Goal: Task Accomplishment & Management: Manage account settings

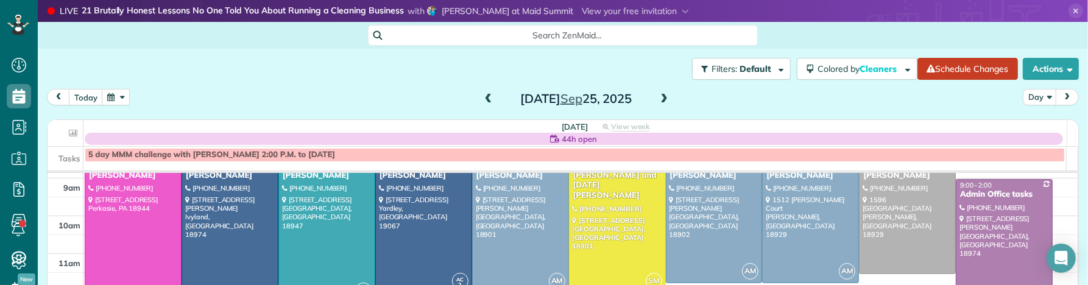
scroll to position [285, 37]
click at [483, 98] on span at bounding box center [488, 99] width 13 height 11
click at [484, 97] on span at bounding box center [488, 99] width 13 height 11
click at [485, 97] on span at bounding box center [488, 99] width 13 height 11
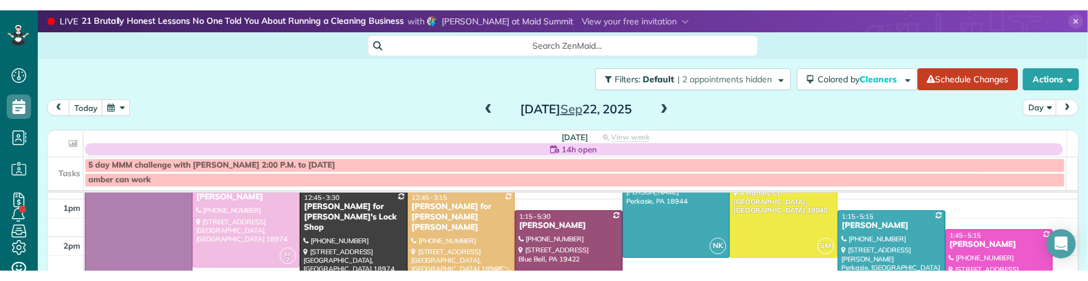
scroll to position [260, 37]
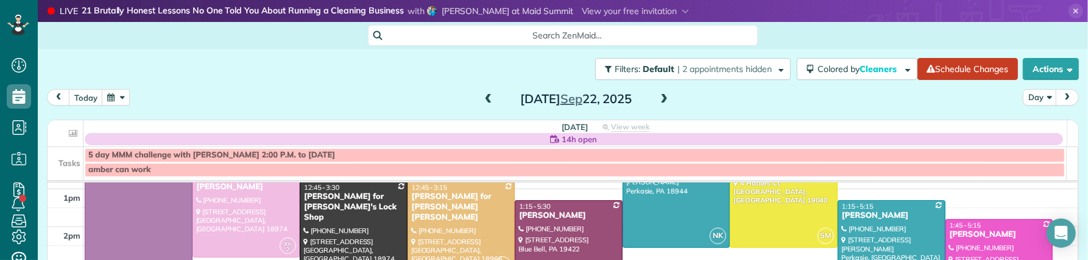
drag, startPoint x: 244, startPoint y: 317, endPoint x: 163, endPoint y: 257, distance: 101.2
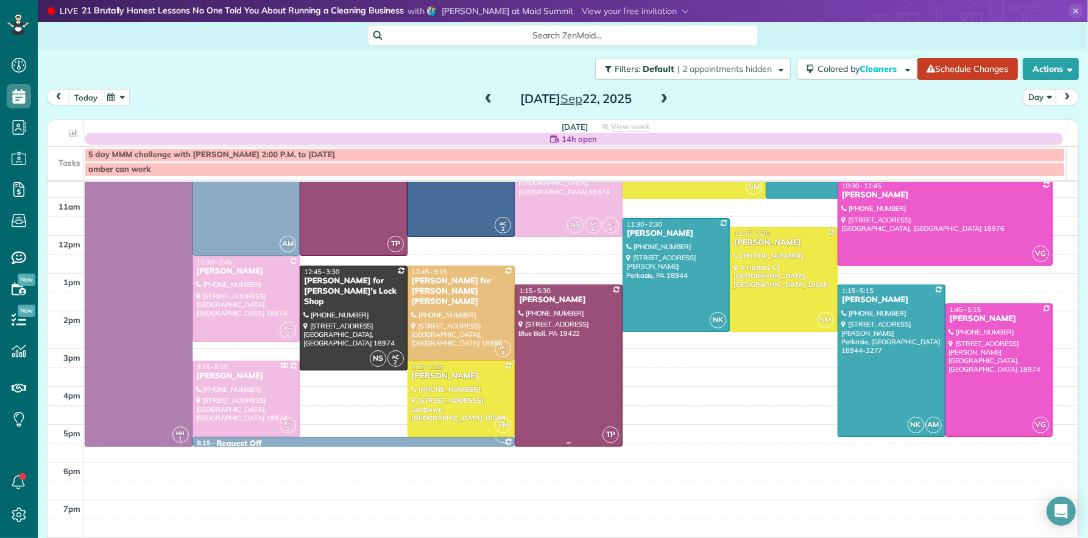
scroll to position [139, 0]
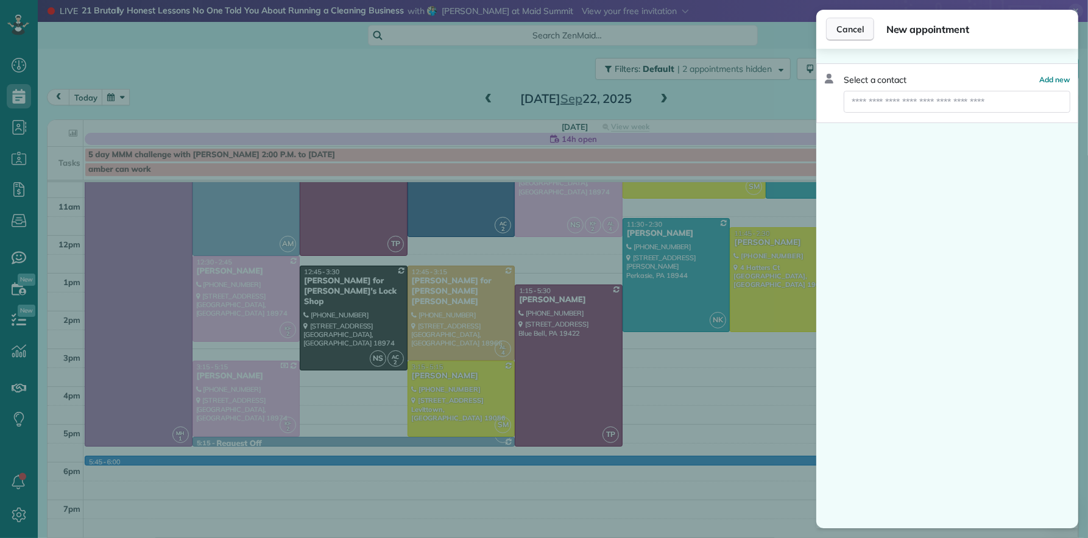
click at [851, 28] on span "Cancel" at bounding box center [850, 29] width 27 height 12
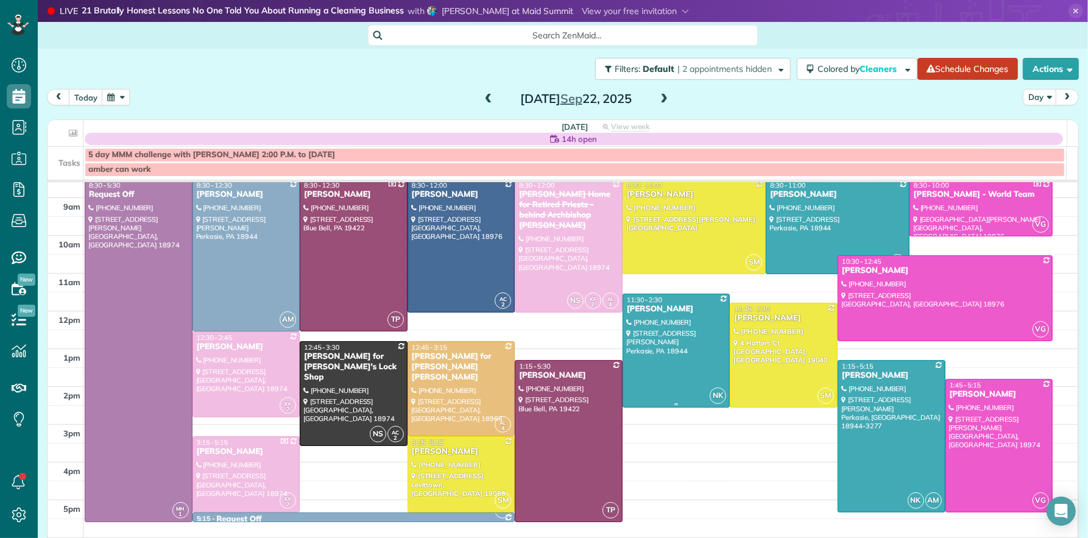
scroll to position [65, 0]
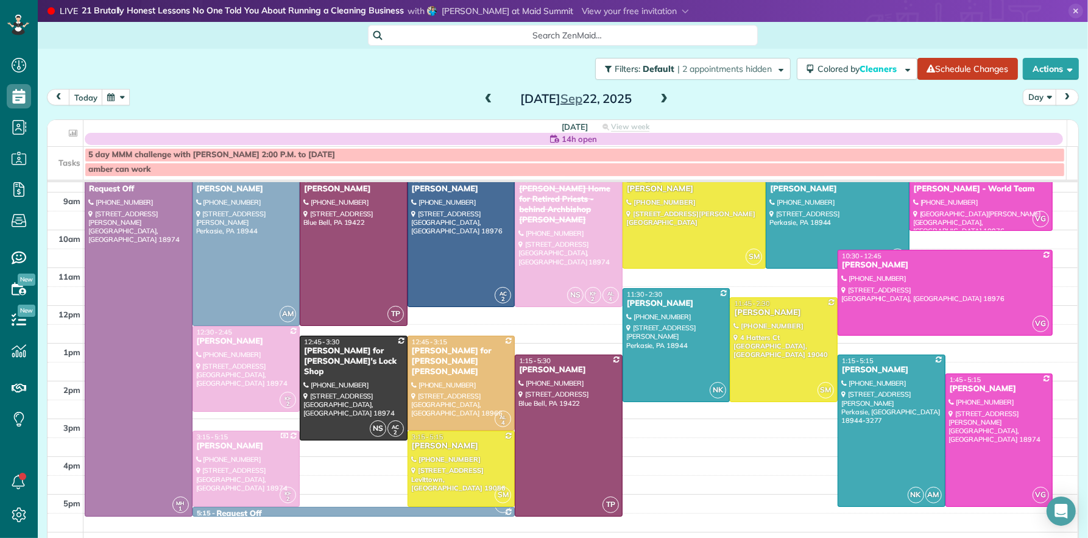
click at [658, 98] on span at bounding box center [663, 99] width 13 height 11
click at [658, 99] on span at bounding box center [663, 99] width 13 height 11
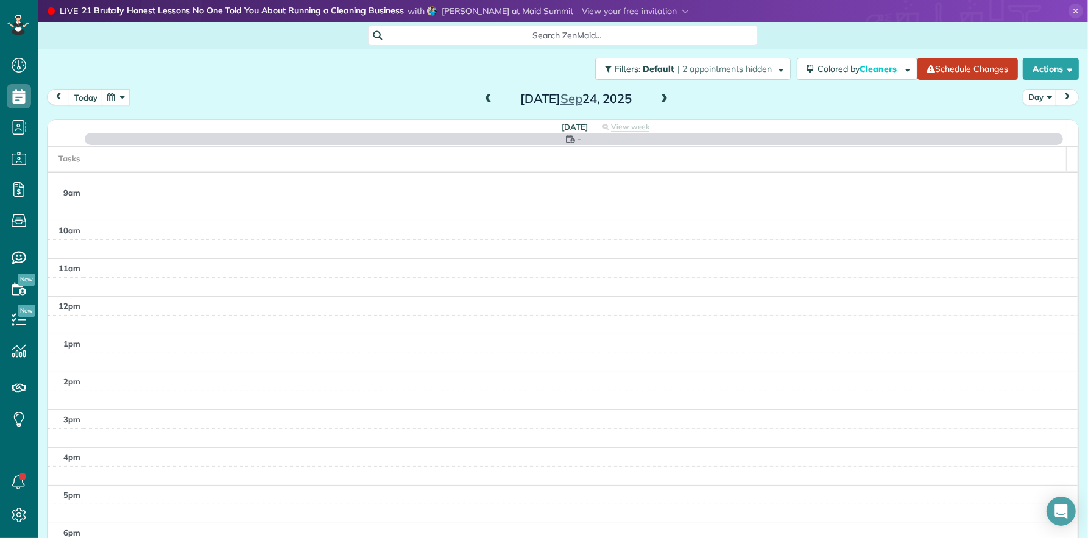
scroll to position [0, 0]
click at [658, 99] on span at bounding box center [663, 99] width 13 height 11
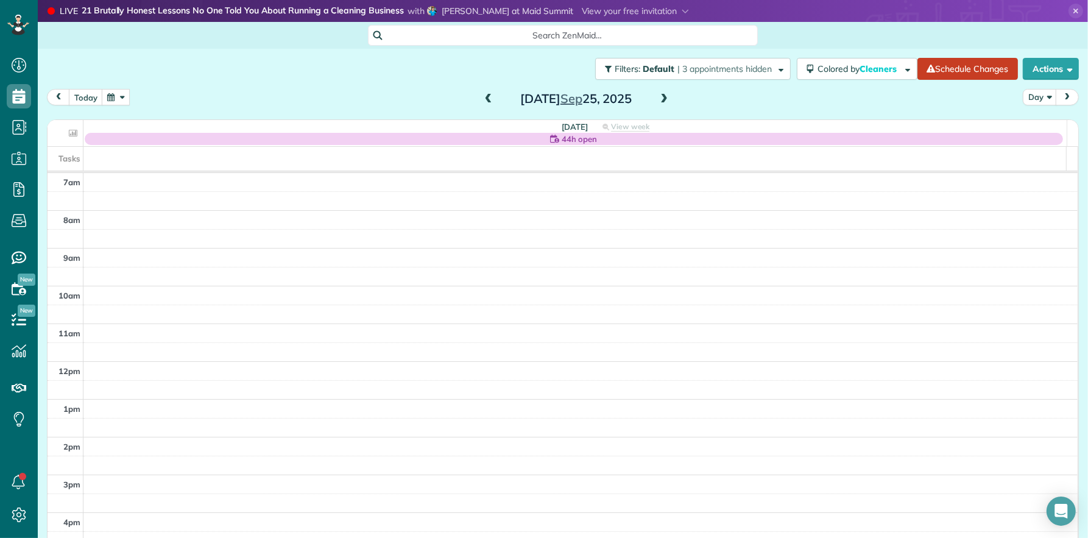
click at [484, 102] on span at bounding box center [488, 99] width 13 height 11
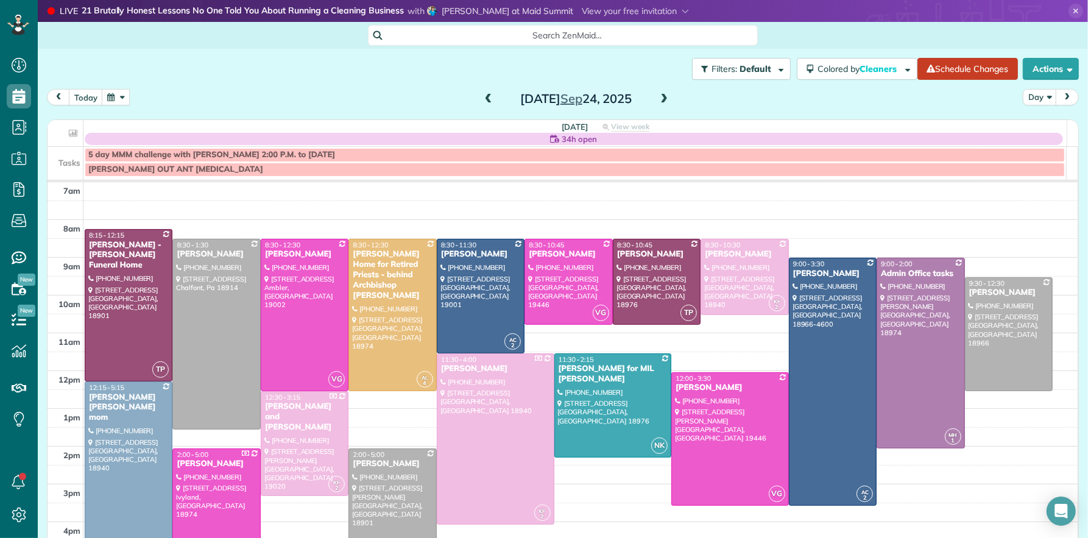
click at [657, 94] on span at bounding box center [663, 99] width 13 height 18
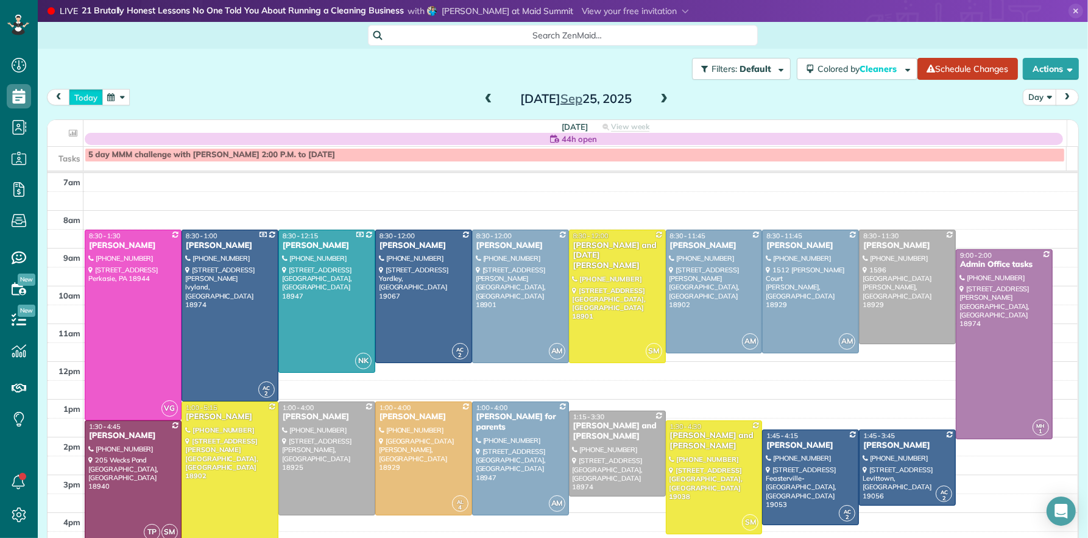
click at [83, 100] on button "today" at bounding box center [86, 97] width 34 height 16
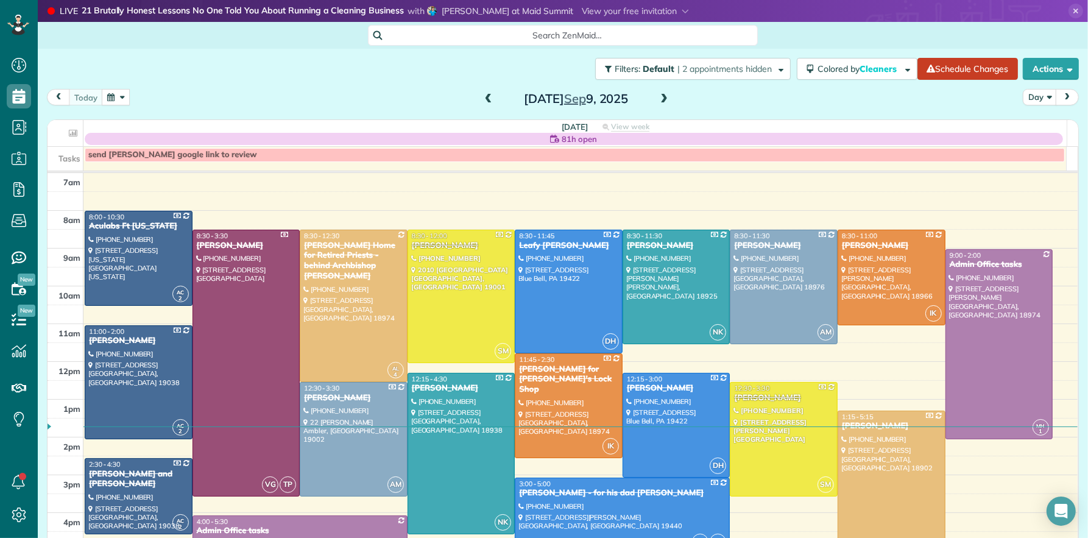
click at [114, 94] on button "button" at bounding box center [116, 97] width 28 height 16
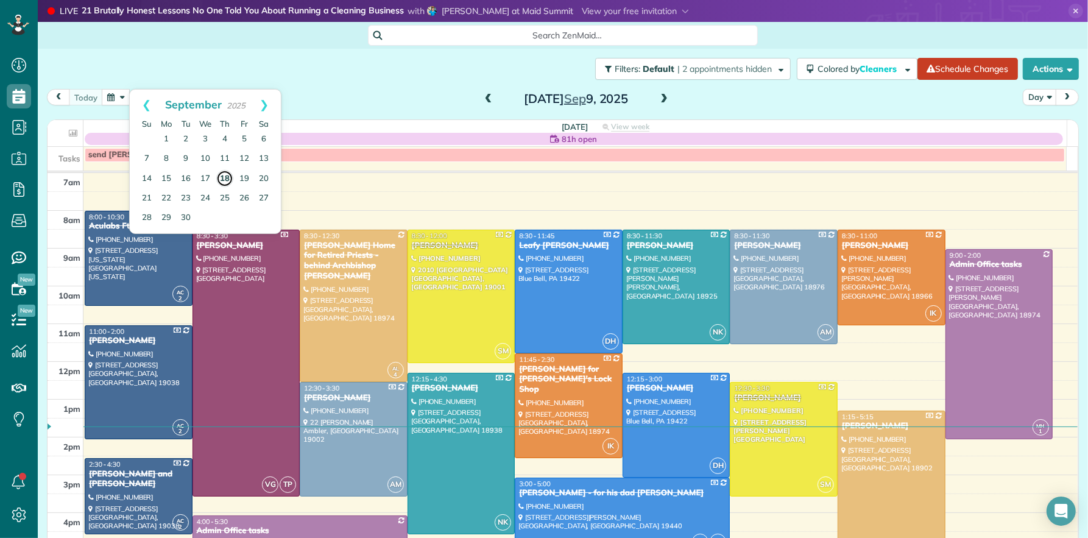
click at [224, 179] on link "18" at bounding box center [224, 178] width 17 height 17
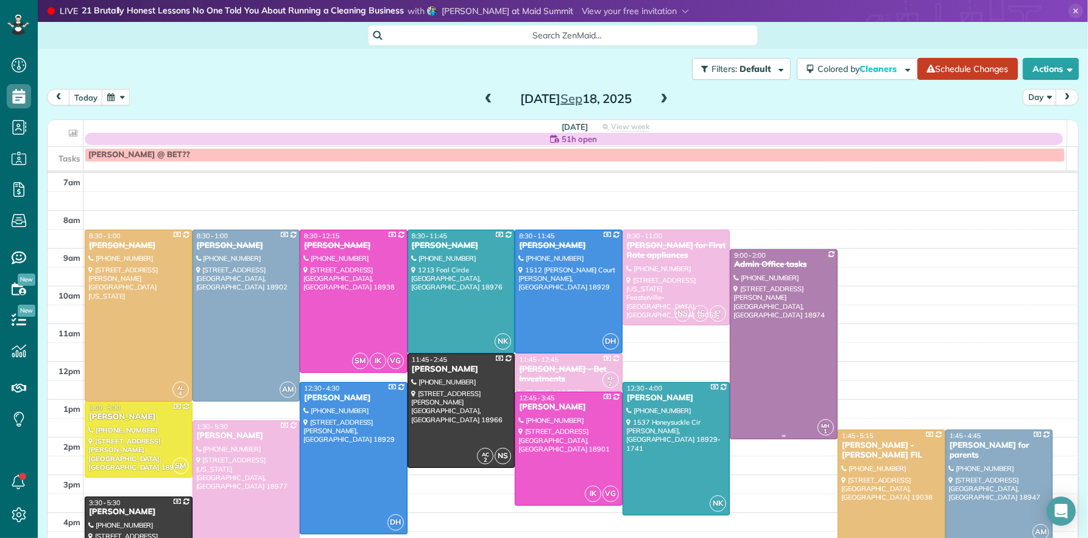
click at [748, 268] on div "Admin Office tasks" at bounding box center [784, 265] width 101 height 10
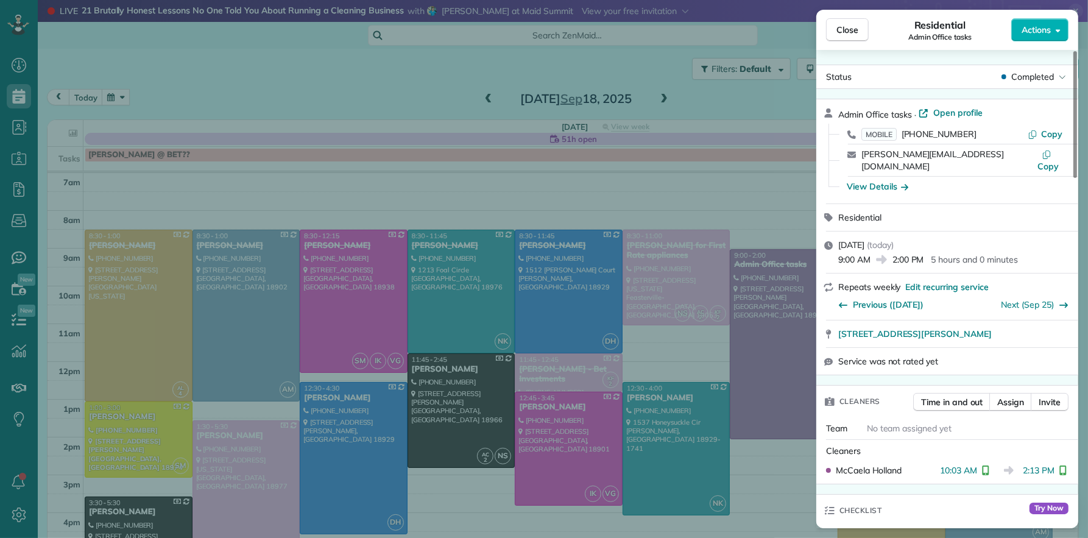
drag, startPoint x: 851, startPoint y: 31, endPoint x: 861, endPoint y: 64, distance: 34.5
click at [851, 32] on span "Close" at bounding box center [848, 30] width 22 height 12
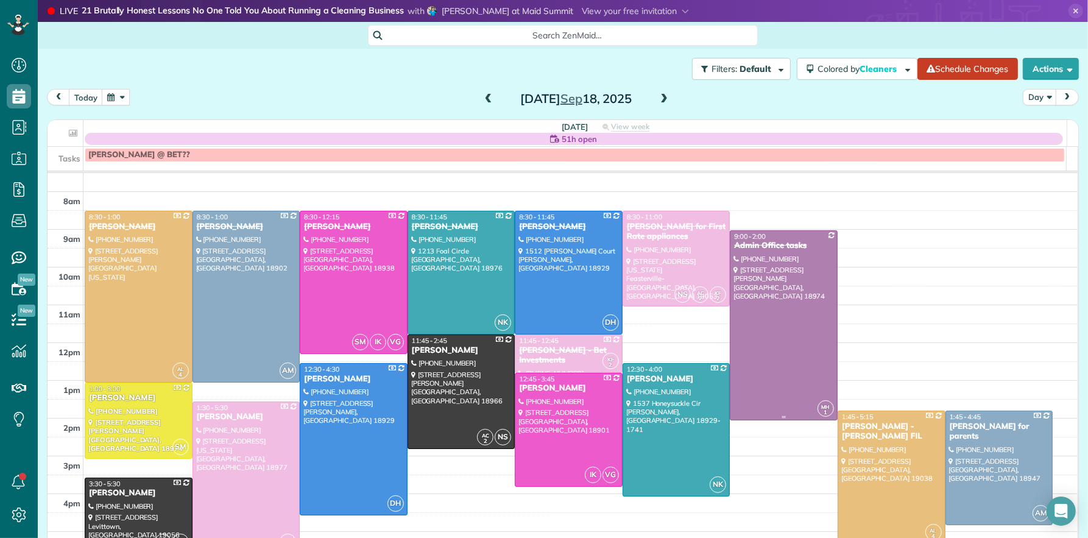
scroll to position [22, 0]
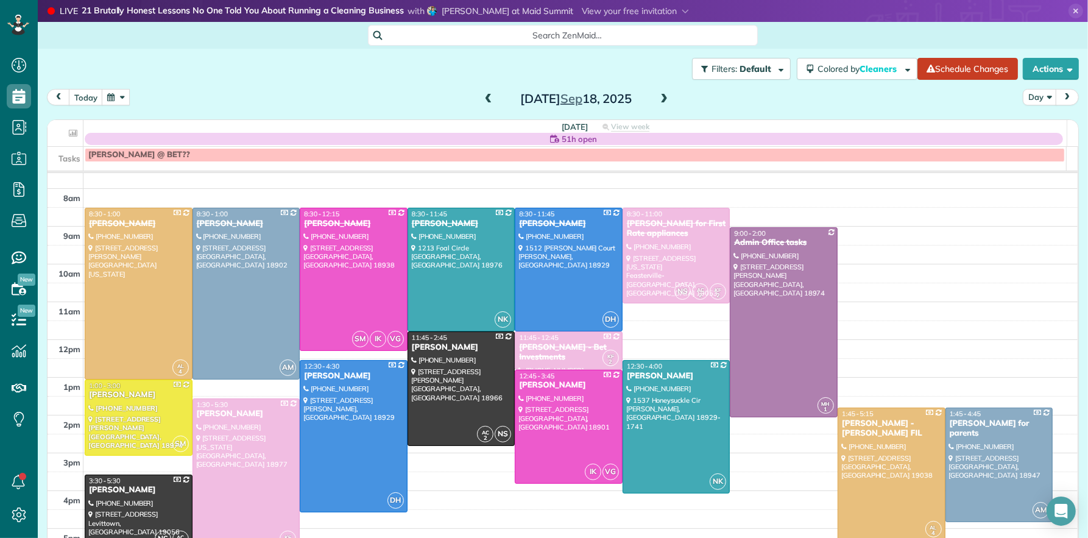
click at [115, 98] on button "button" at bounding box center [116, 97] width 28 height 16
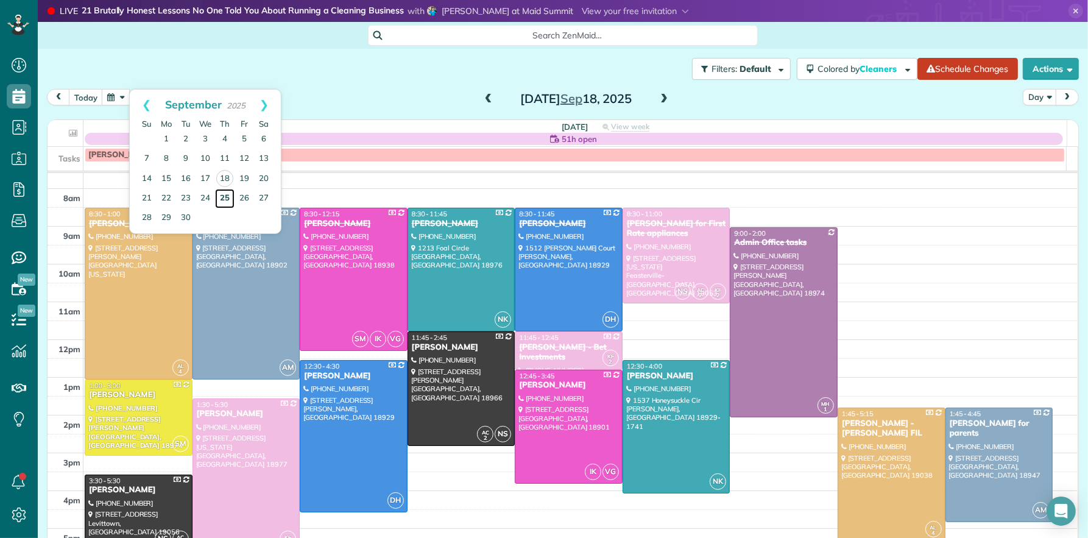
click at [224, 199] on link "25" at bounding box center [224, 198] width 19 height 19
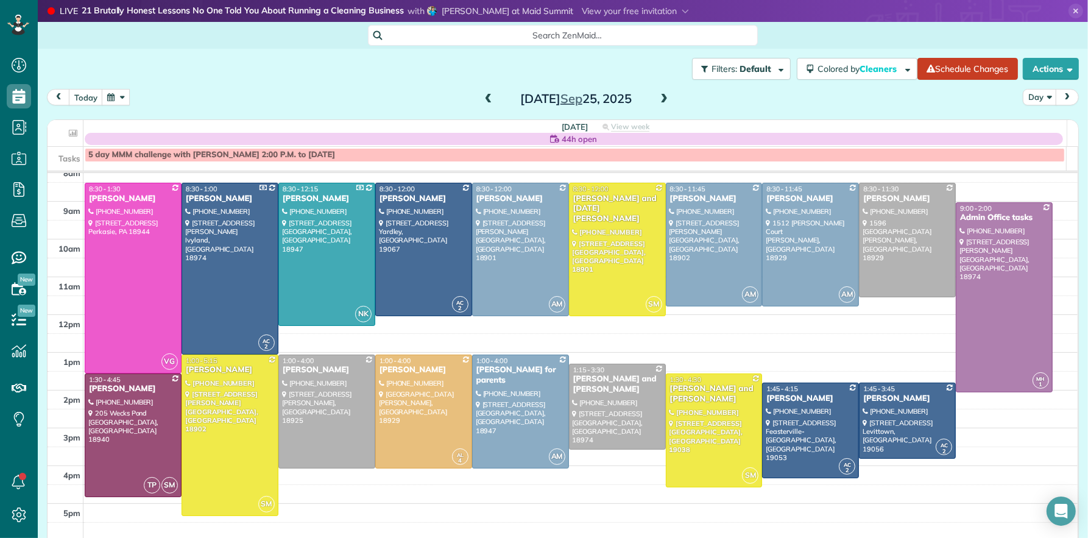
scroll to position [44, 0]
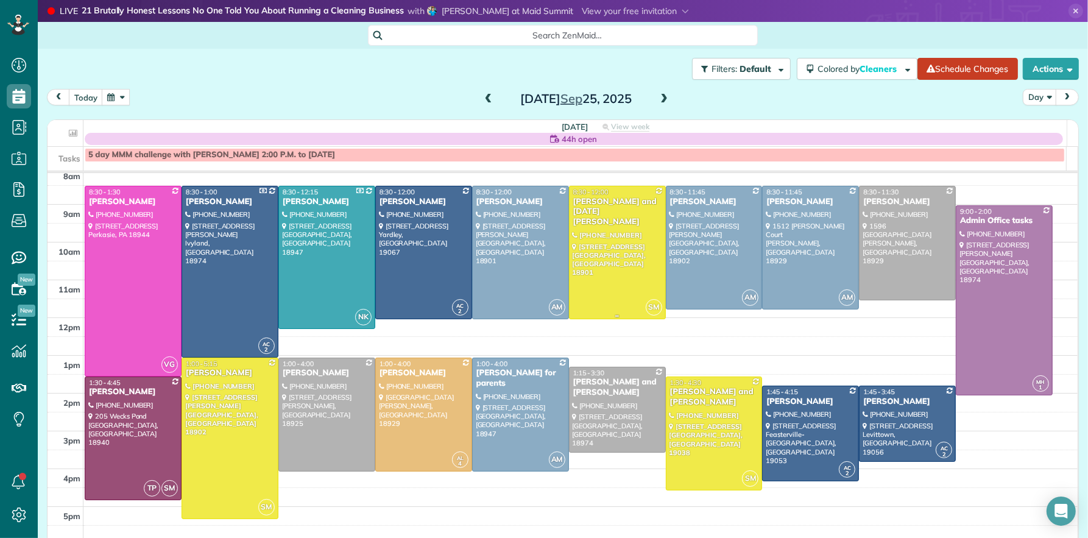
drag, startPoint x: 584, startPoint y: 204, endPoint x: 665, endPoint y: 363, distance: 178.5
click at [584, 204] on div "[PERSON_NAME] and [DATE][PERSON_NAME]" at bounding box center [618, 212] width 90 height 31
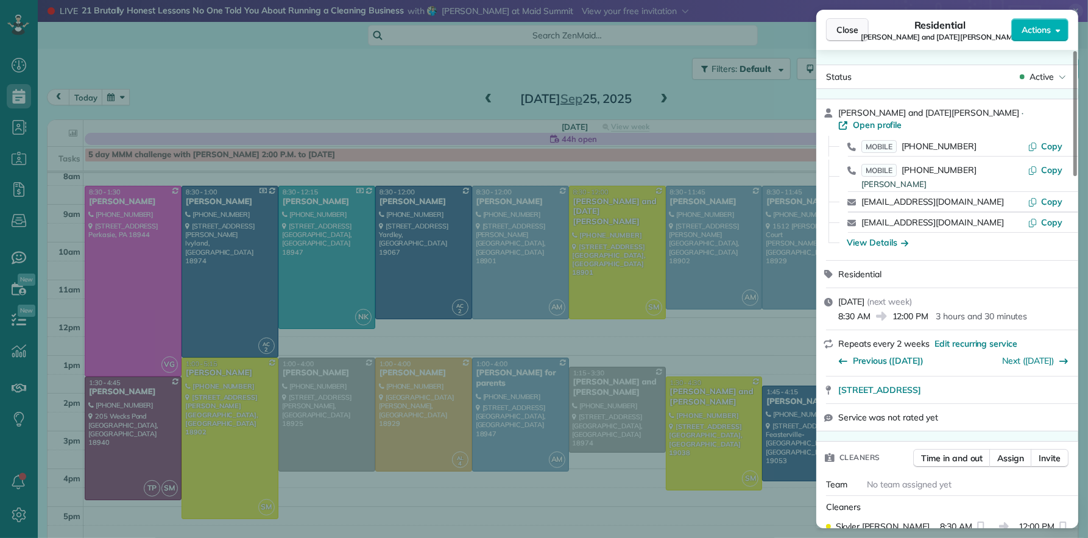
click at [857, 34] on span "Close" at bounding box center [848, 30] width 22 height 12
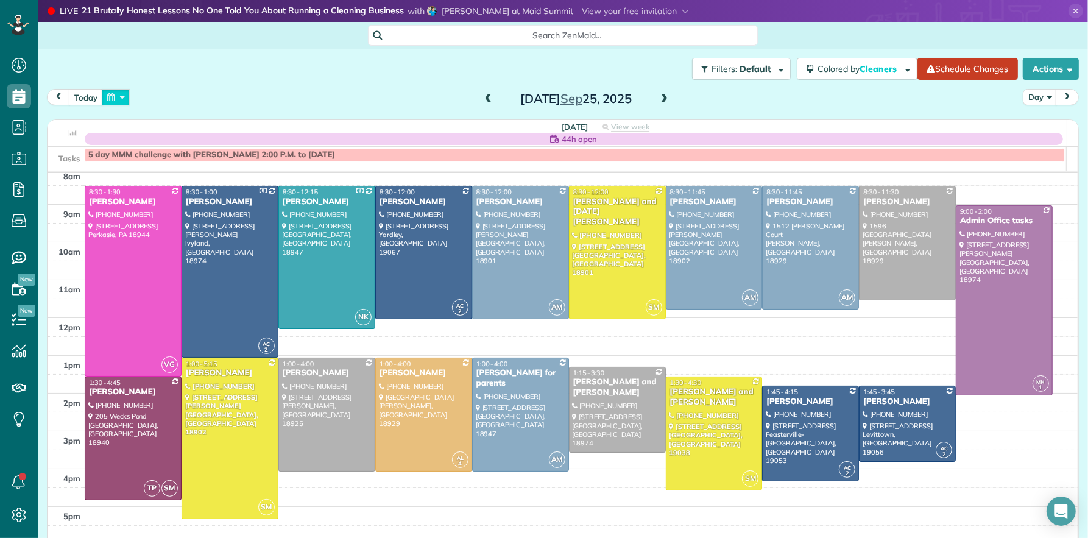
drag, startPoint x: 121, startPoint y: 100, endPoint x: 128, endPoint y: 113, distance: 14.4
click at [121, 100] on button "button" at bounding box center [116, 97] width 28 height 16
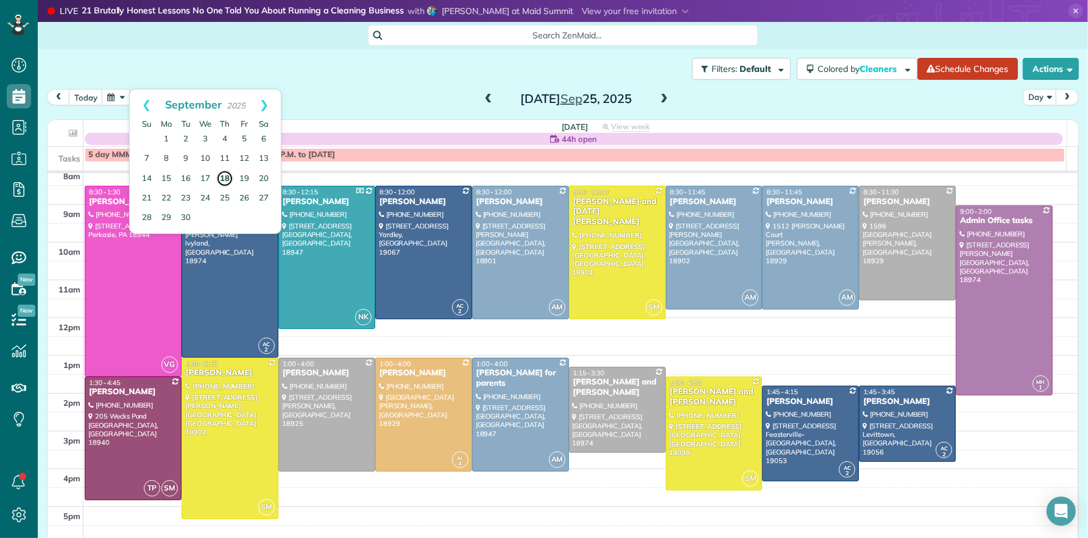
click at [226, 177] on link "18" at bounding box center [224, 178] width 17 height 17
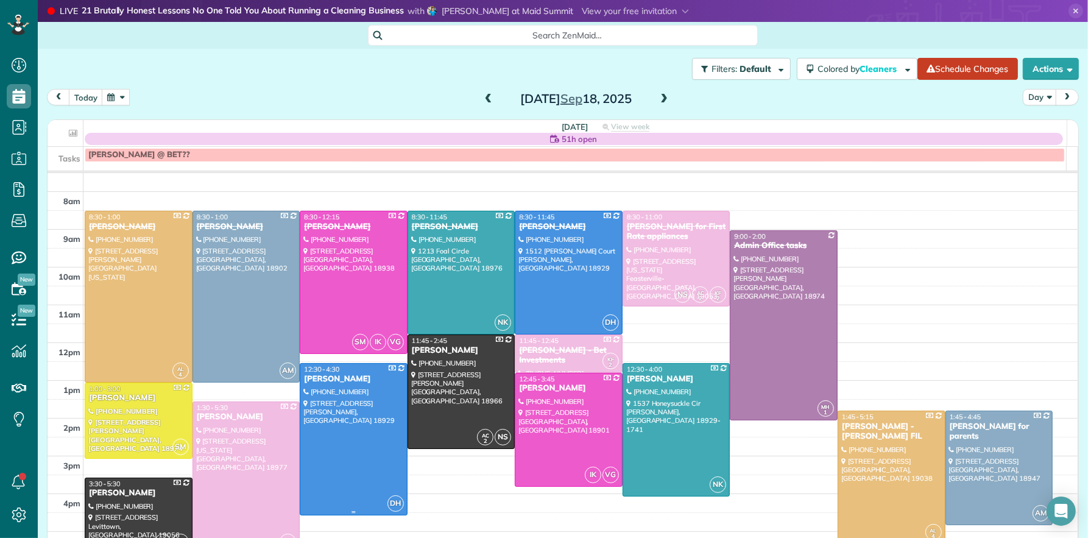
scroll to position [44, 0]
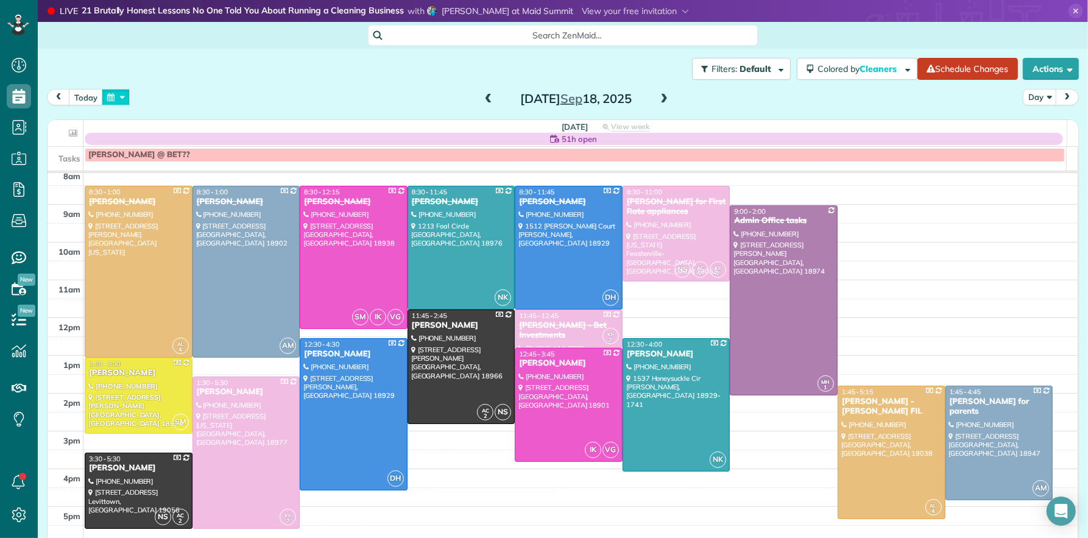
click at [116, 100] on button "button" at bounding box center [116, 97] width 28 height 16
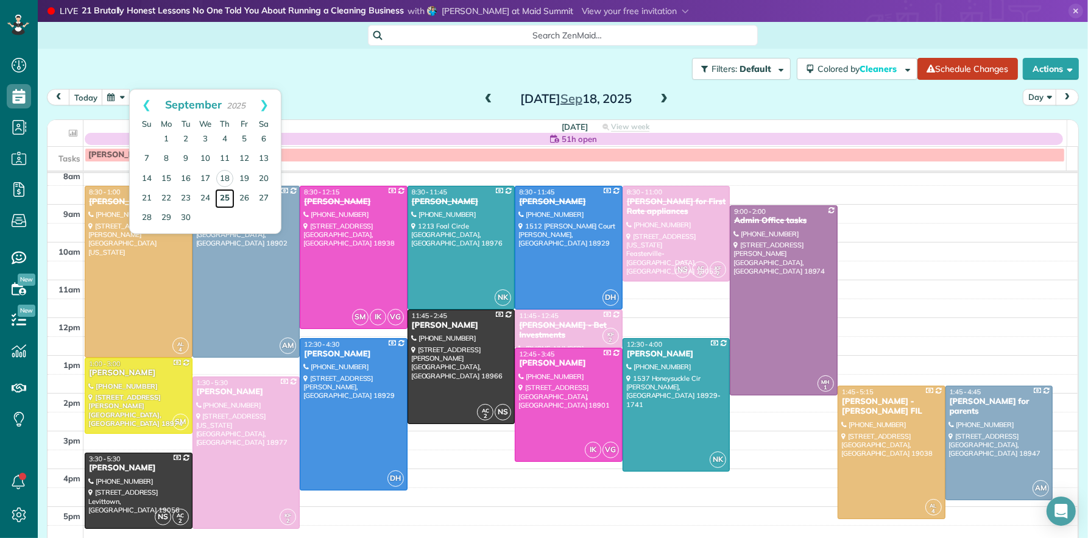
click at [227, 199] on link "25" at bounding box center [224, 198] width 19 height 19
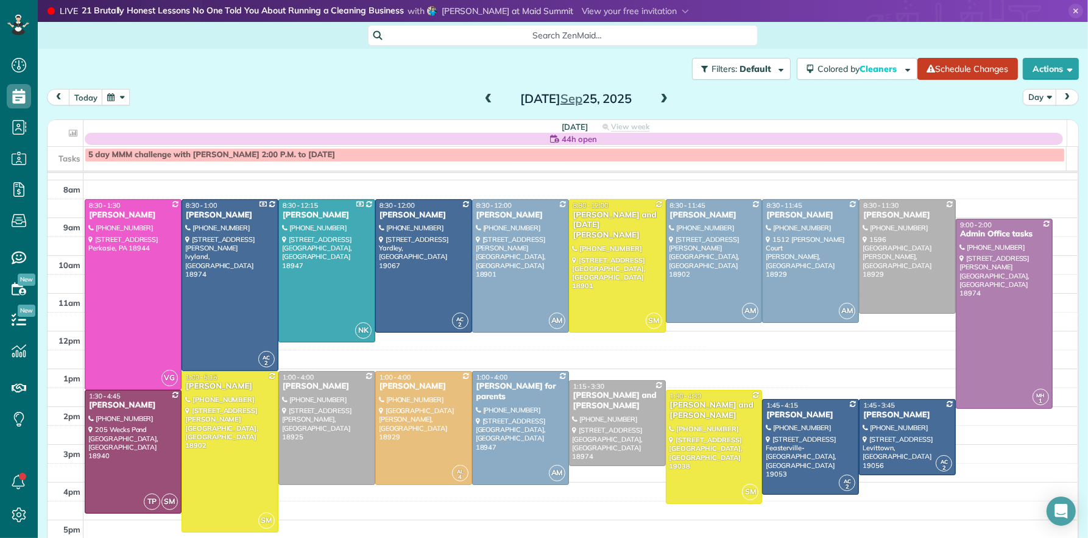
scroll to position [34, 0]
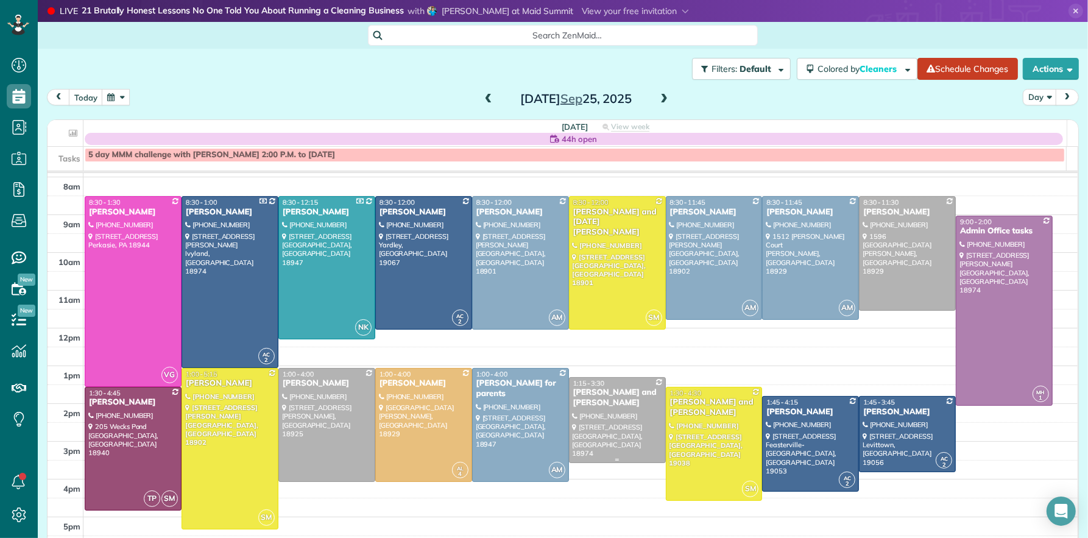
click at [589, 392] on div "[PERSON_NAME] and [PERSON_NAME]" at bounding box center [618, 398] width 90 height 21
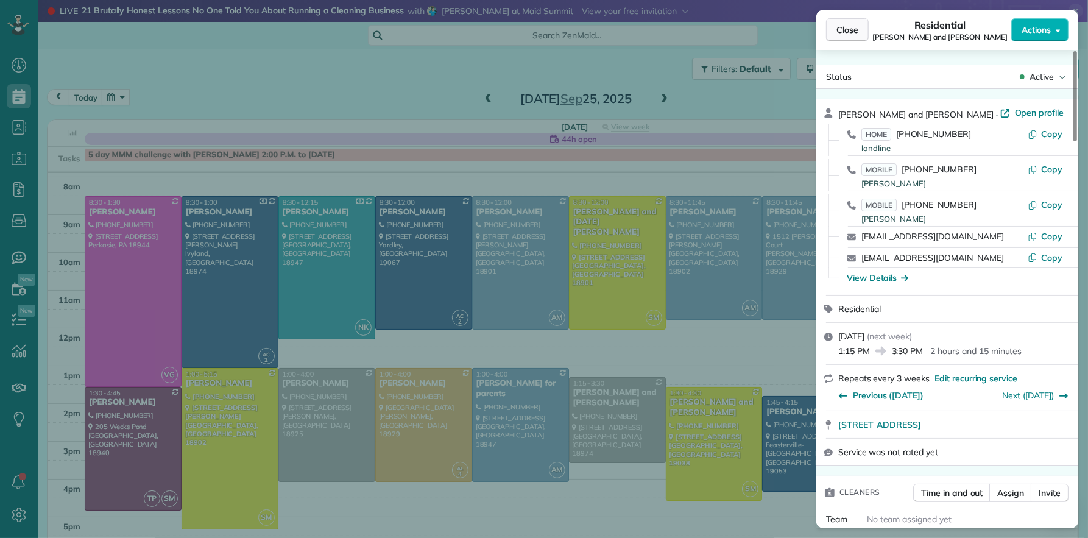
click at [851, 35] on span "Close" at bounding box center [848, 30] width 22 height 12
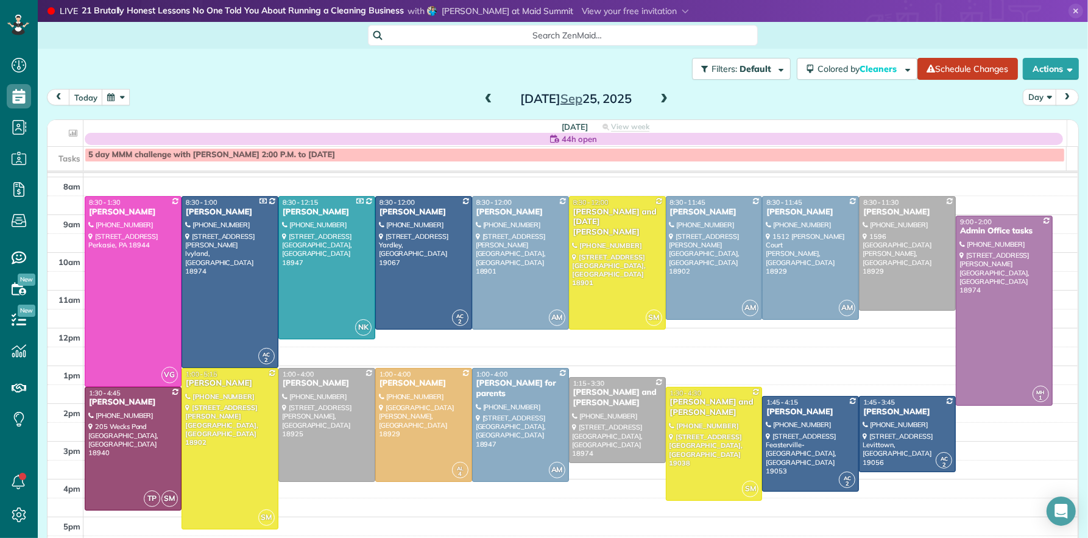
click at [659, 97] on span at bounding box center [663, 99] width 13 height 11
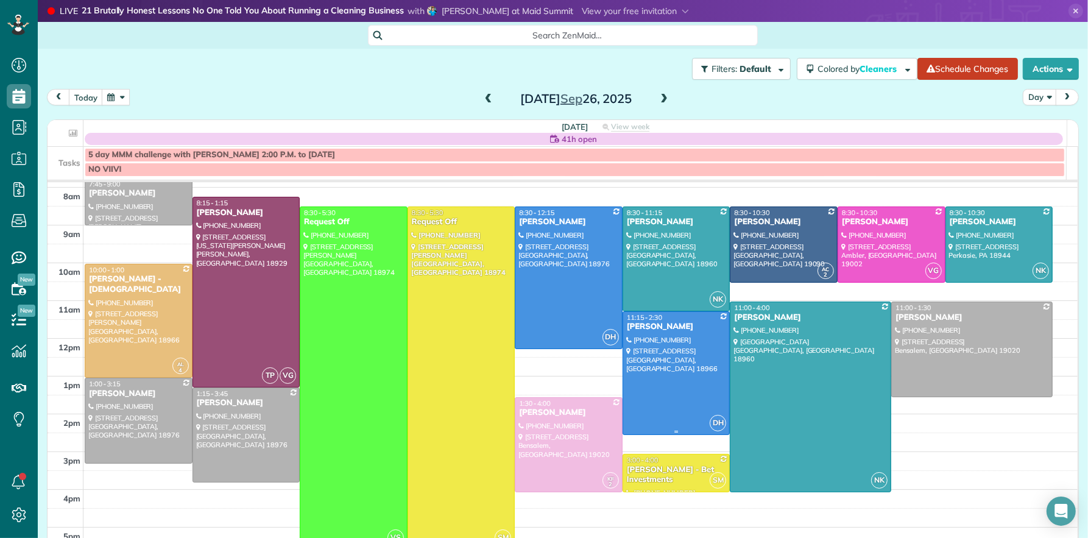
scroll to position [29, 0]
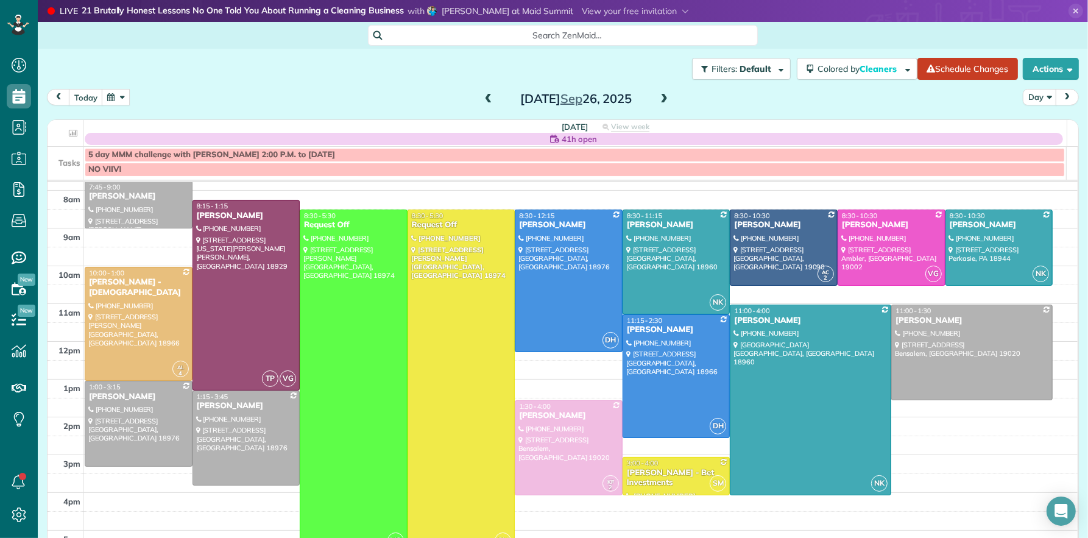
click at [482, 97] on span at bounding box center [488, 99] width 13 height 11
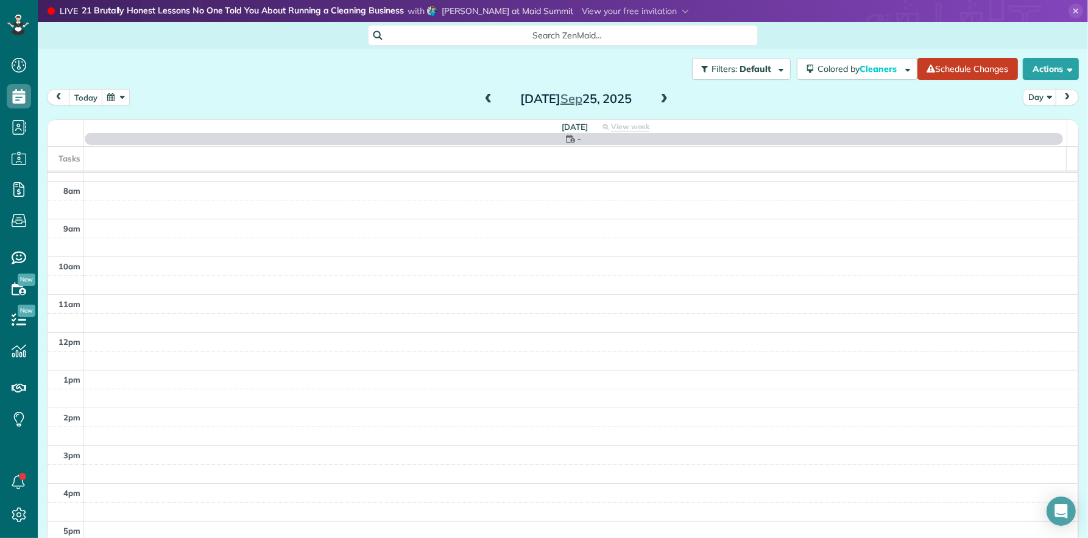
scroll to position [0, 0]
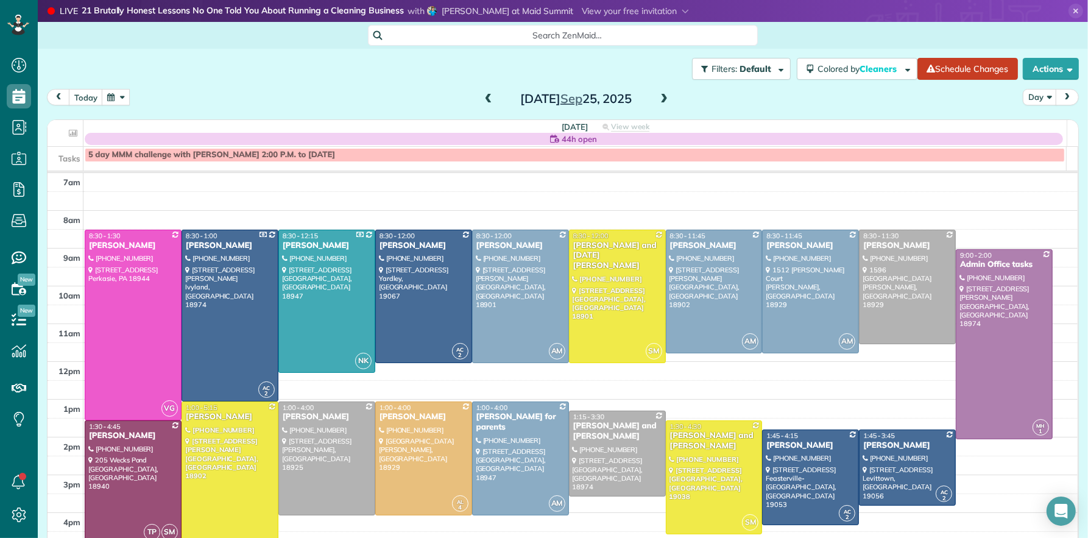
click at [657, 96] on span at bounding box center [663, 99] width 13 height 11
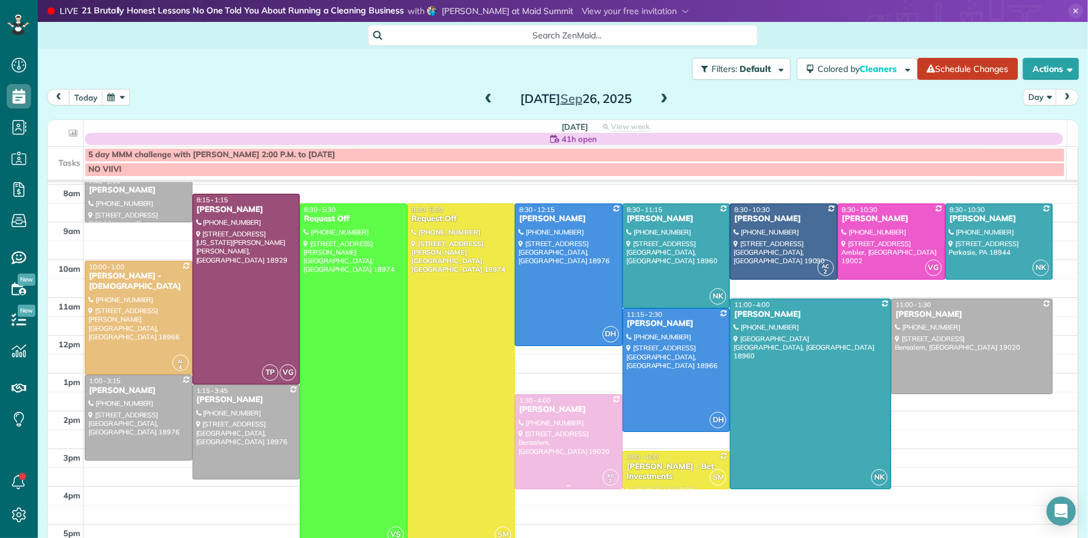
scroll to position [20, 0]
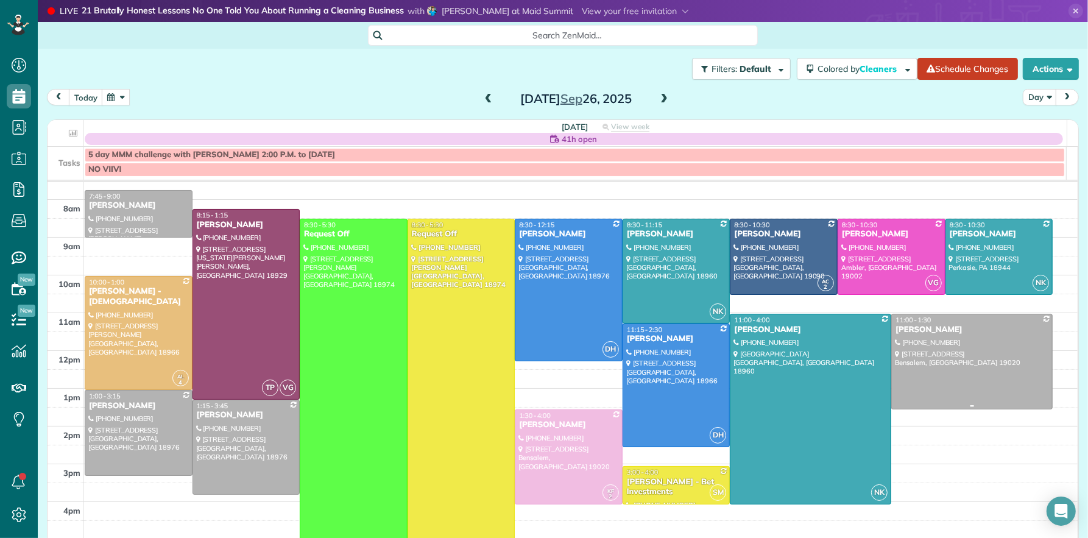
click at [912, 331] on div "[PERSON_NAME]" at bounding box center [972, 330] width 154 height 10
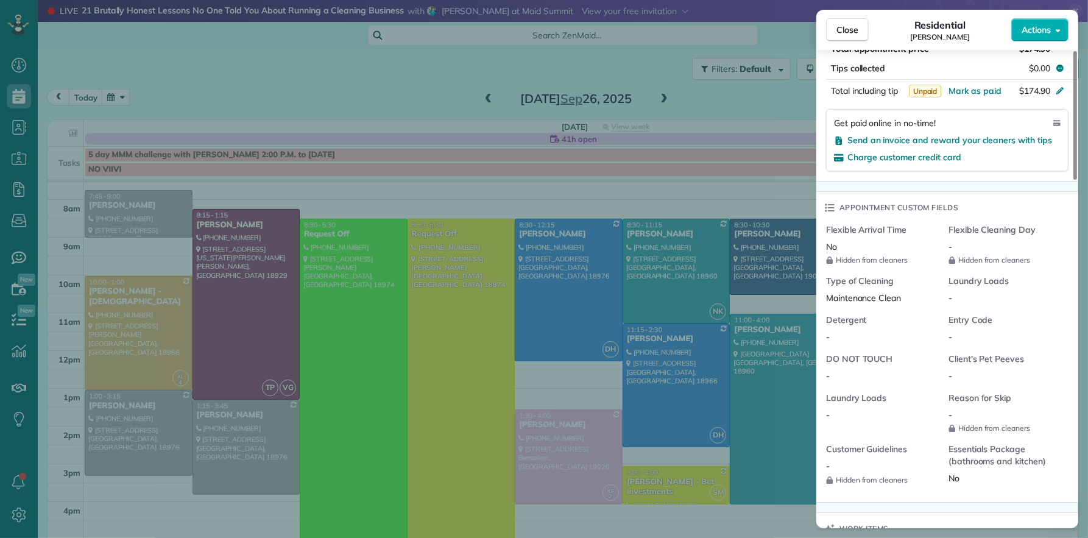
scroll to position [1071, 0]
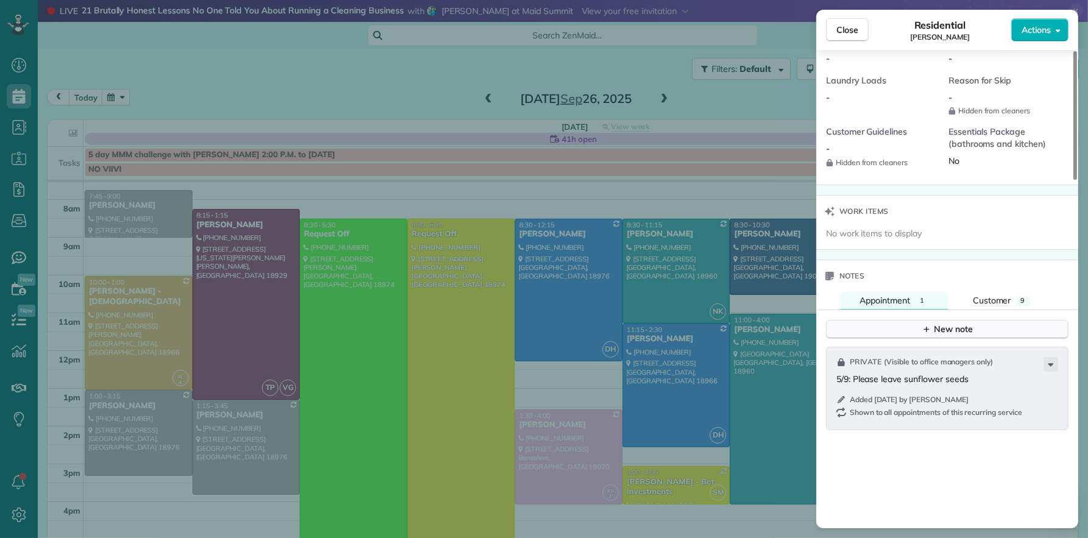
click at [949, 336] on div "New note" at bounding box center [947, 329] width 51 height 13
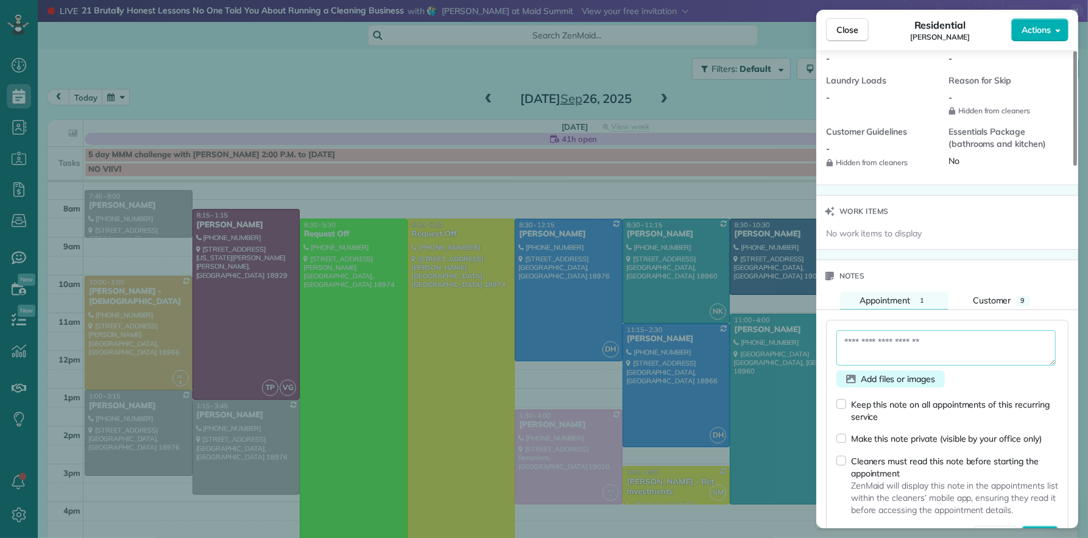
drag, startPoint x: 928, startPoint y: 353, endPoint x: 888, endPoint y: 377, distance: 46.2
click at [927, 356] on textarea at bounding box center [946, 347] width 219 height 35
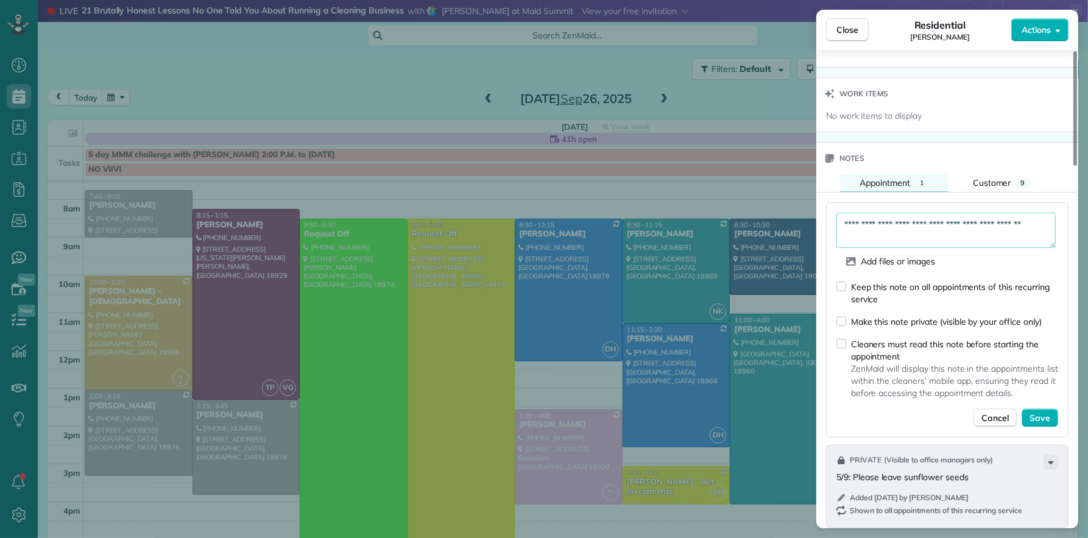
scroll to position [1189, 0]
type textarea "**********"
click at [1046, 418] on span "Save" at bounding box center [1040, 417] width 21 height 12
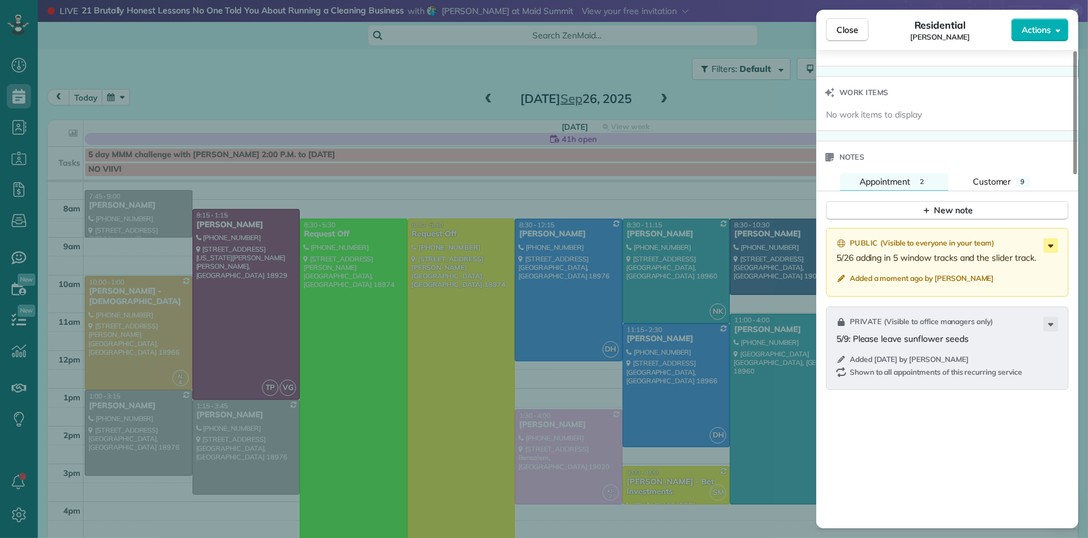
click at [1054, 250] on icon at bounding box center [1051, 245] width 15 height 15
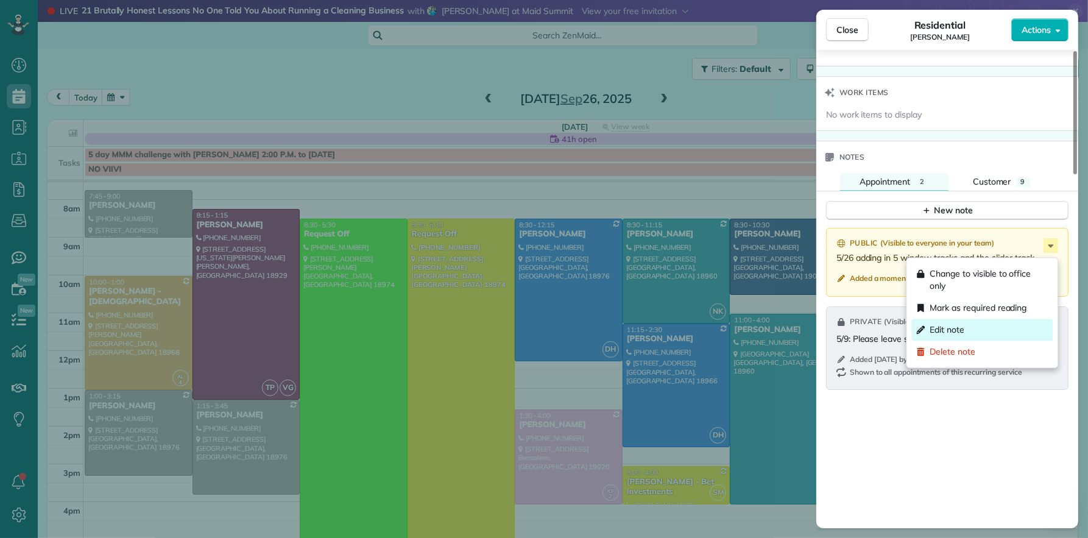
click at [1016, 335] on div "Edit note" at bounding box center [982, 330] width 141 height 22
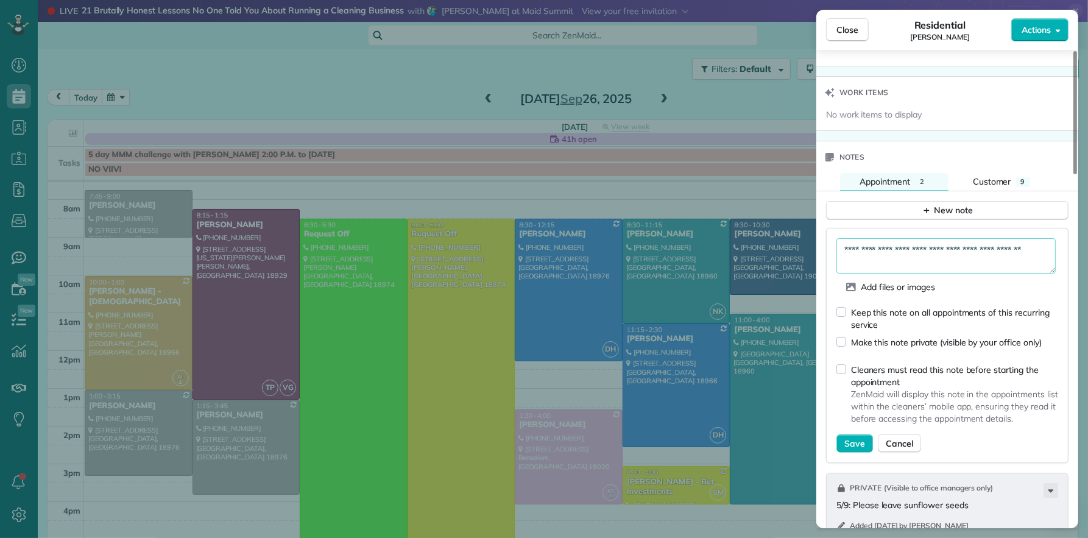
drag, startPoint x: 850, startPoint y: 254, endPoint x: 856, endPoint y: 268, distance: 14.7
click at [850, 256] on textarea "**********" at bounding box center [946, 255] width 219 height 35
type textarea "**********"
click at [859, 445] on span "Save" at bounding box center [855, 444] width 21 height 12
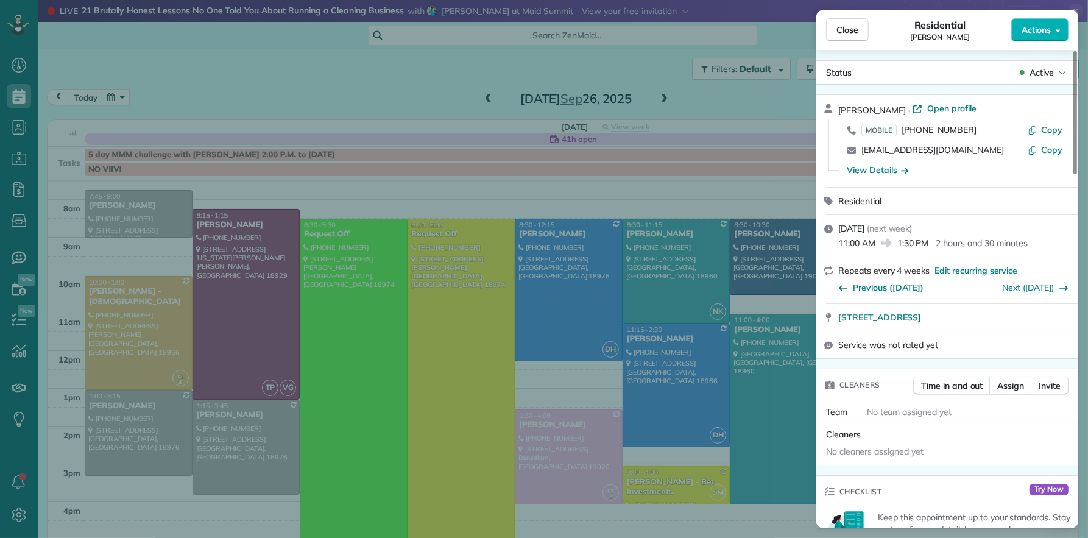
scroll to position [0, 0]
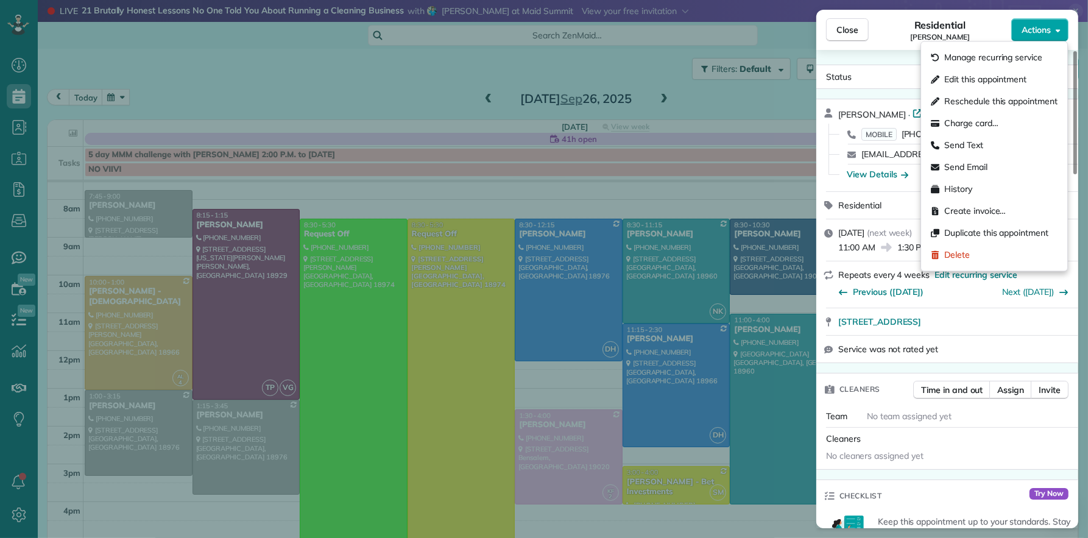
click at [1026, 30] on span "Actions" at bounding box center [1036, 30] width 29 height 12
click at [1007, 83] on span "Edit this appointment" at bounding box center [985, 80] width 82 height 12
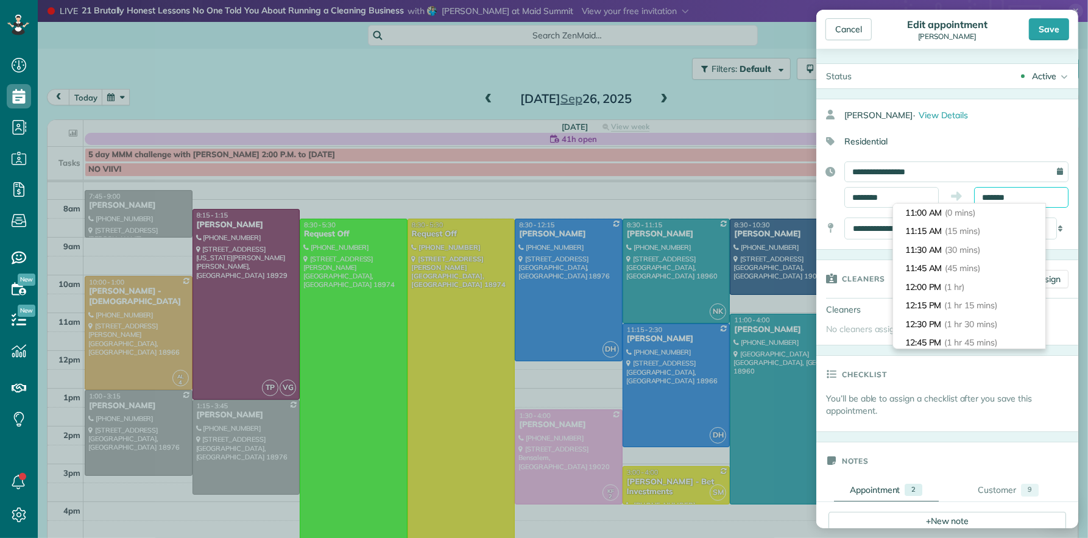
click at [991, 198] on input "*******" at bounding box center [1021, 197] width 94 height 21
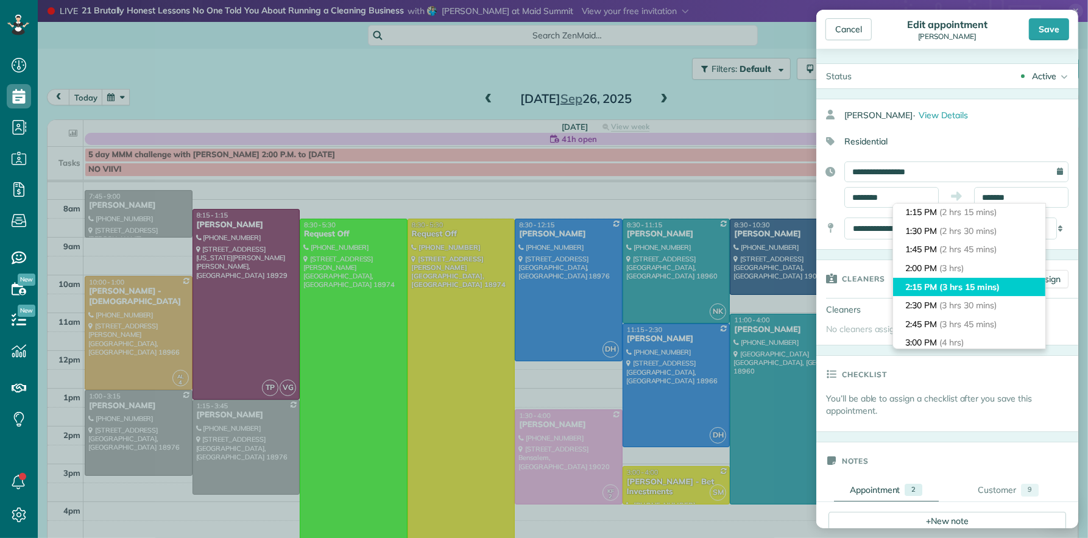
type input "*******"
click at [957, 286] on span "(3 hrs 15 mins)" at bounding box center [970, 287] width 60 height 11
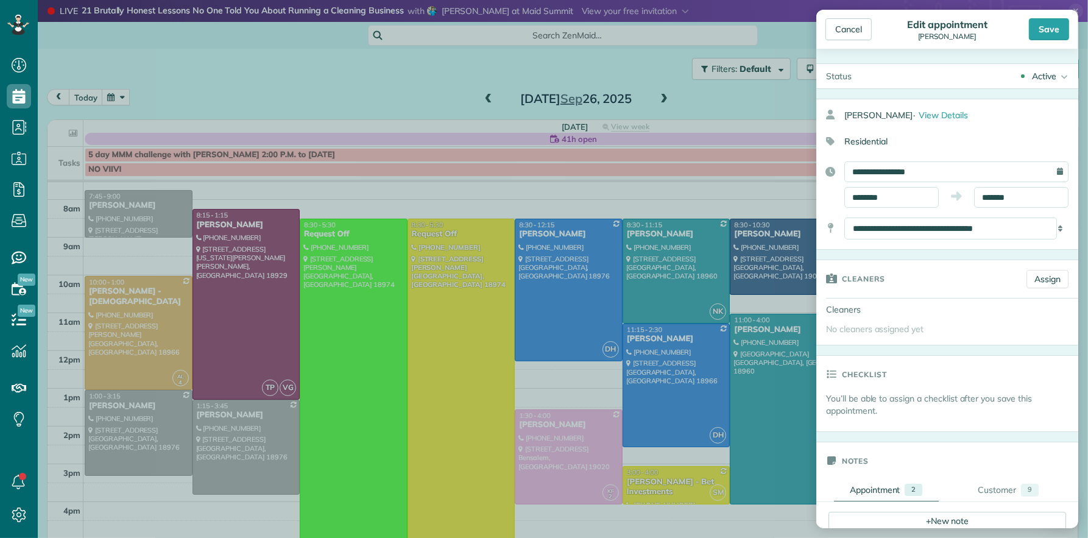
drag, startPoint x: 1047, startPoint y: 28, endPoint x: 960, endPoint y: 221, distance: 212.2
click at [1047, 28] on div "Save" at bounding box center [1049, 29] width 40 height 22
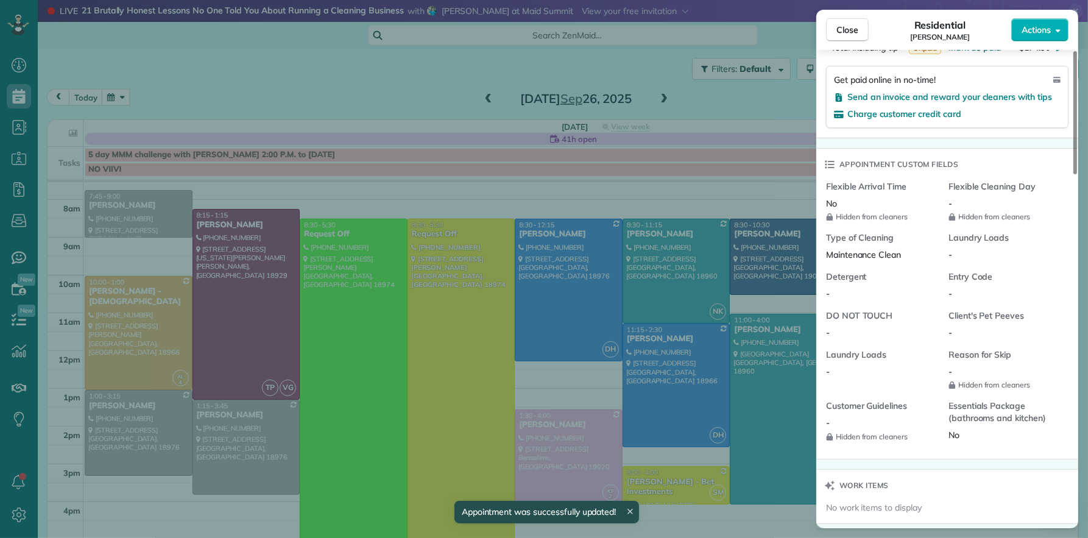
scroll to position [1091, 0]
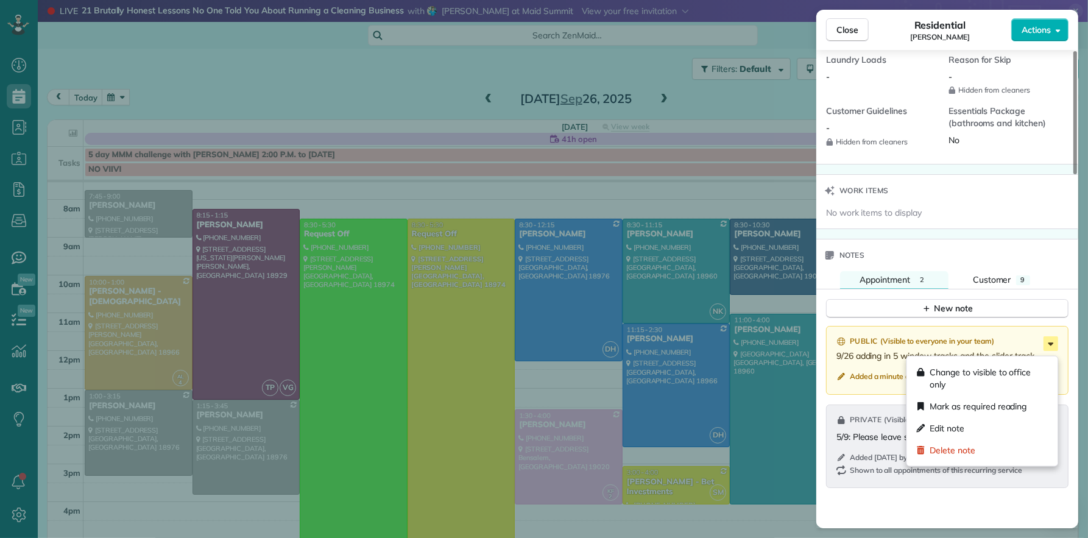
click at [1051, 345] on icon at bounding box center [1051, 343] width 5 height 3
click at [953, 282] on div "Appointment 2 Customer 9" at bounding box center [948, 280] width 262 height 18
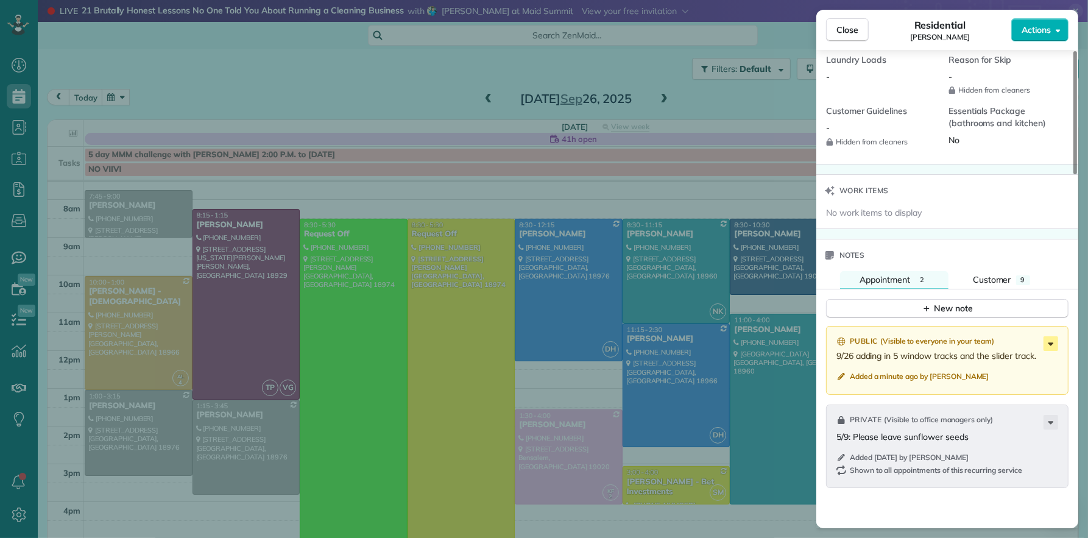
click at [1056, 349] on icon at bounding box center [1051, 343] width 15 height 15
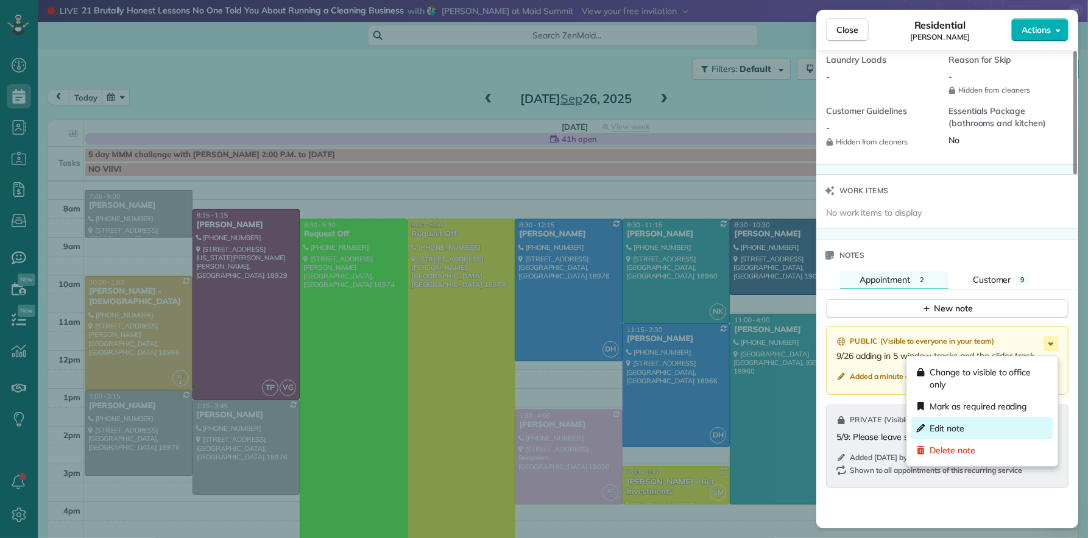
click at [1040, 421] on div "Edit note" at bounding box center [982, 428] width 141 height 22
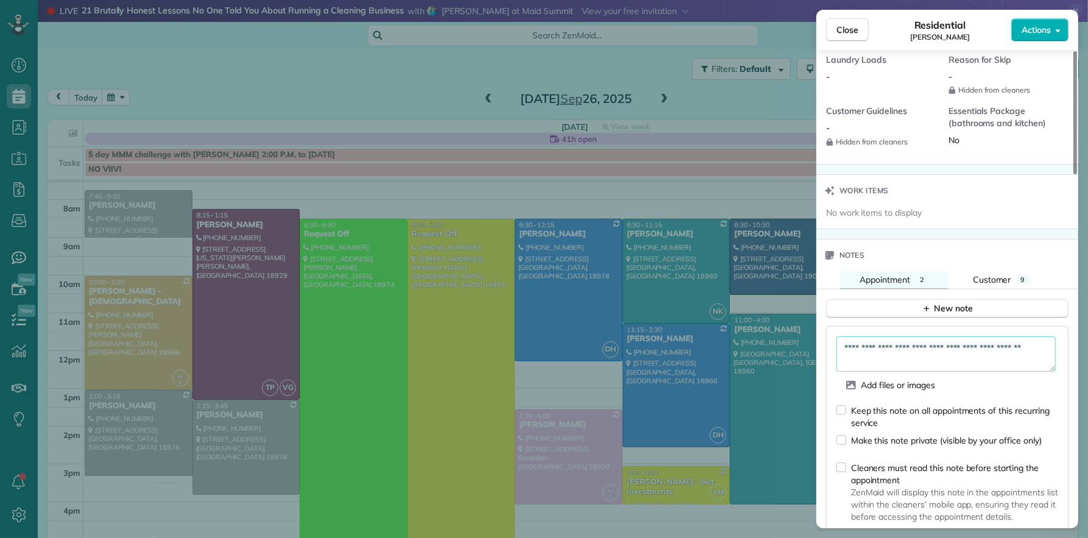
drag, startPoint x: 1050, startPoint y: 356, endPoint x: 1060, endPoint y: 364, distance: 13.4
click at [1051, 356] on textarea "**********" at bounding box center [946, 353] width 219 height 35
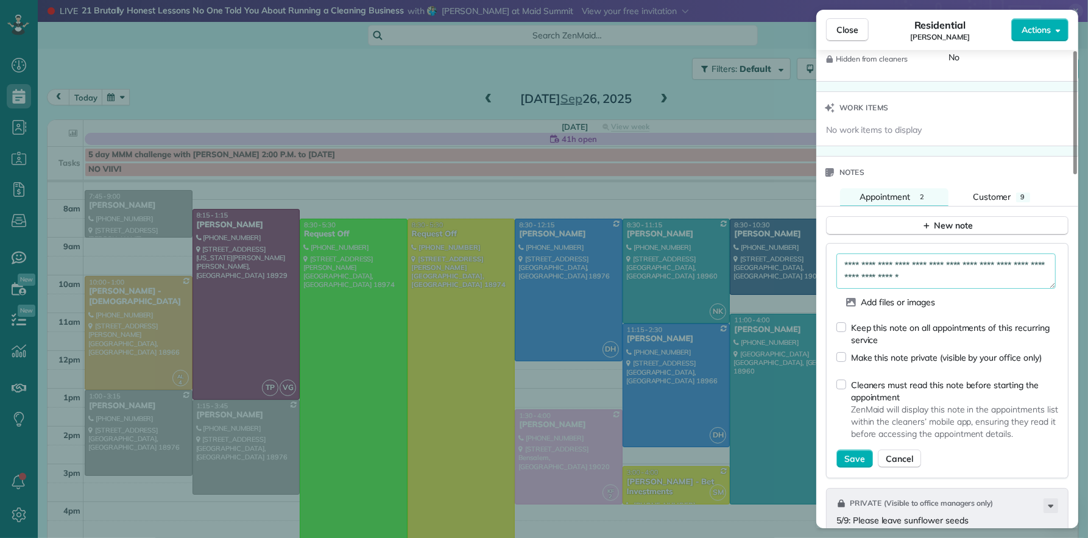
scroll to position [1182, 0]
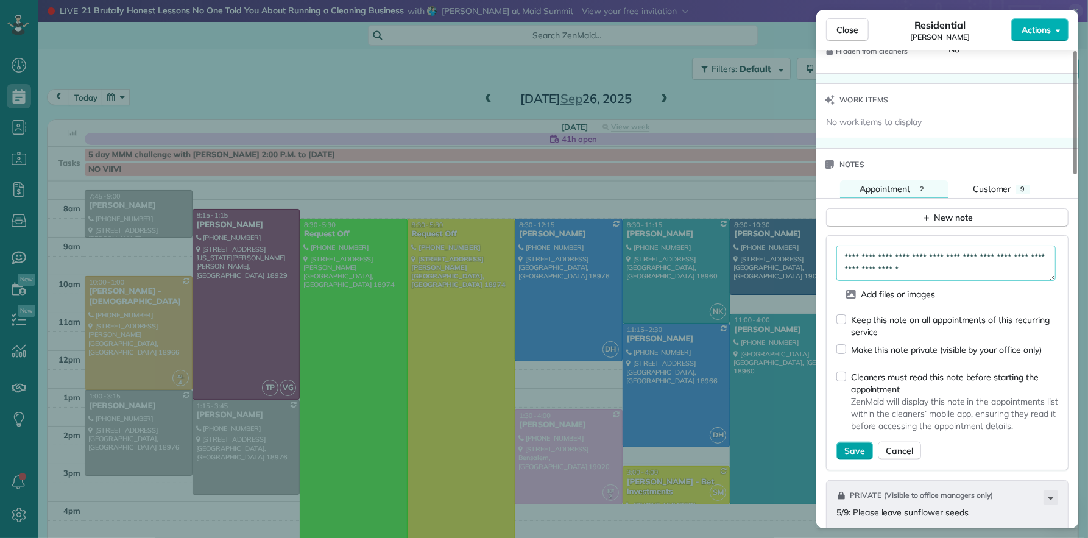
type textarea "**********"
click at [845, 457] on span "Save" at bounding box center [855, 451] width 21 height 12
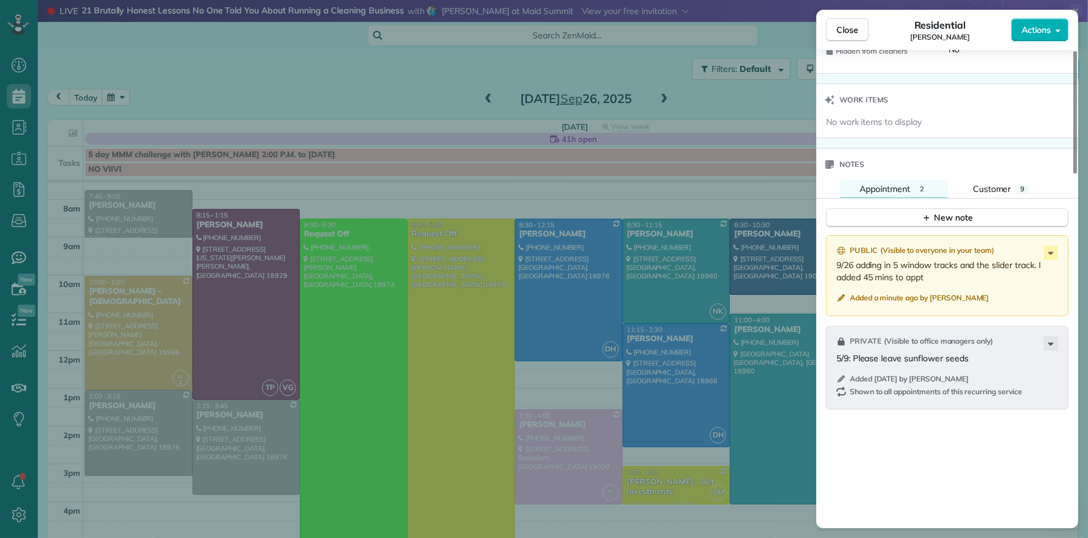
drag, startPoint x: 840, startPoint y: 30, endPoint x: 809, endPoint y: 249, distance: 221.6
click at [840, 30] on span "Close" at bounding box center [848, 30] width 22 height 12
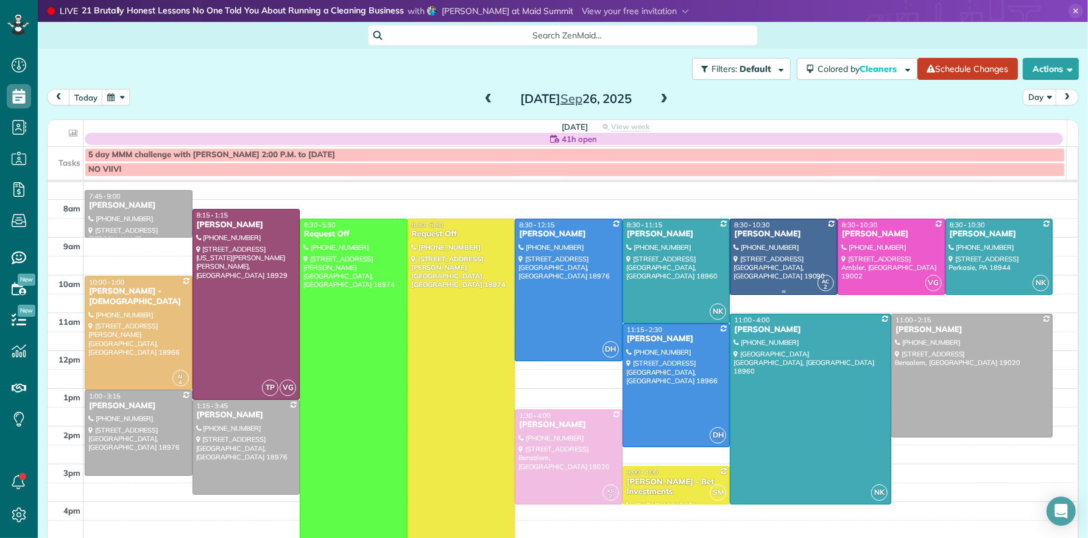
scroll to position [41, 0]
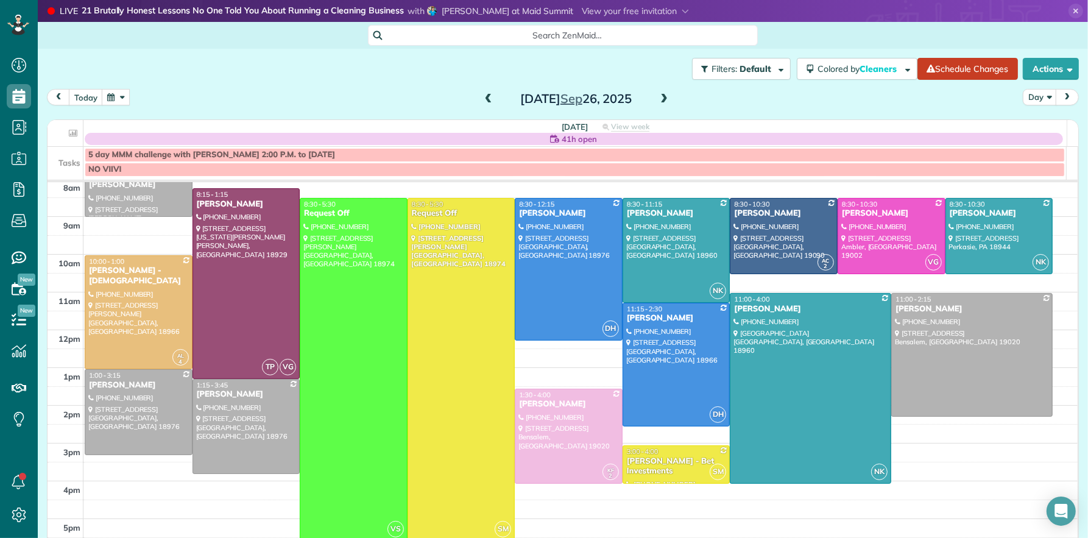
click at [67, 162] on td at bounding box center [66, 169] width 36 height 15
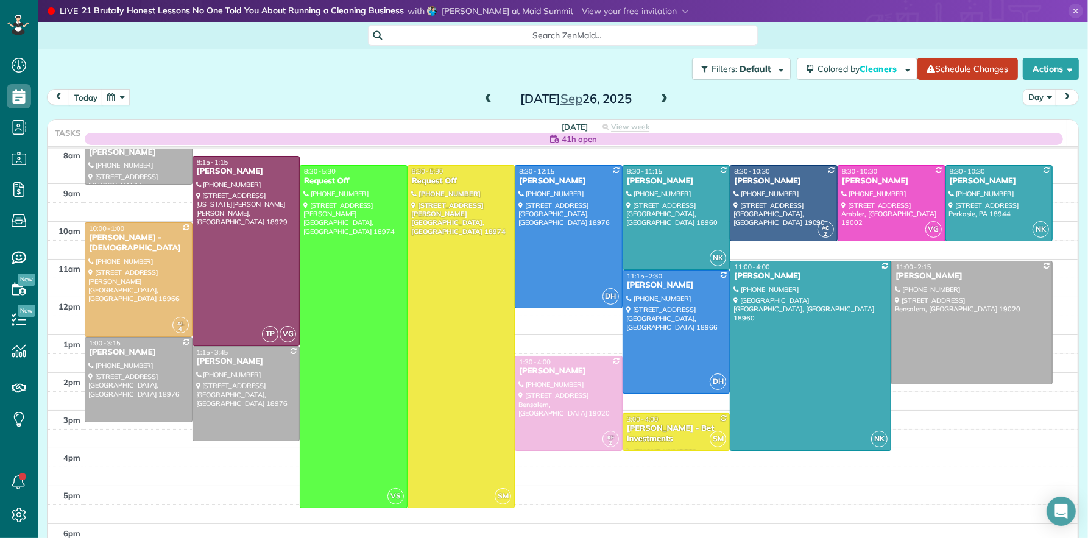
drag, startPoint x: 256, startPoint y: 125, endPoint x: 148, endPoint y: 145, distance: 109.7
click at [256, 125] on th "[DATE] 41h open View week $2,275.00 55.25 Man Hours 17 Appointments 0% Paid 76%…" at bounding box center [574, 133] width 983 height 26
click at [55, 129] on th "Tasks" at bounding box center [66, 133] width 36 height 26
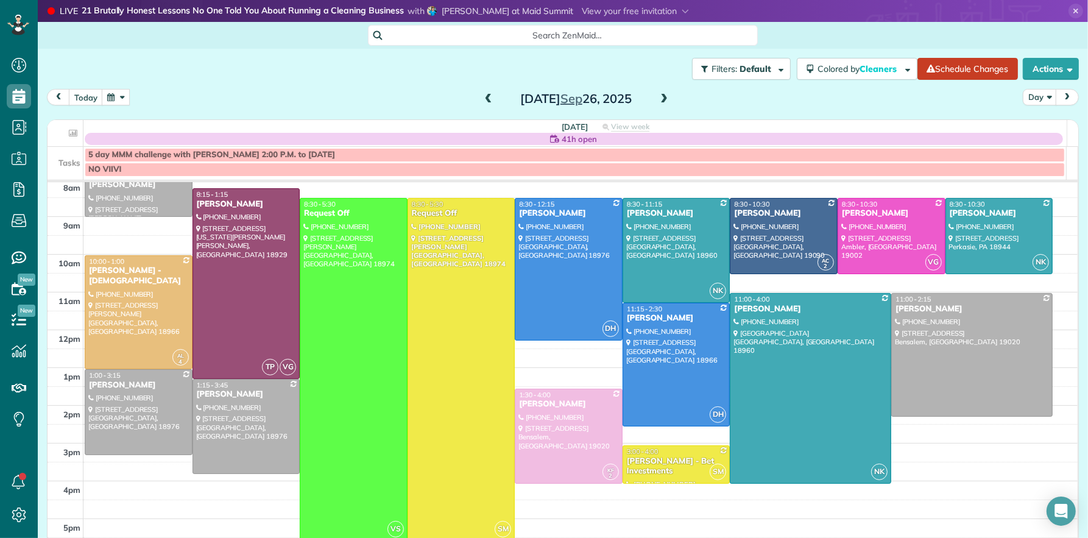
click at [76, 167] on td at bounding box center [66, 169] width 36 height 15
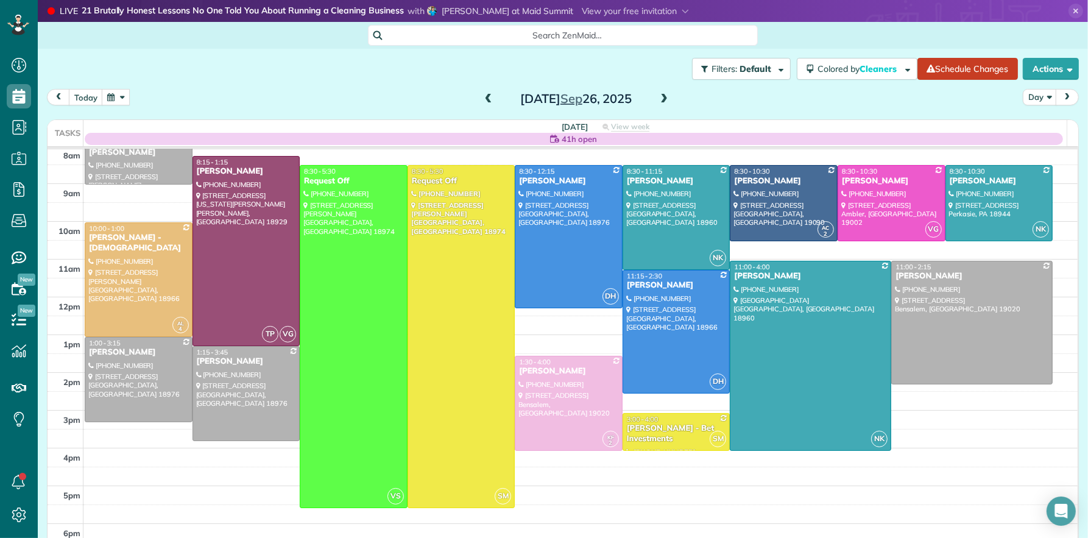
click at [70, 133] on th "Tasks" at bounding box center [66, 133] width 36 height 26
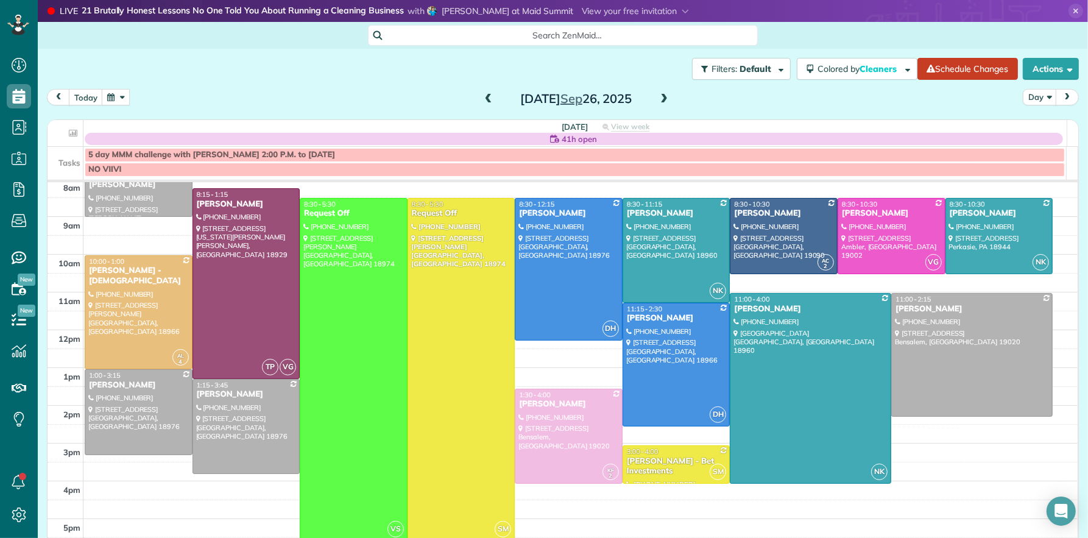
click at [143, 176] on link "NO VIIVI" at bounding box center [575, 170] width 980 height 14
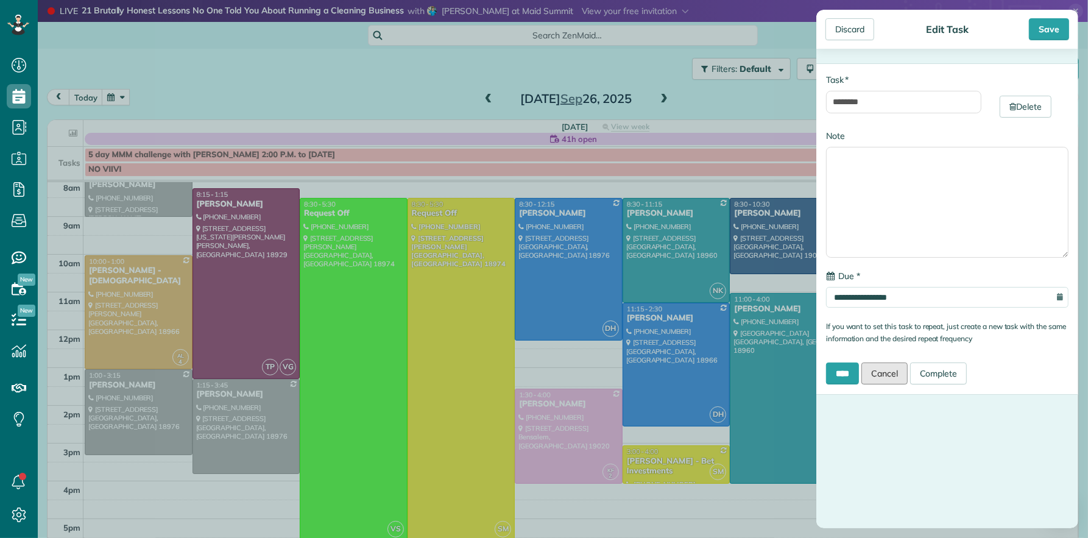
click at [893, 378] on link "Cancel" at bounding box center [885, 374] width 46 height 22
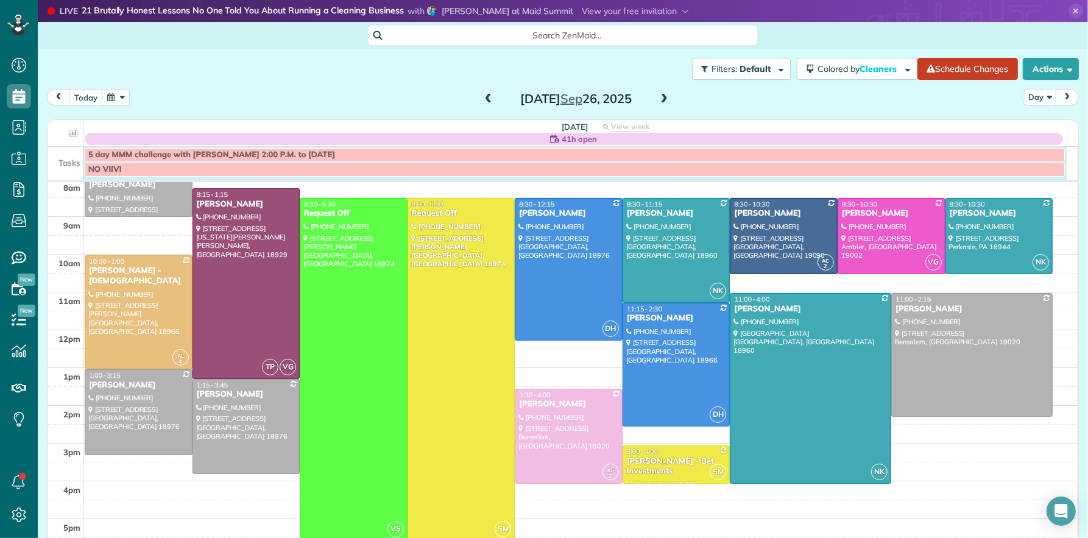
click at [93, 179] on div "5 day MMM challenge with [PERSON_NAME] 2:00 P.M. to [DATE] NO VIIVI" at bounding box center [557, 163] width 1019 height 33
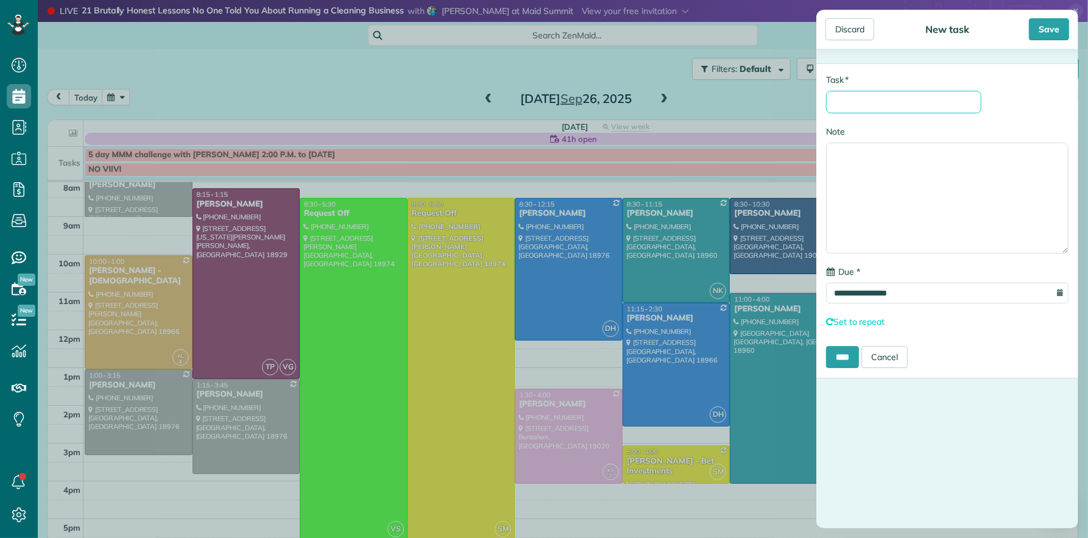
click at [864, 108] on input "* Task" at bounding box center [903, 102] width 155 height 23
type input "**********"
click at [847, 367] on input "****" at bounding box center [842, 359] width 33 height 22
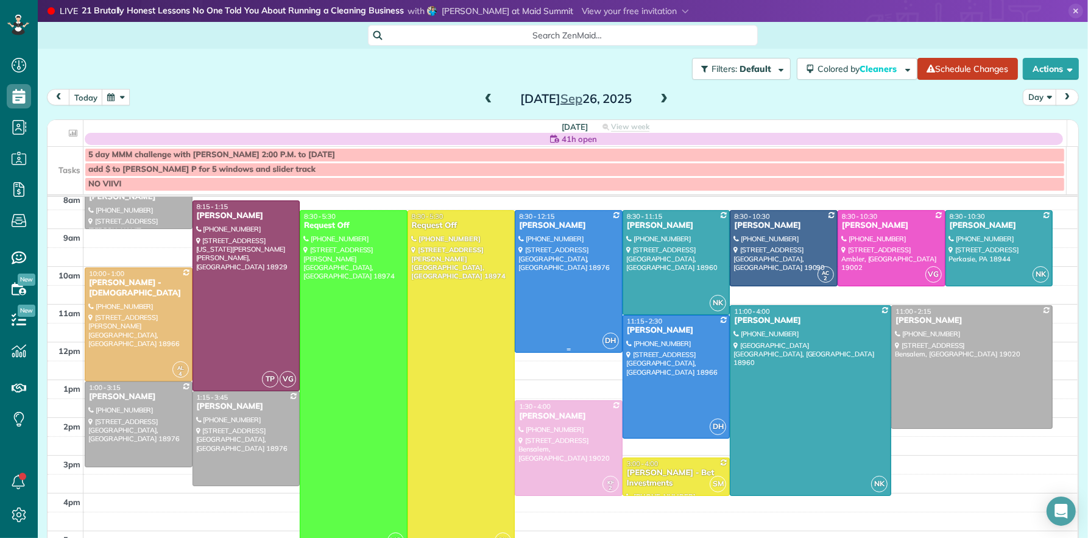
scroll to position [44, 0]
click at [483, 99] on span at bounding box center [488, 99] width 13 height 11
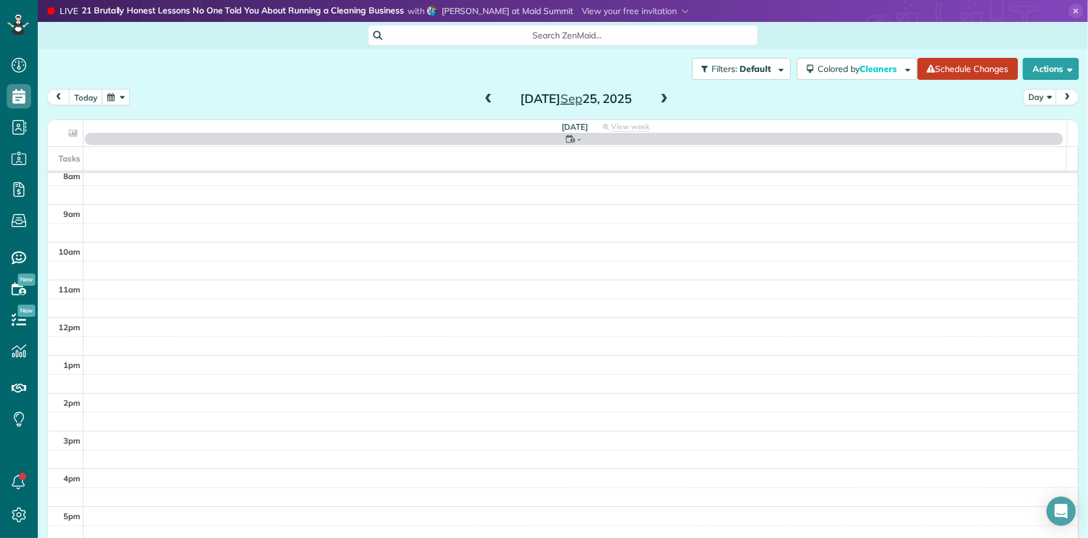
scroll to position [0, 0]
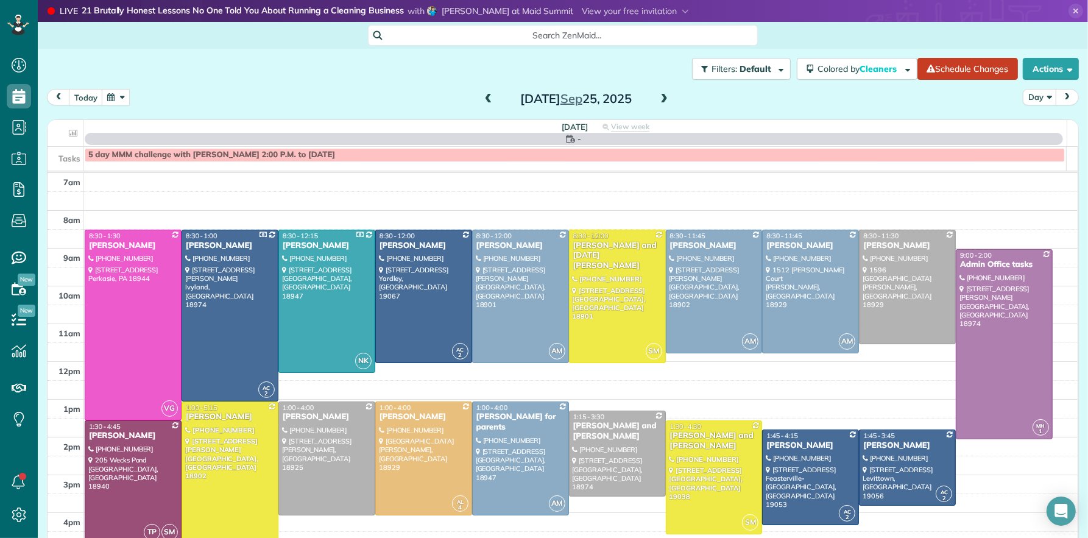
click at [483, 99] on span at bounding box center [488, 99] width 13 height 11
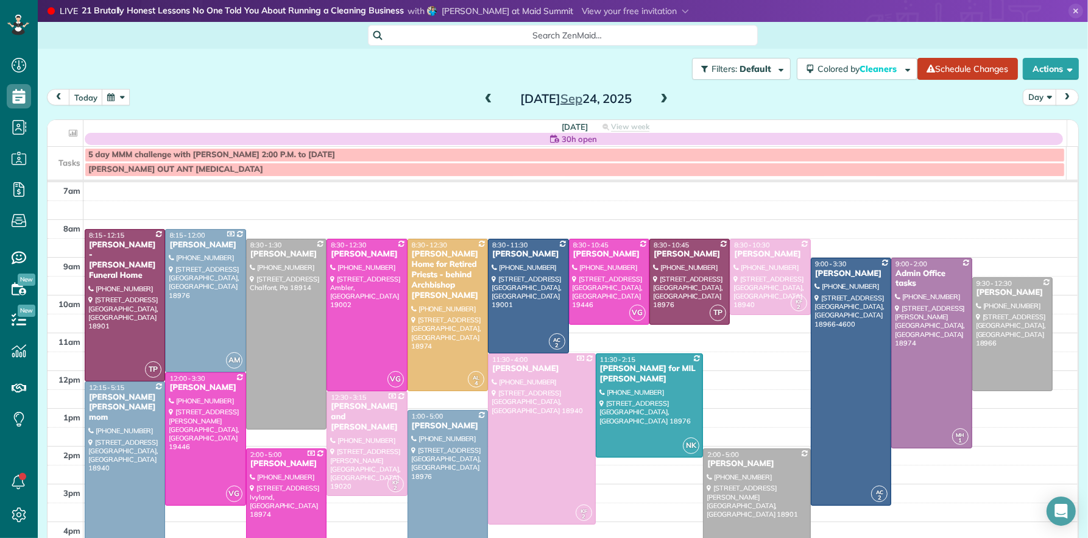
click at [483, 99] on span at bounding box center [488, 99] width 13 height 11
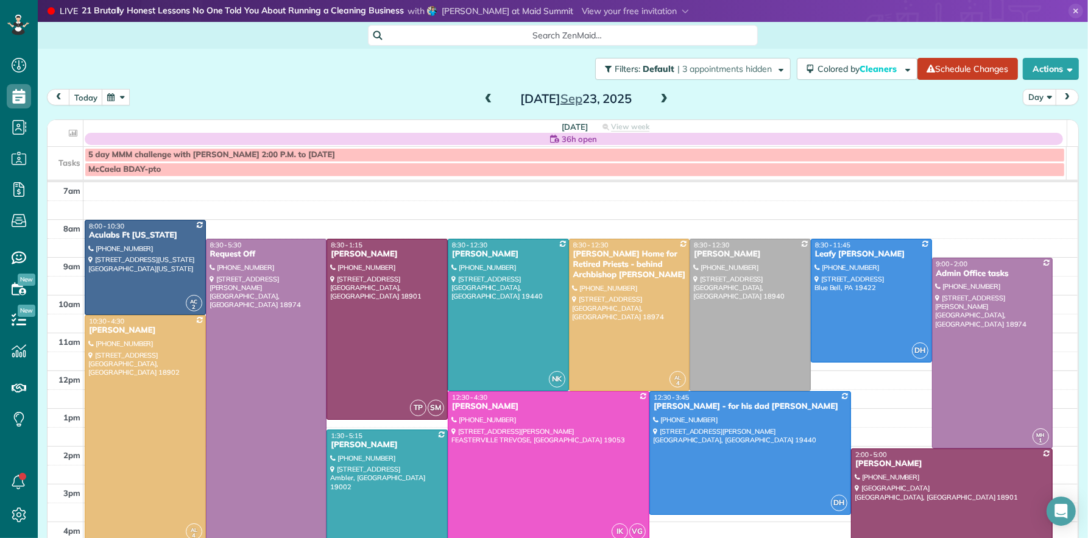
click at [483, 100] on span at bounding box center [488, 99] width 13 height 11
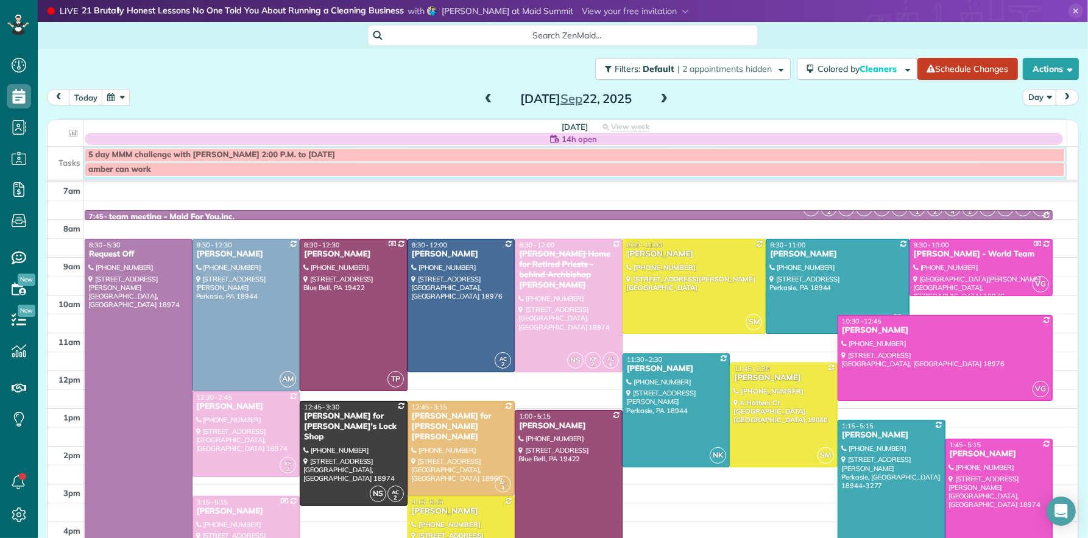
click at [89, 178] on div "5 day MMM challenge with [PERSON_NAME] 2:00 P.M. to [DATE] amber can work" at bounding box center [557, 163] width 1019 height 33
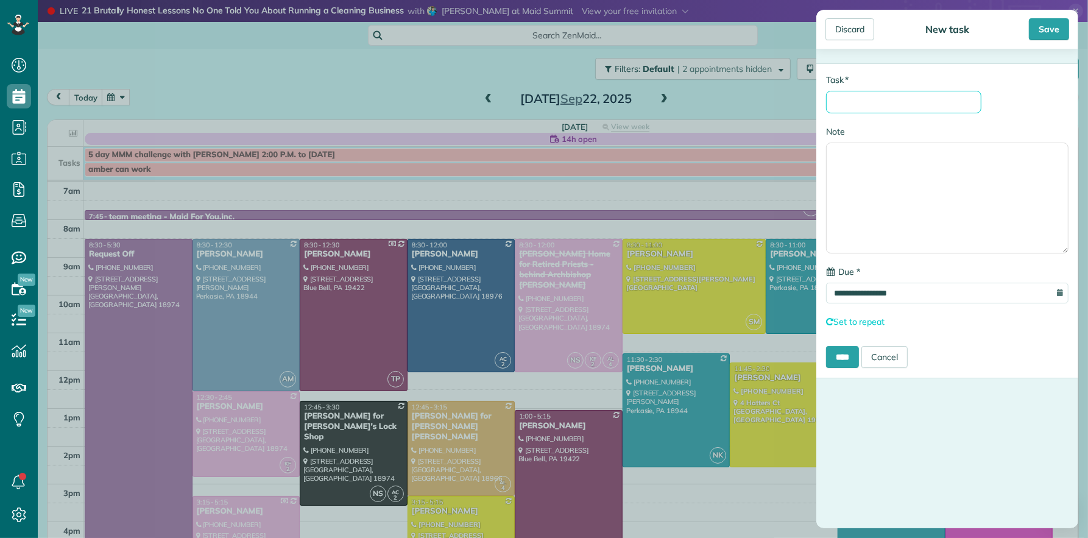
click at [906, 92] on input "* Task" at bounding box center [903, 102] width 155 height 23
type input "**********"
click at [851, 366] on input "****" at bounding box center [842, 359] width 33 height 22
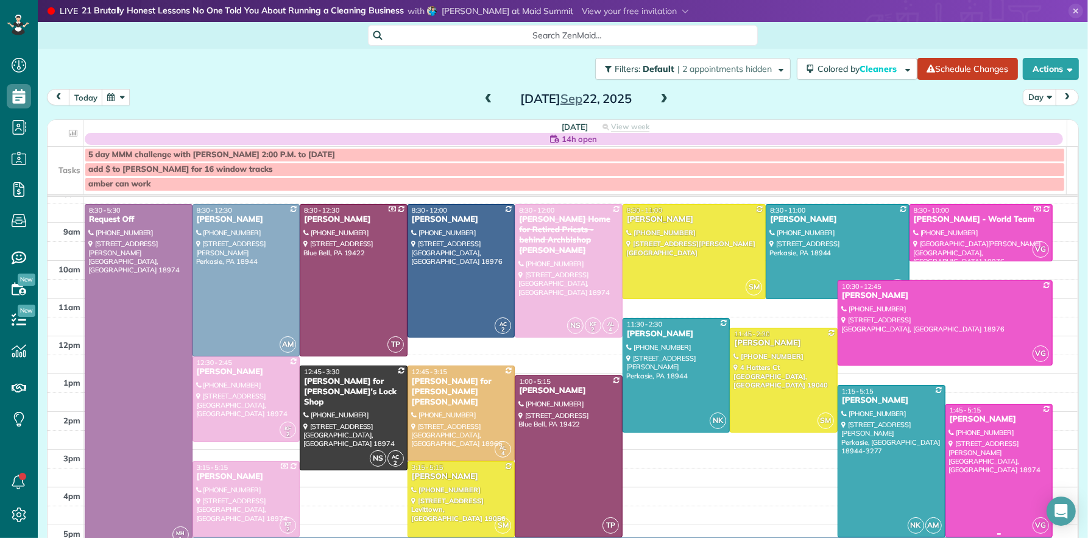
scroll to position [40, 0]
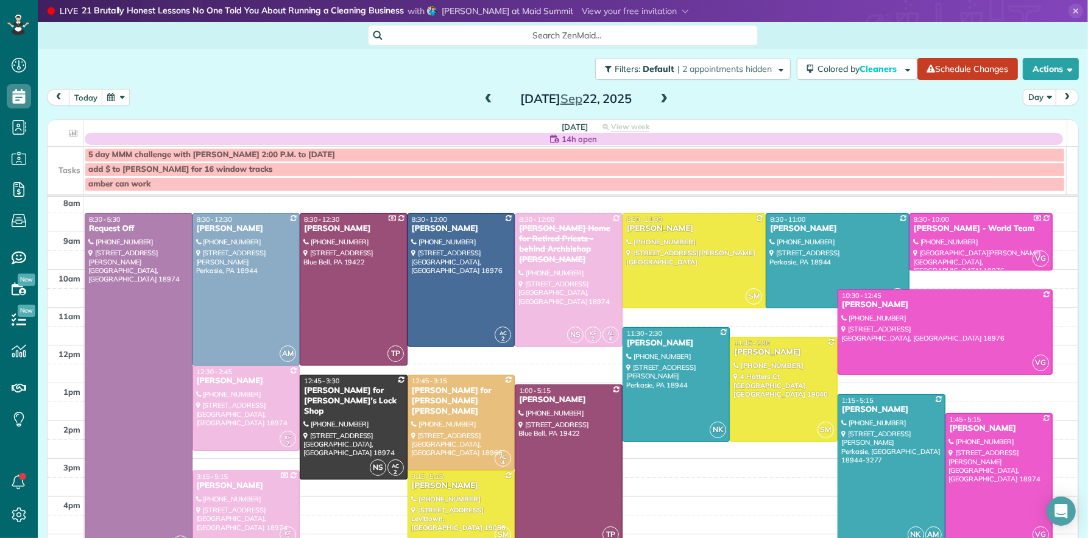
click at [659, 99] on span at bounding box center [663, 99] width 13 height 11
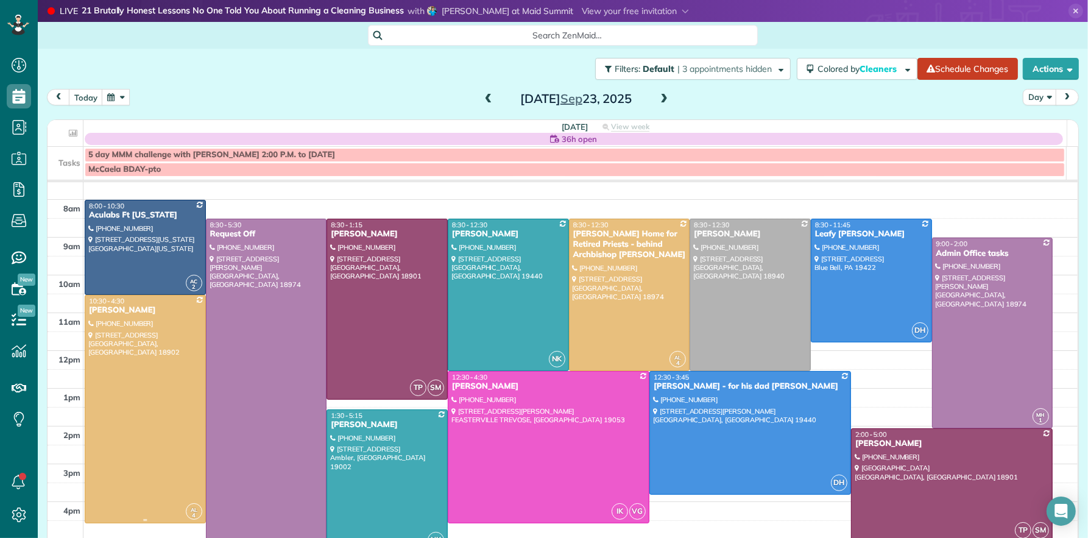
scroll to position [19, 0]
click at [87, 175] on link "McCaela BDAY-pto" at bounding box center [575, 170] width 980 height 14
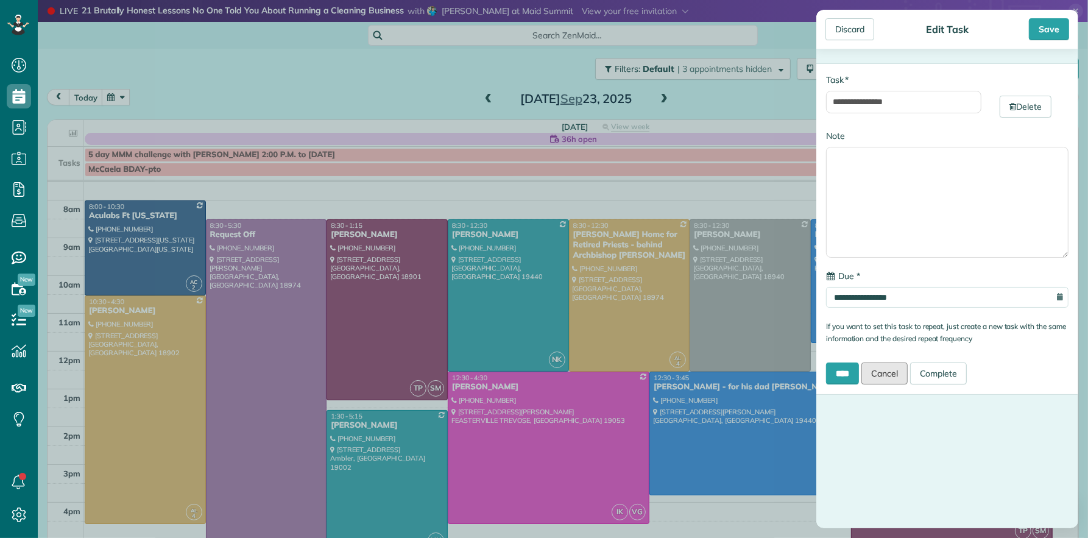
drag, startPoint x: 888, startPoint y: 376, endPoint x: 341, endPoint y: 257, distance: 559.5
click at [888, 376] on link "Cancel" at bounding box center [885, 374] width 46 height 22
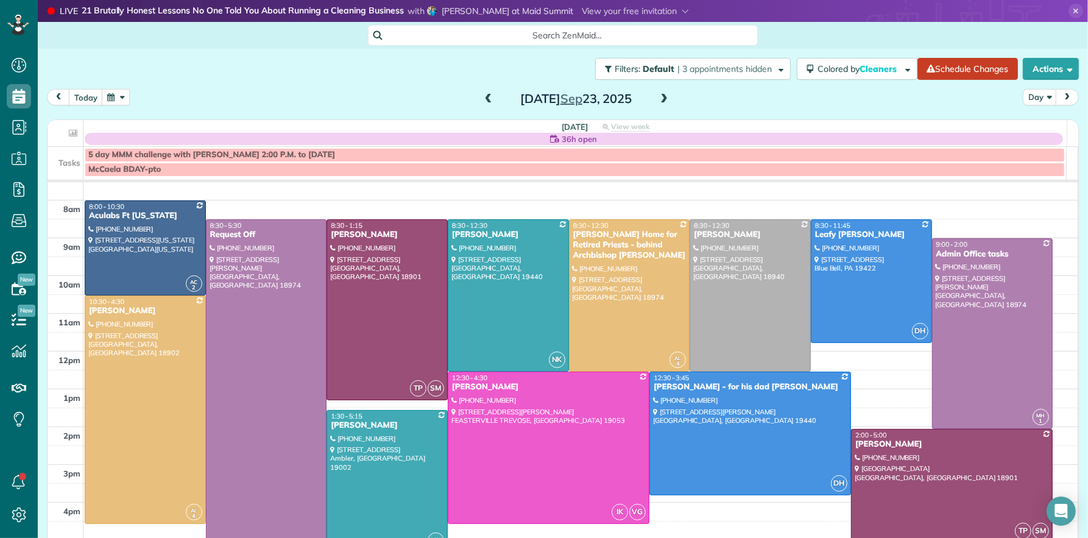
click at [93, 180] on div "5 day MMM challenge with [PERSON_NAME] 2:00 P.M. to [DATE] McCaela BDAY-pto" at bounding box center [557, 163] width 1019 height 33
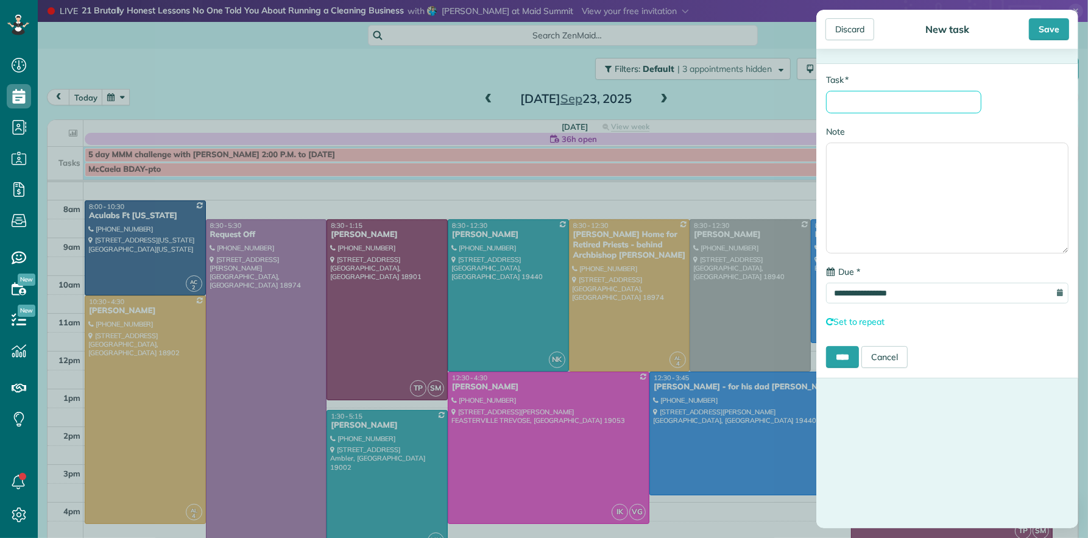
click at [868, 102] on input "* Task" at bounding box center [903, 102] width 155 height 23
type input "**********"
drag, startPoint x: 1052, startPoint y: 34, endPoint x: 768, endPoint y: 324, distance: 405.0
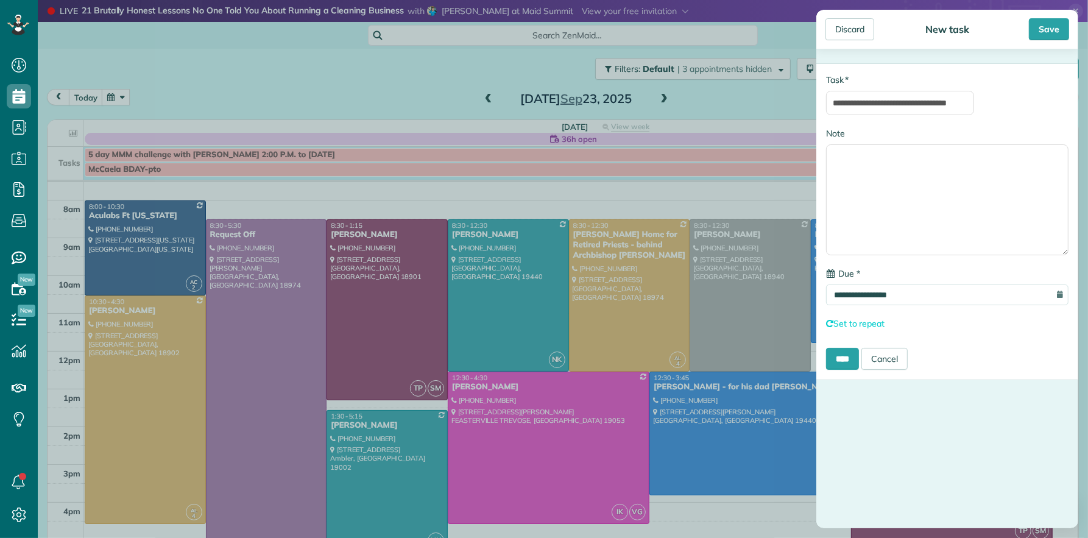
click at [1052, 34] on div "Save" at bounding box center [1049, 29] width 40 height 22
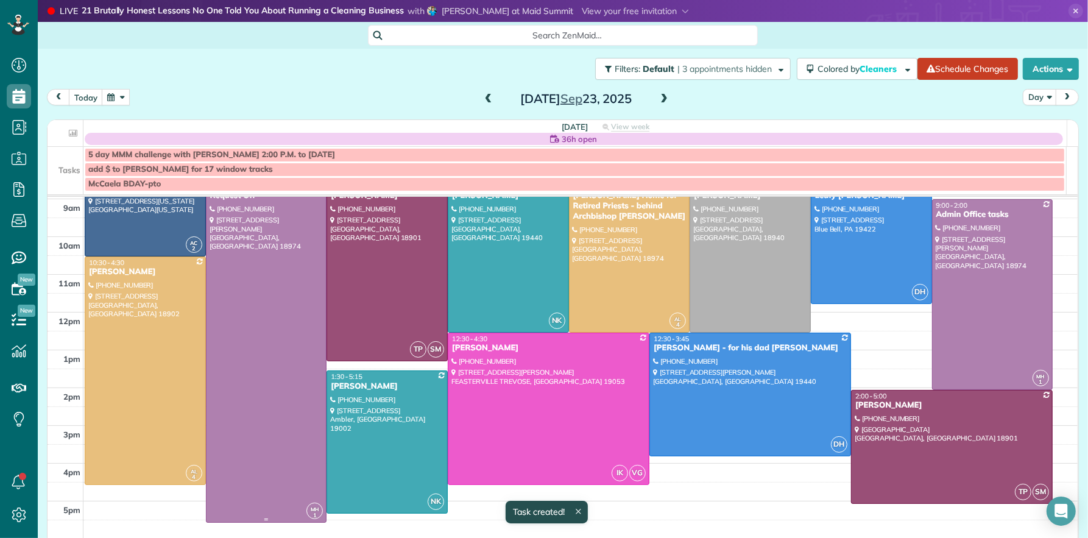
scroll to position [93, 0]
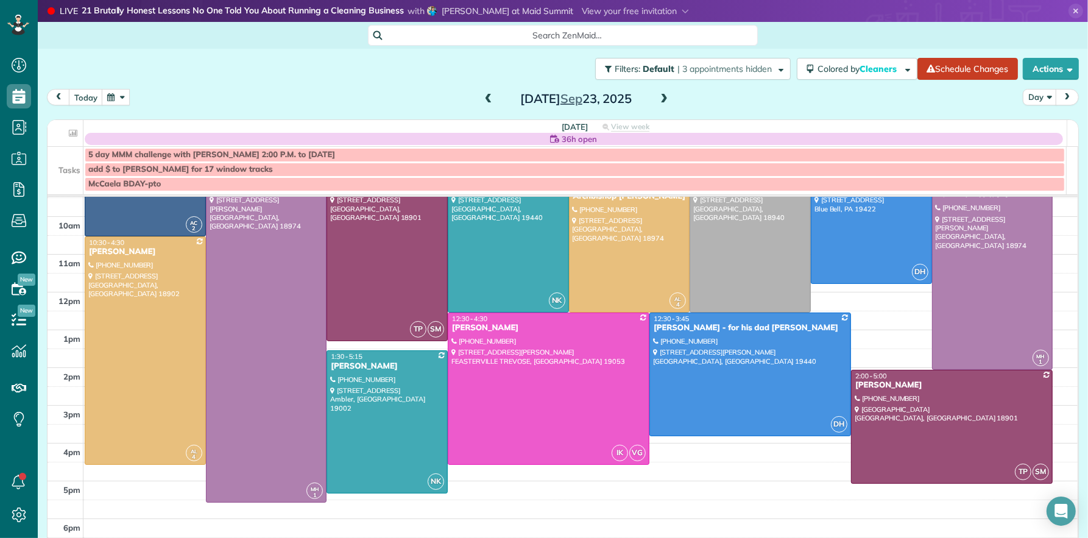
click at [659, 98] on span at bounding box center [663, 99] width 13 height 11
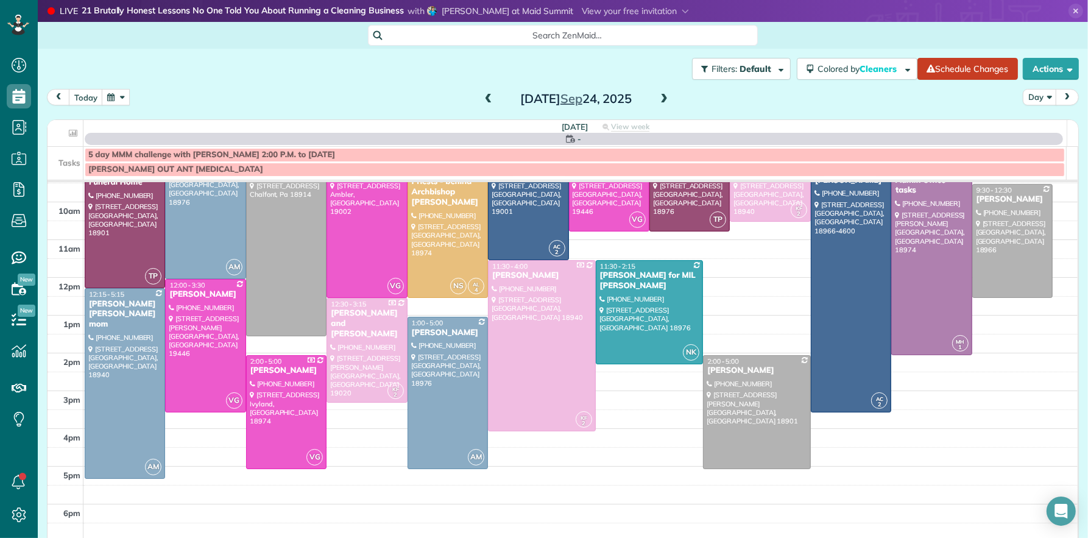
click at [659, 98] on span at bounding box center [663, 99] width 13 height 11
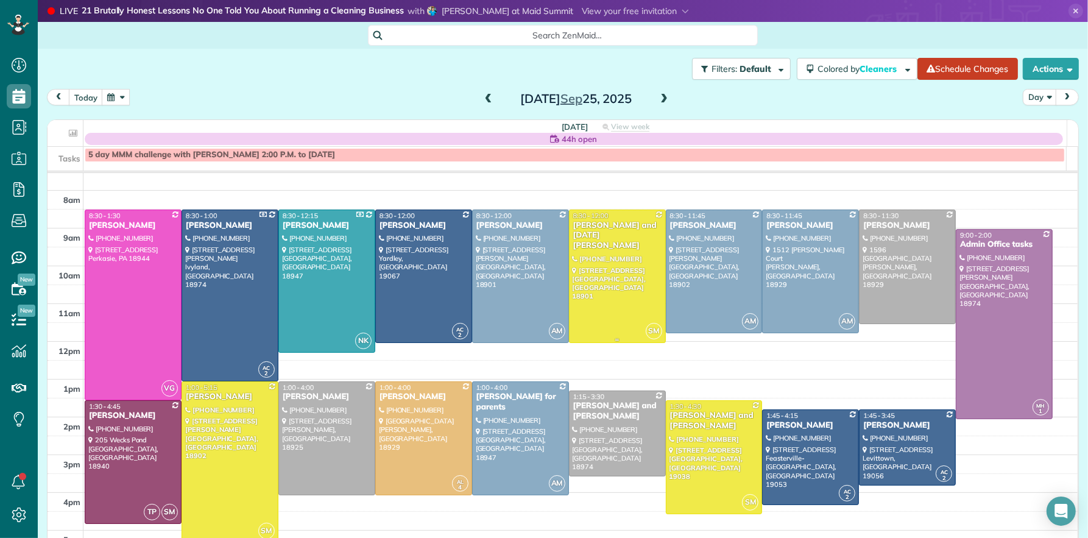
scroll to position [23, 0]
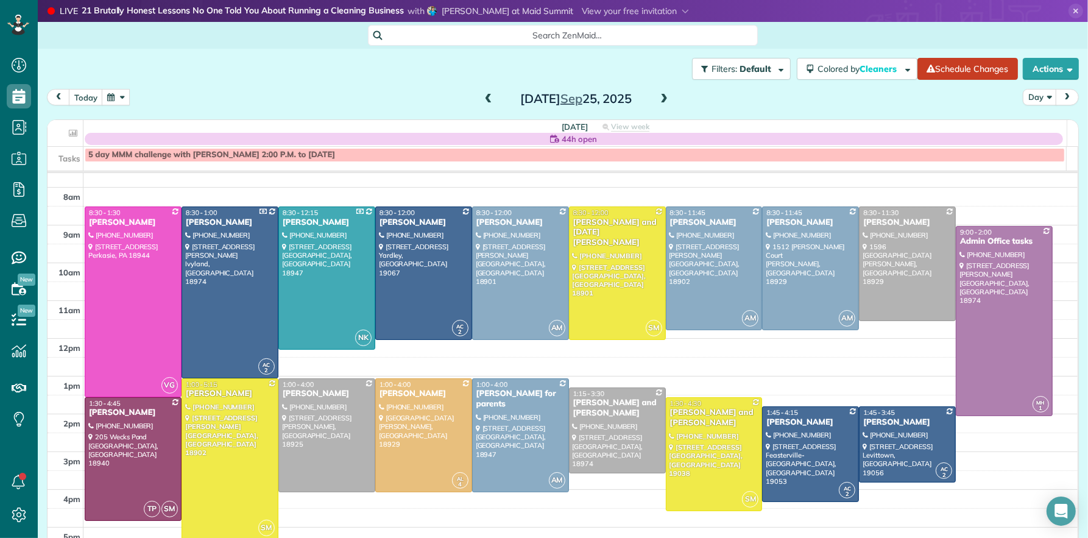
click at [663, 96] on span at bounding box center [663, 99] width 13 height 11
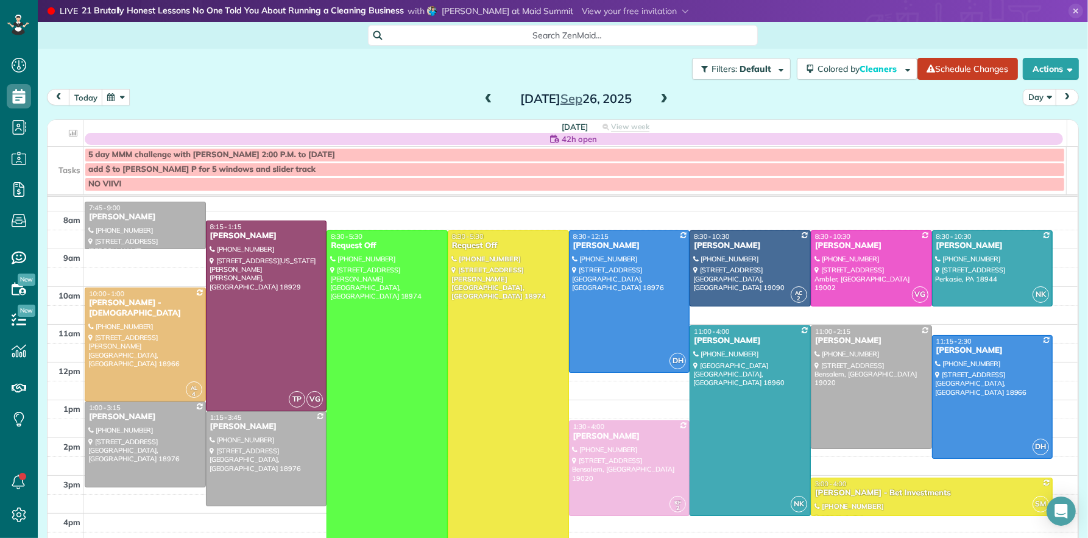
click at [488, 94] on span at bounding box center [488, 99] width 13 height 11
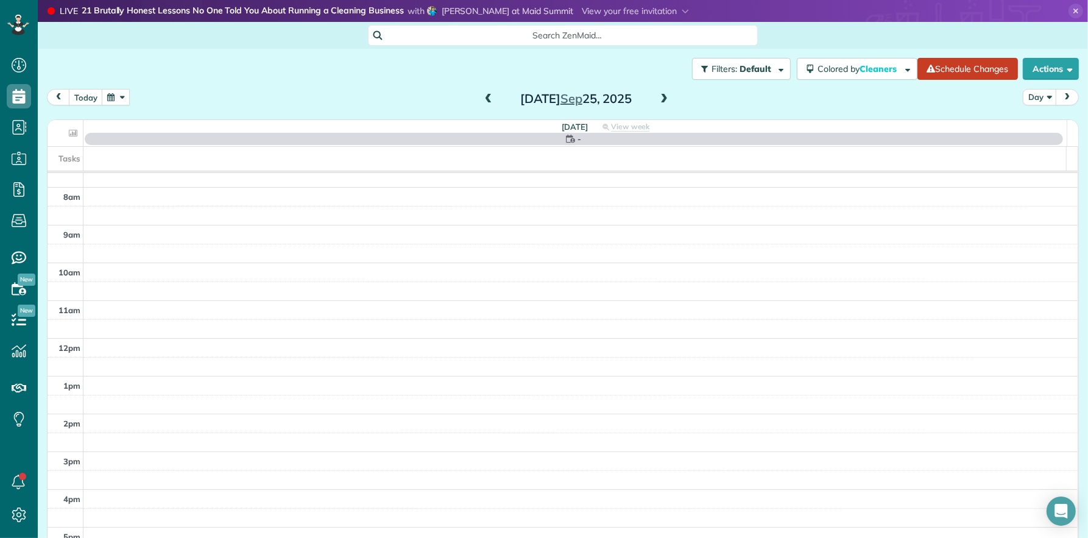
scroll to position [0, 0]
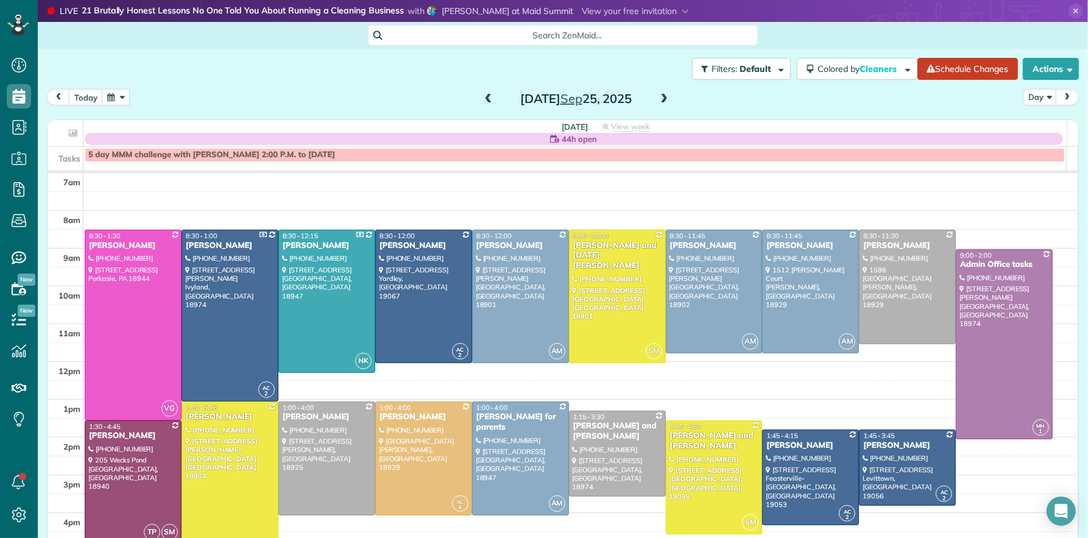
click at [663, 96] on span at bounding box center [663, 99] width 13 height 11
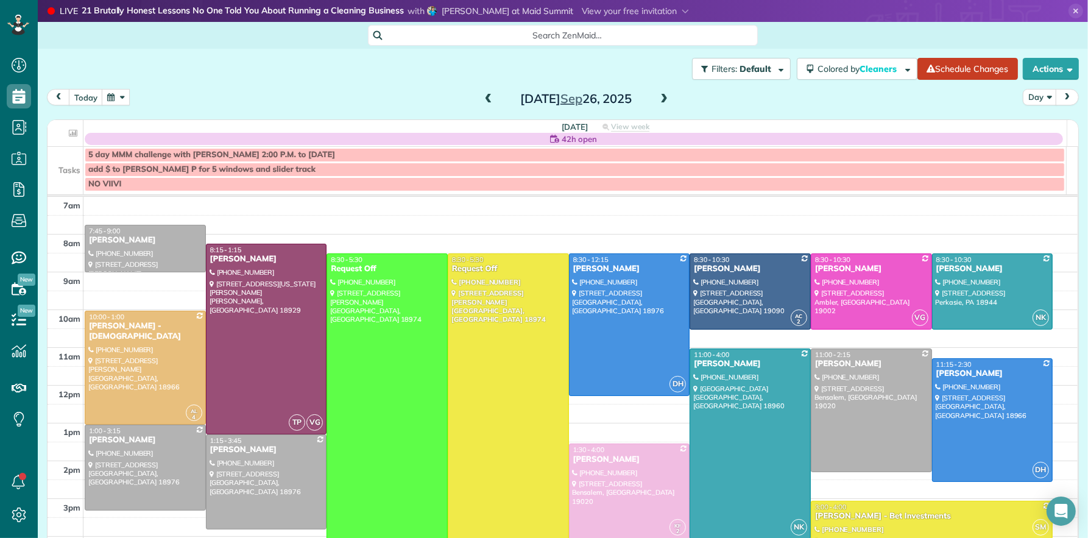
click at [657, 97] on span at bounding box center [663, 99] width 13 height 11
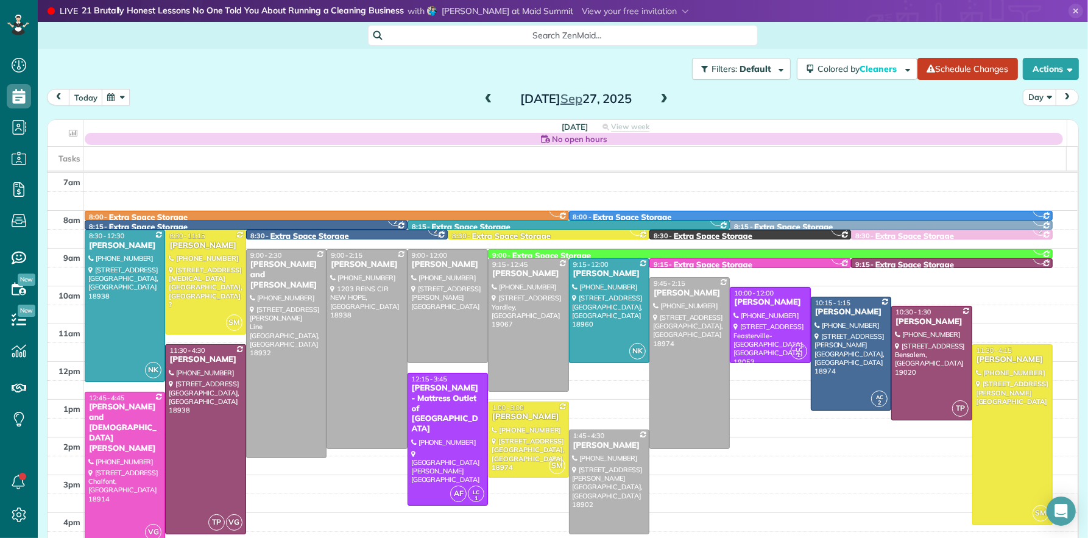
drag, startPoint x: 478, startPoint y: 101, endPoint x: 481, endPoint y: 108, distance: 8.5
click at [482, 101] on span at bounding box center [488, 99] width 13 height 11
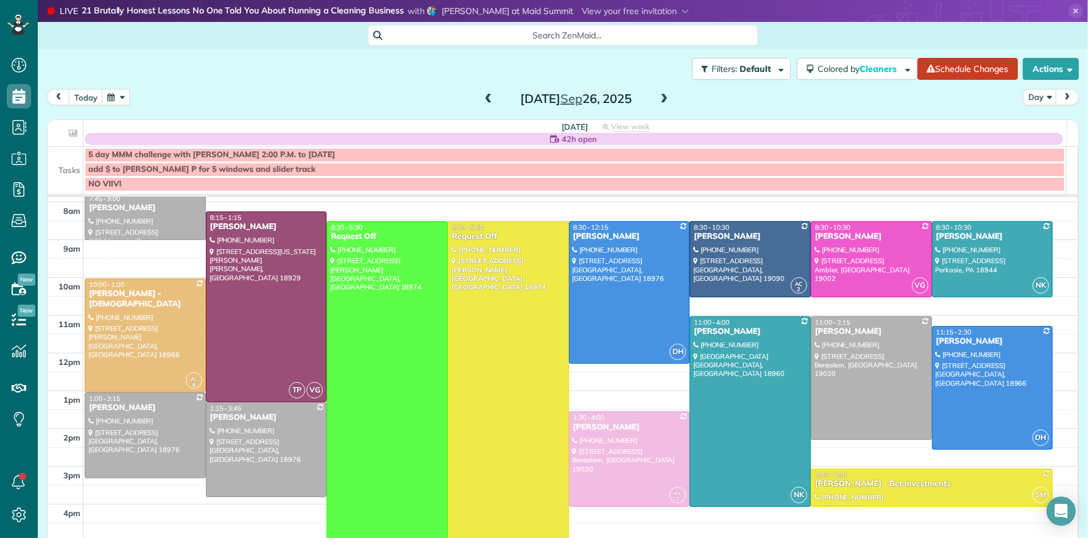
scroll to position [21, 0]
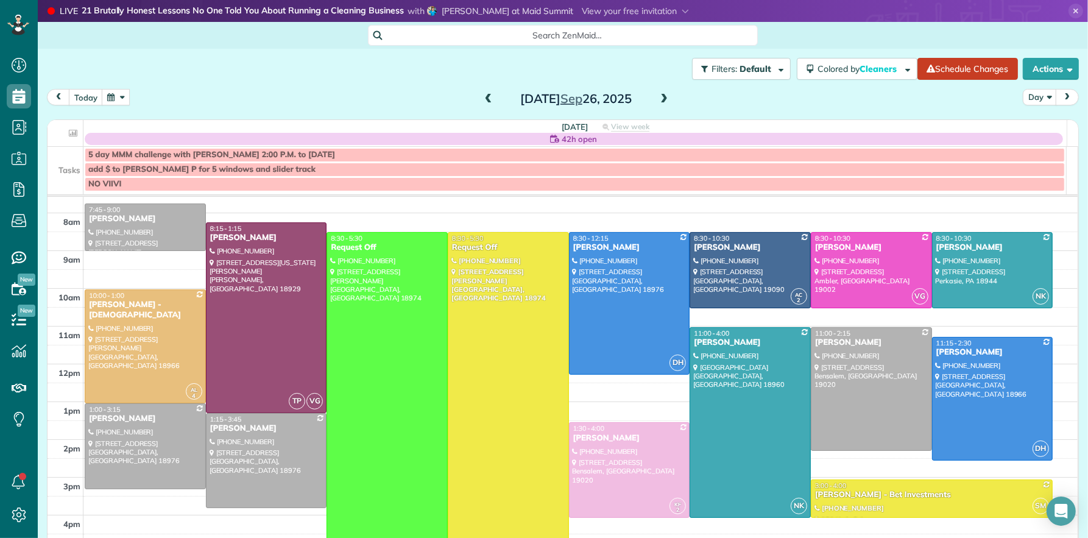
drag, startPoint x: 325, startPoint y: 91, endPoint x: 248, endPoint y: 88, distance: 76.8
click at [308, 87] on div "Filters: Default | 3 appointments hidden Colored by Cleaners Color by Cleaner C…" at bounding box center [563, 292] width 1051 height 487
click at [119, 96] on button "button" at bounding box center [116, 97] width 28 height 16
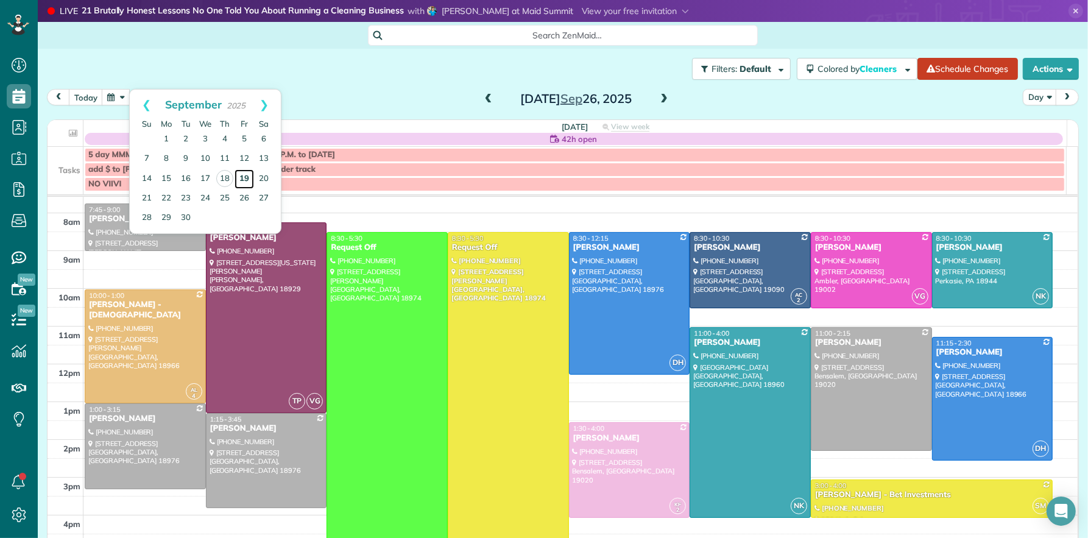
click at [244, 177] on link "19" at bounding box center [244, 178] width 19 height 19
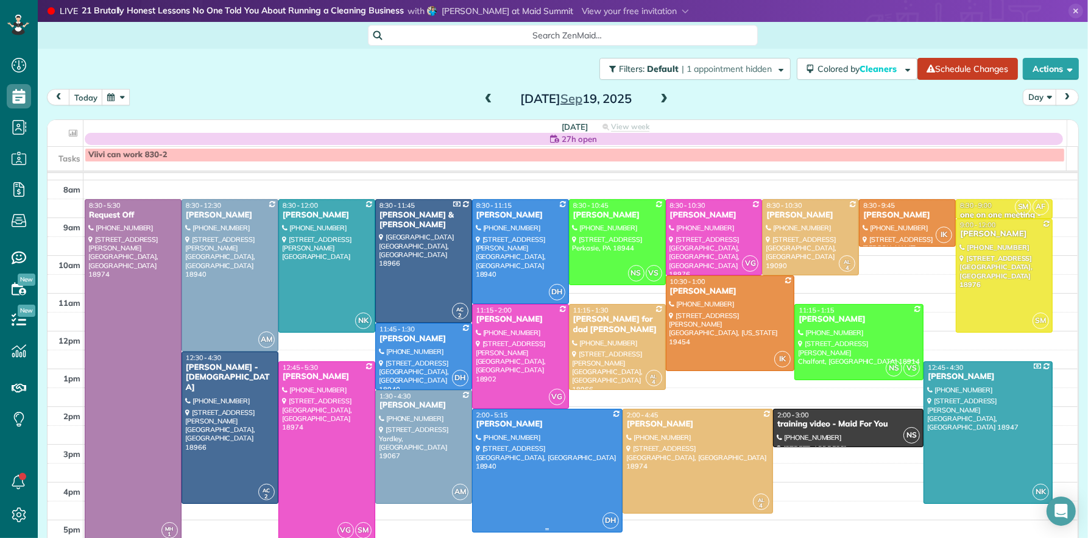
scroll to position [34, 0]
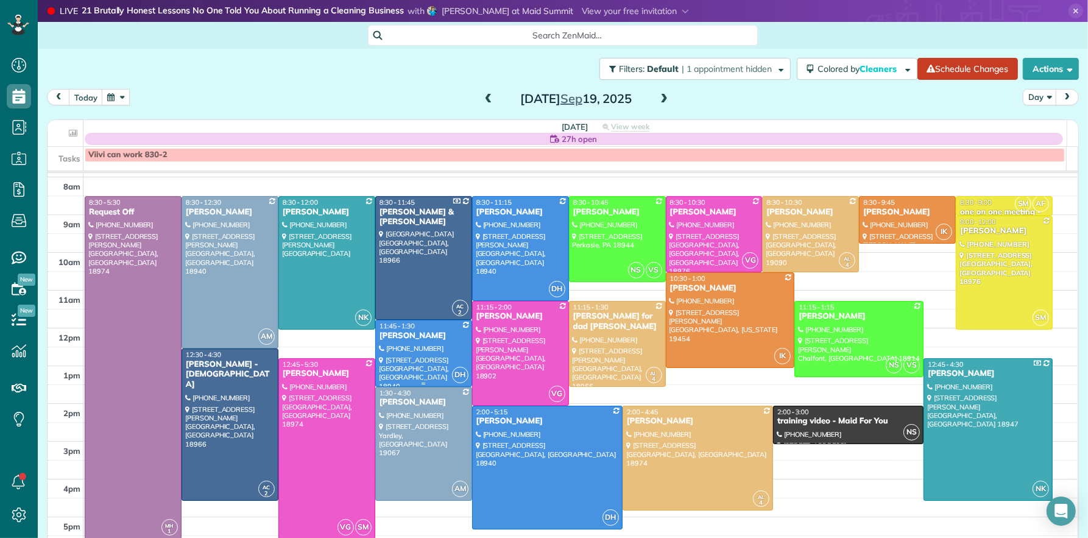
click at [402, 331] on div "[PERSON_NAME]" at bounding box center [424, 336] width 90 height 10
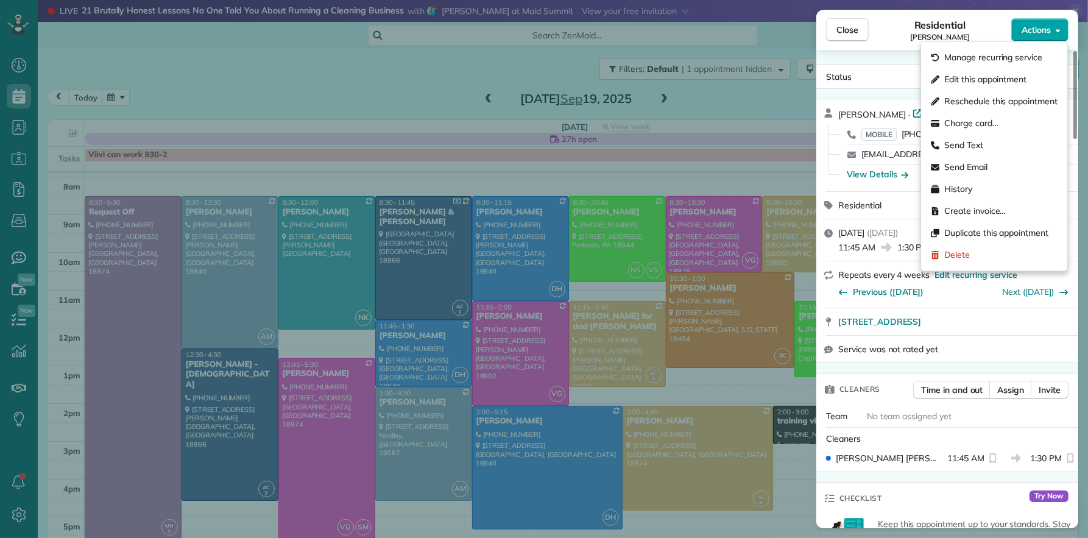
click at [1040, 29] on span "Actions" at bounding box center [1036, 30] width 29 height 12
click at [984, 160] on div "Send Email" at bounding box center [994, 168] width 136 height 22
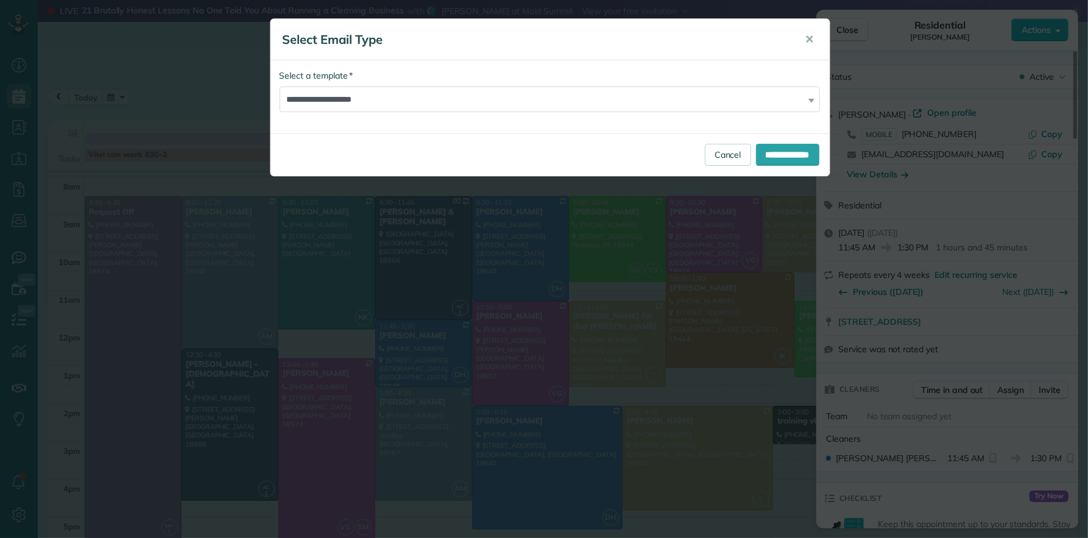
click at [439, 89] on div "**********" at bounding box center [550, 90] width 541 height 43
click at [439, 95] on select "**********" at bounding box center [550, 100] width 541 height 26
select select "*****"
click at [280, 87] on select "**********" at bounding box center [550, 100] width 541 height 26
click at [803, 155] on input "**********" at bounding box center [787, 155] width 63 height 22
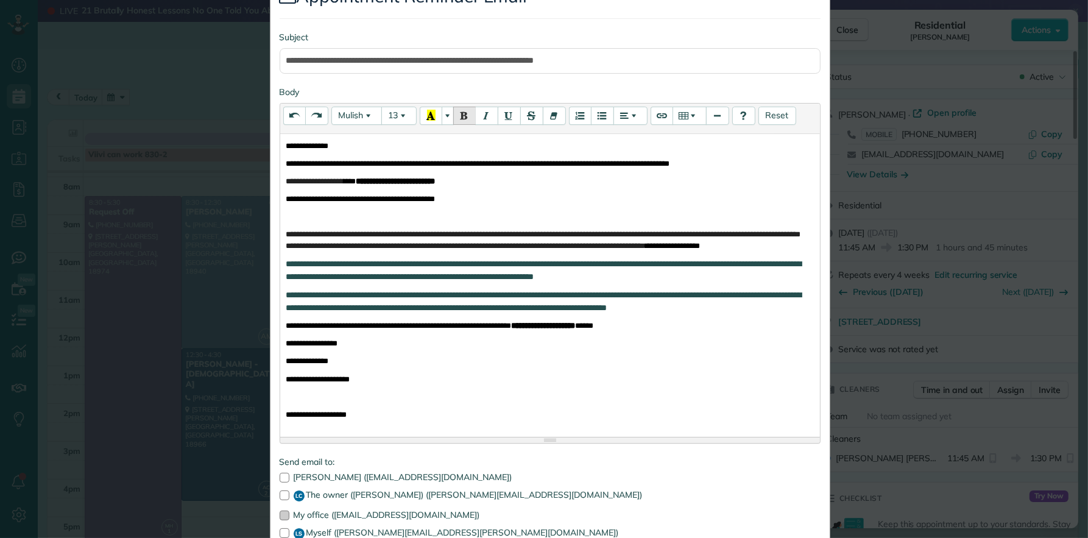
scroll to position [202, 0]
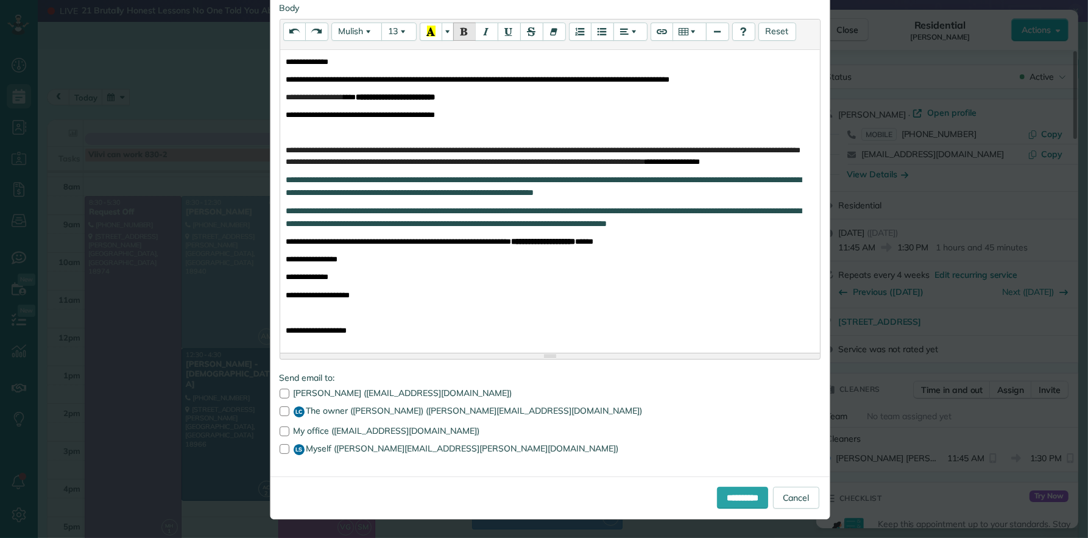
drag, startPoint x: 280, startPoint y: 431, endPoint x: 278, endPoint y: 461, distance: 29.9
click at [280, 431] on div at bounding box center [285, 432] width 10 height 10
click at [280, 452] on div at bounding box center [285, 449] width 10 height 10
click at [720, 495] on input "**********" at bounding box center [742, 498] width 51 height 22
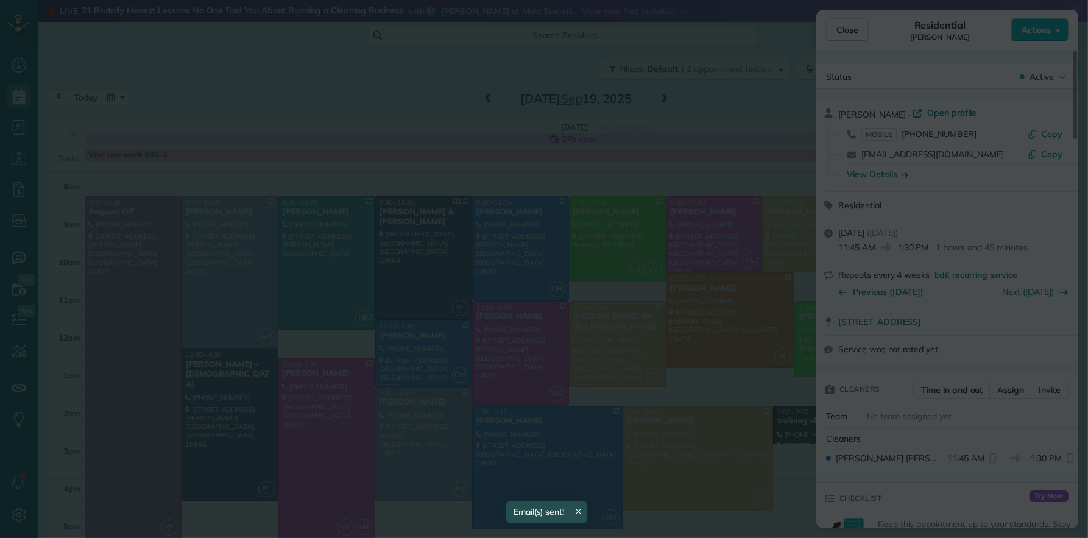
scroll to position [0, 0]
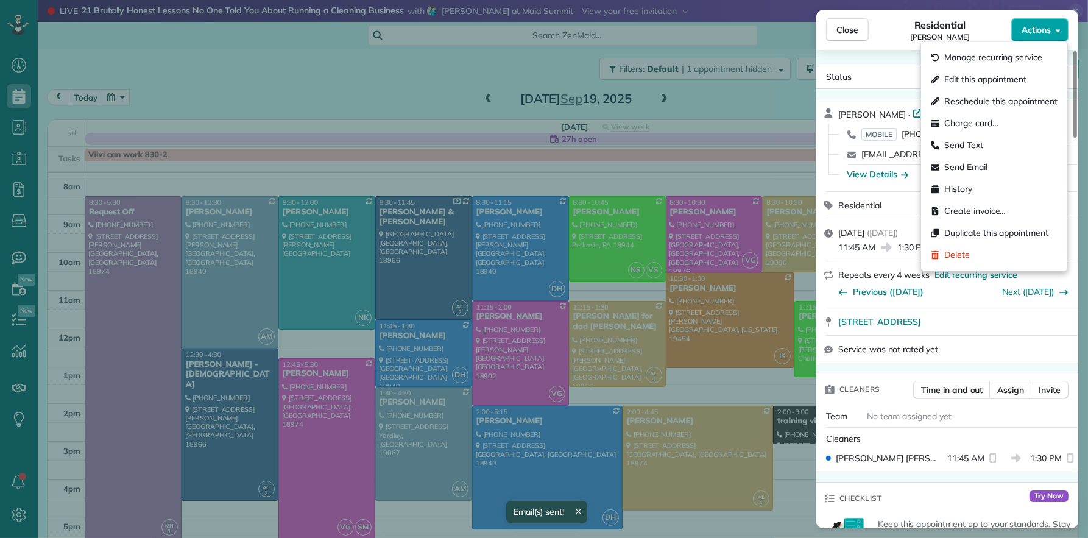
click at [1049, 27] on span "Actions" at bounding box center [1036, 30] width 29 height 12
click at [1014, 142] on div "Send Text" at bounding box center [994, 146] width 136 height 22
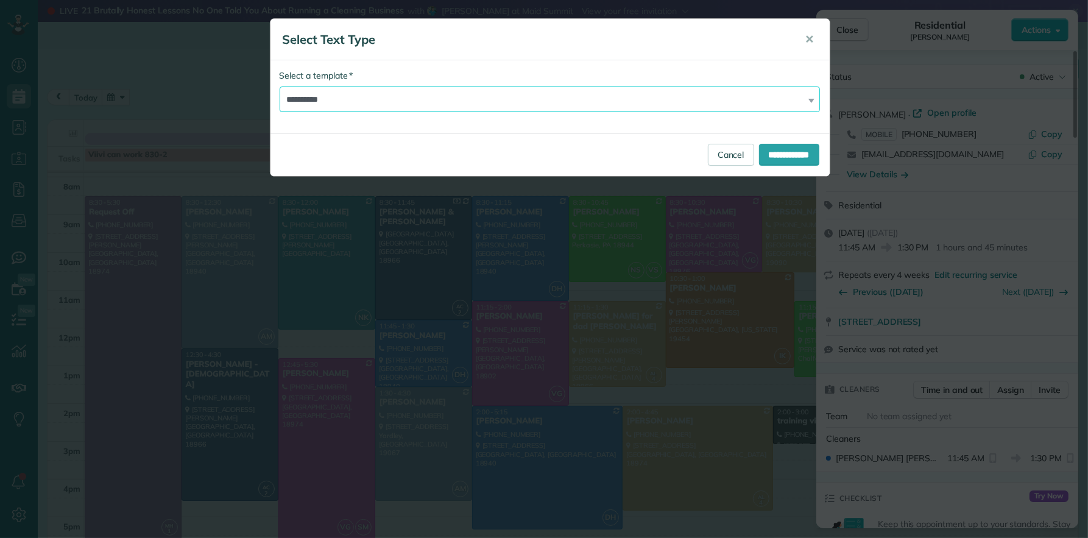
click at [344, 102] on select "**********" at bounding box center [550, 100] width 541 height 26
select select "***"
click at [280, 87] on select "**********" at bounding box center [550, 100] width 541 height 26
click at [775, 150] on input "**********" at bounding box center [789, 155] width 60 height 22
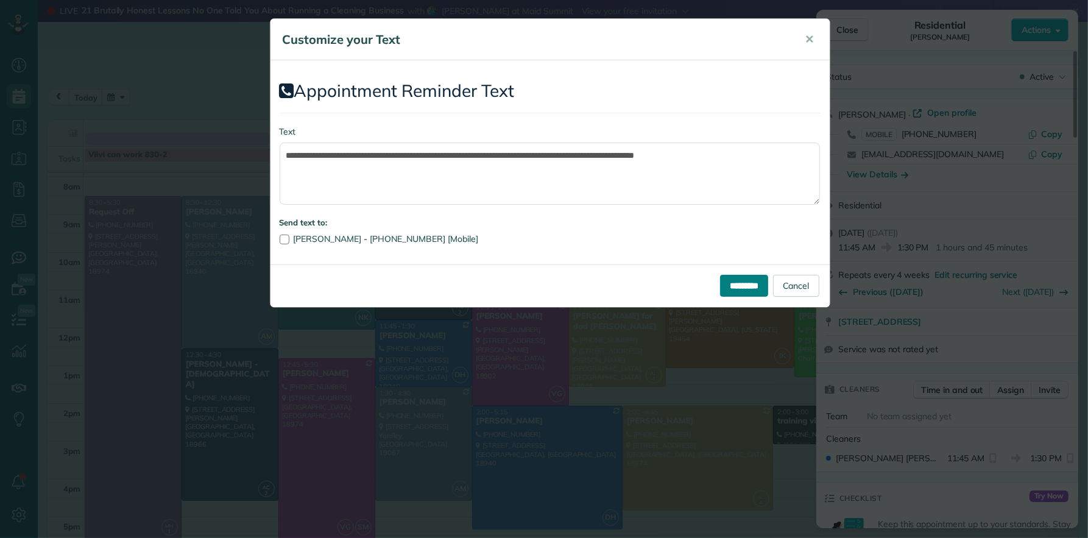
click at [751, 285] on input "*********" at bounding box center [744, 286] width 48 height 22
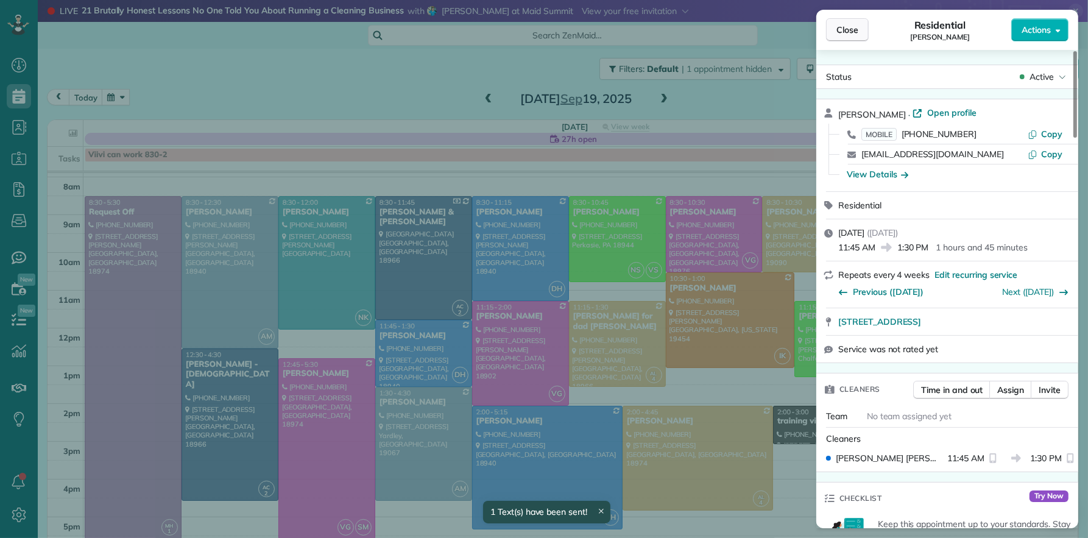
click at [854, 30] on span "Close" at bounding box center [848, 30] width 22 height 12
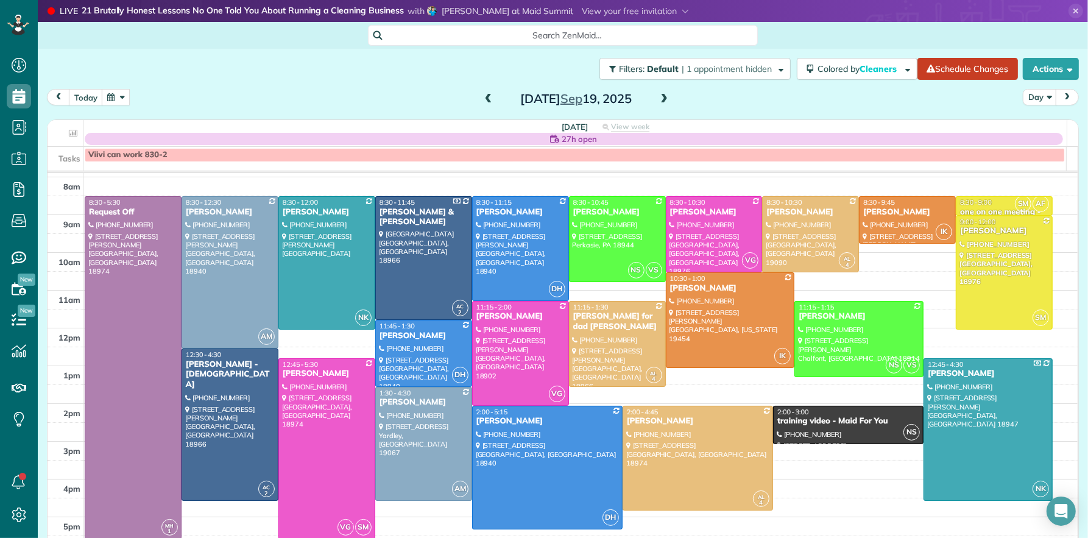
click at [482, 98] on span at bounding box center [488, 99] width 13 height 11
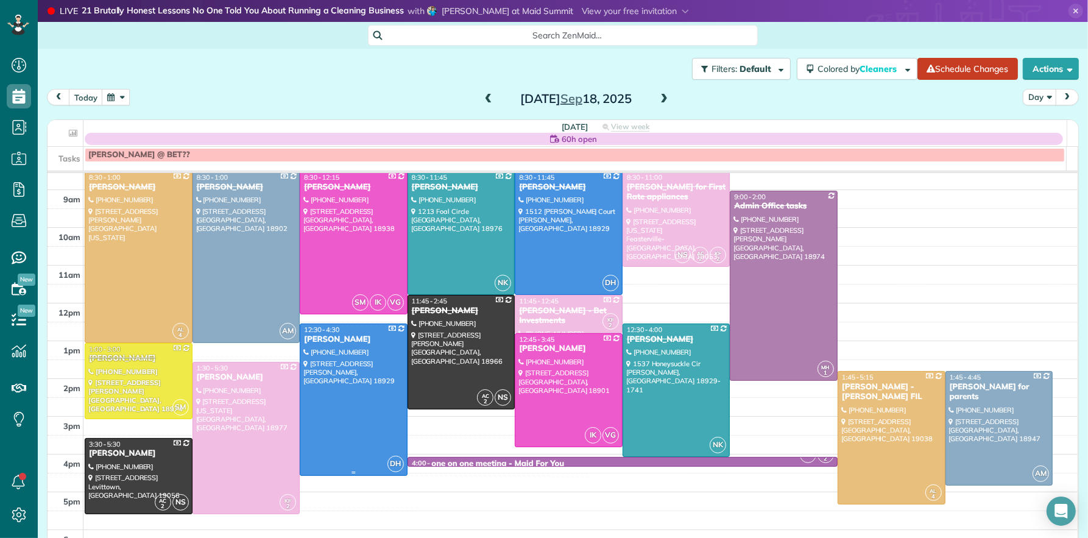
scroll to position [70, 0]
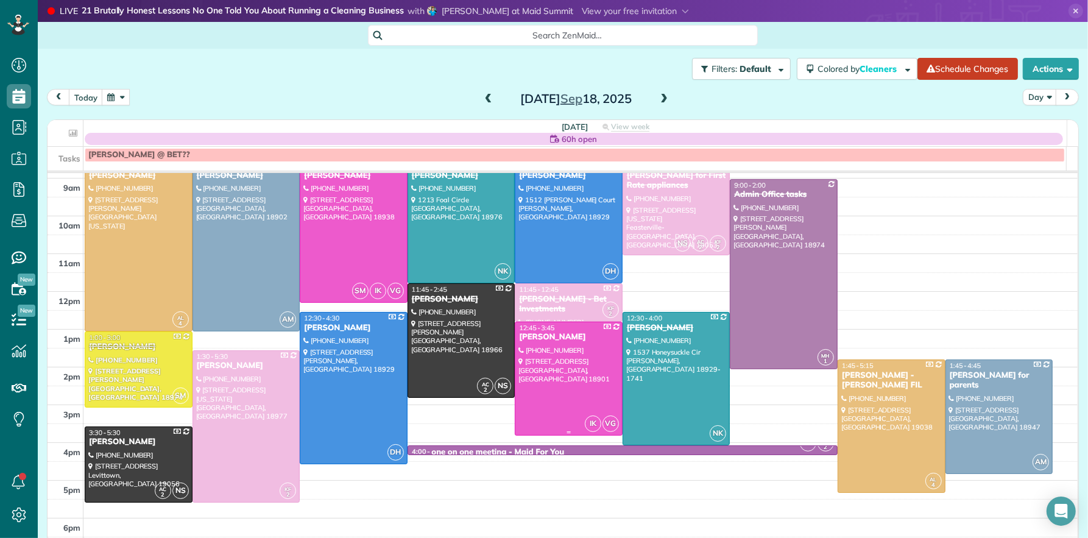
click at [545, 338] on div "[PERSON_NAME]" at bounding box center [569, 337] width 101 height 10
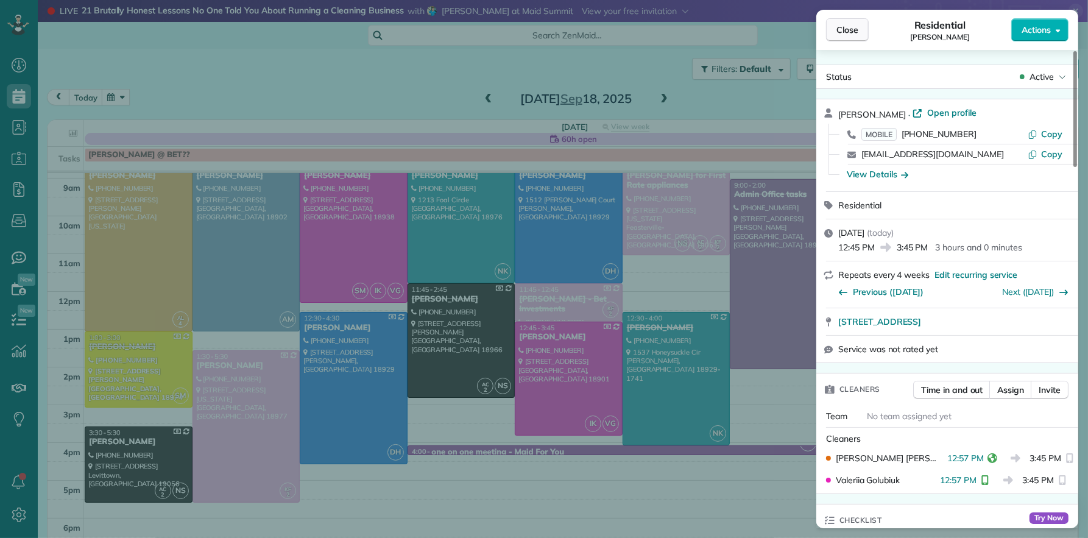
drag, startPoint x: 847, startPoint y: 33, endPoint x: 864, endPoint y: 31, distance: 17.2
click at [847, 34] on span "Close" at bounding box center [848, 30] width 22 height 12
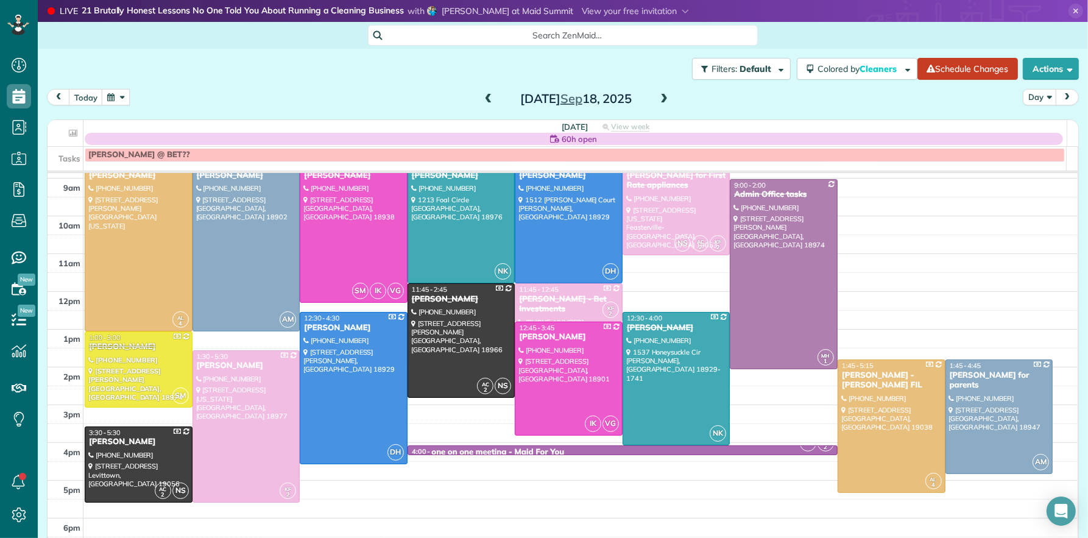
drag, startPoint x: 492, startPoint y: 100, endPoint x: 480, endPoint y: 95, distance: 13.1
click at [485, 96] on div "[DATE]" at bounding box center [576, 98] width 195 height 19
click at [482, 97] on span at bounding box center [488, 99] width 13 height 11
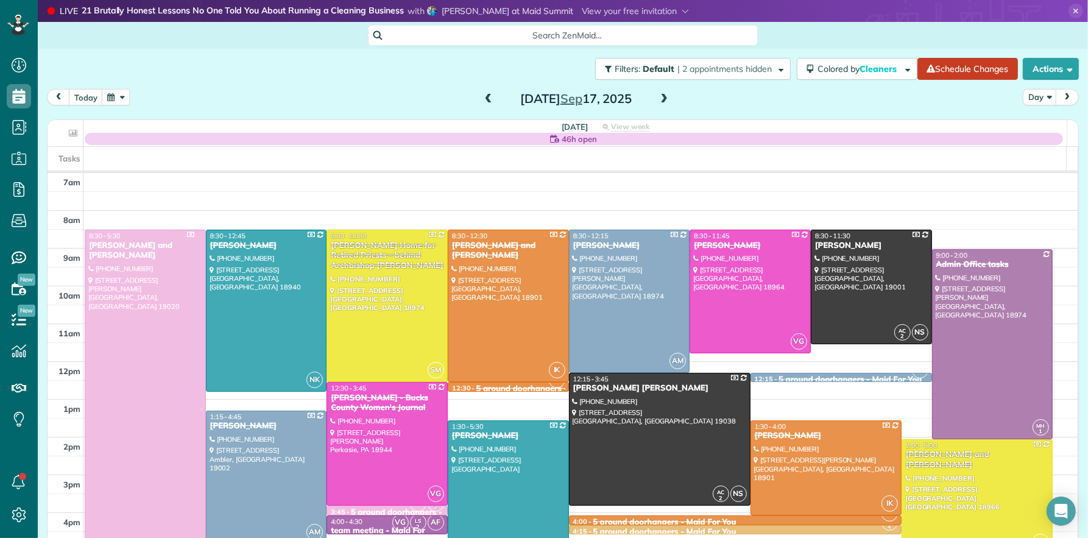
click at [657, 97] on span at bounding box center [663, 99] width 13 height 11
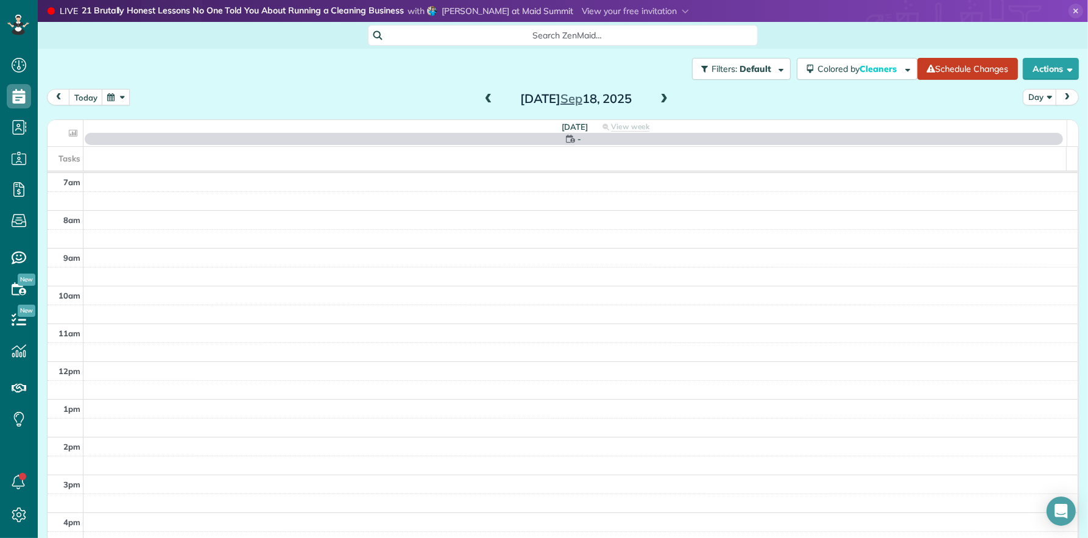
click at [657, 97] on span at bounding box center [663, 99] width 13 height 11
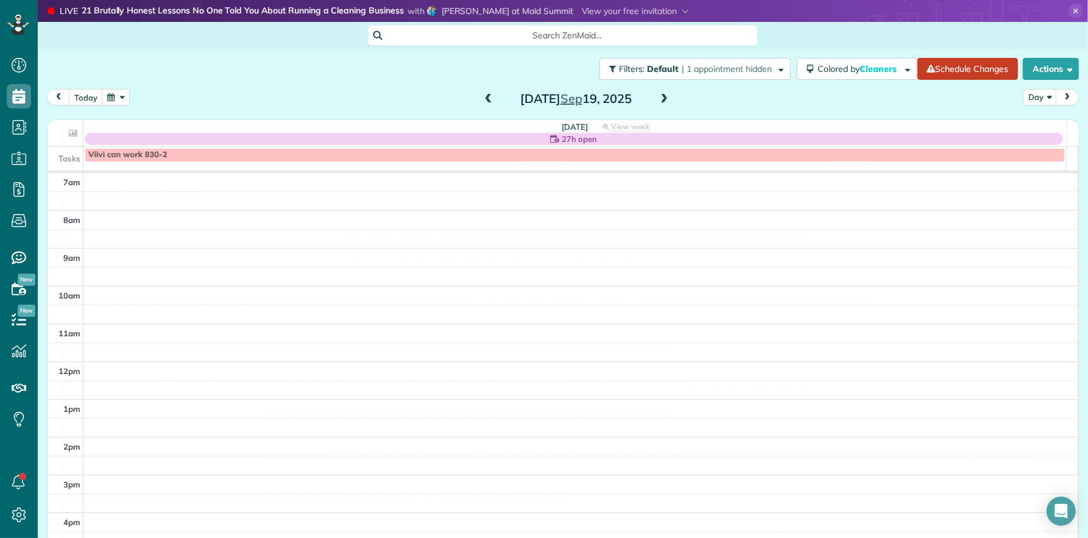
drag, startPoint x: 481, startPoint y: 95, endPoint x: 492, endPoint y: 98, distance: 11.4
click at [482, 96] on span at bounding box center [488, 99] width 13 height 11
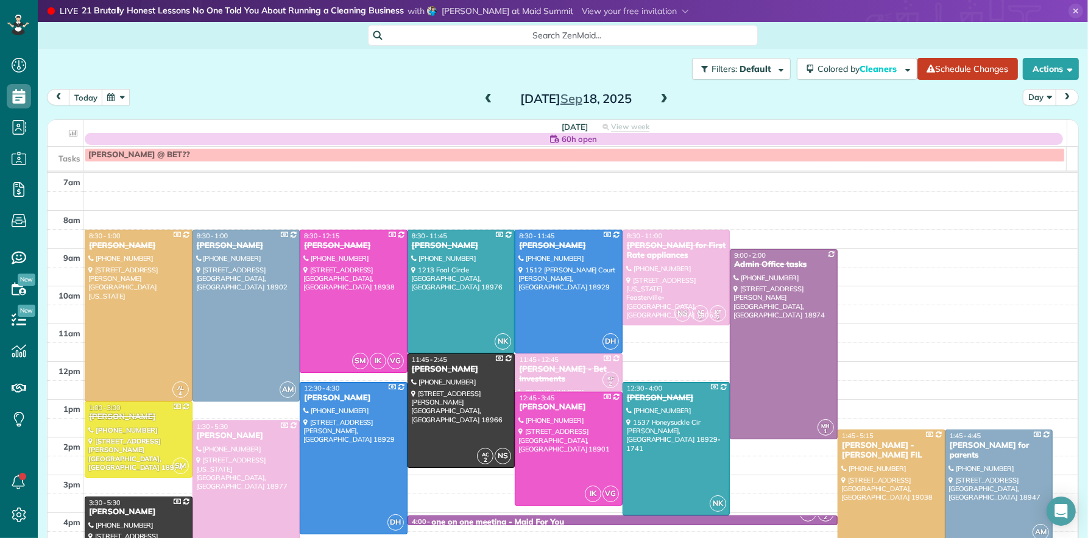
drag, startPoint x: 659, startPoint y: 99, endPoint x: 659, endPoint y: 115, distance: 15.9
click at [659, 101] on span at bounding box center [663, 99] width 13 height 11
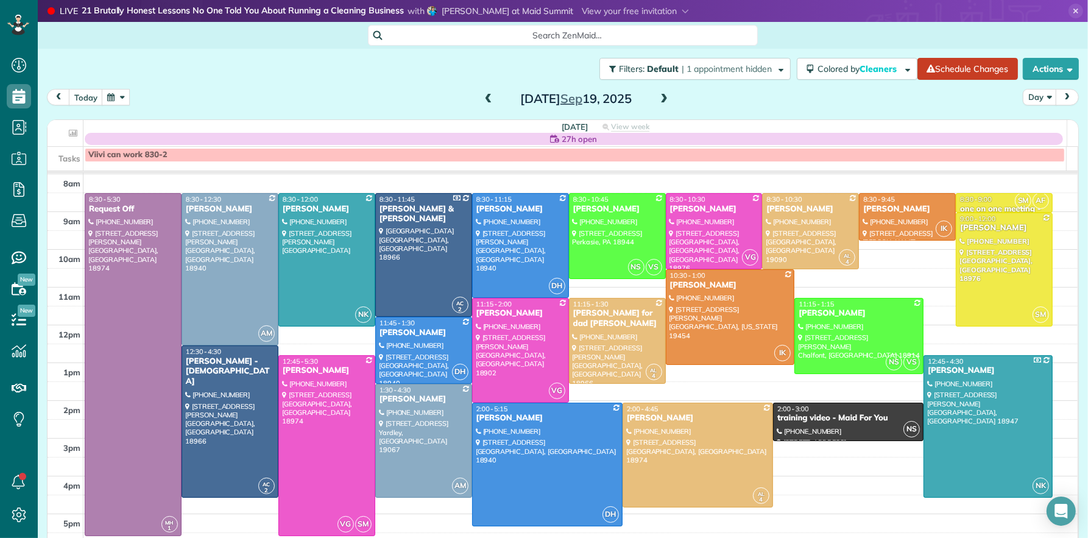
scroll to position [46, 0]
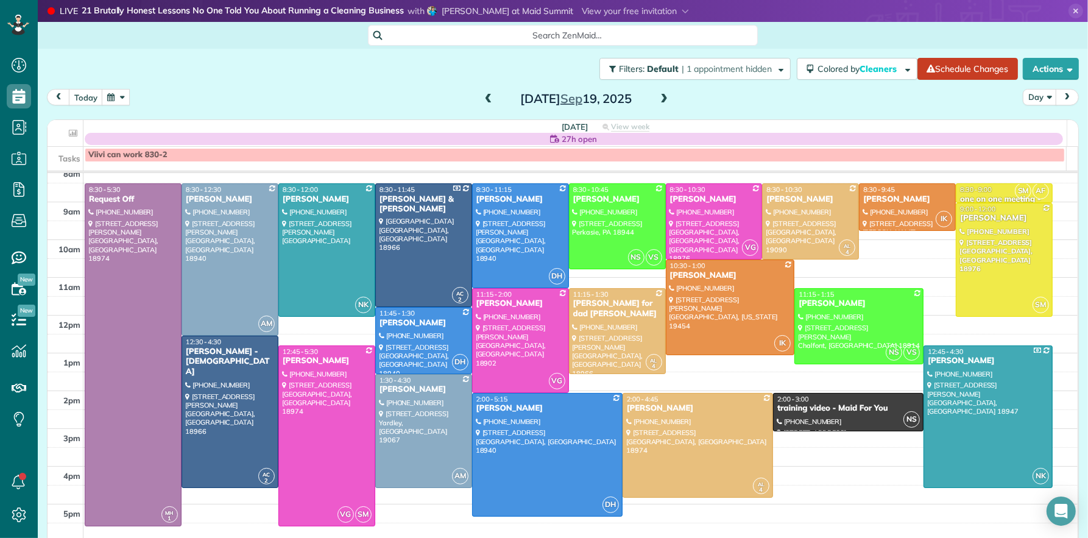
click at [482, 101] on span at bounding box center [488, 99] width 13 height 11
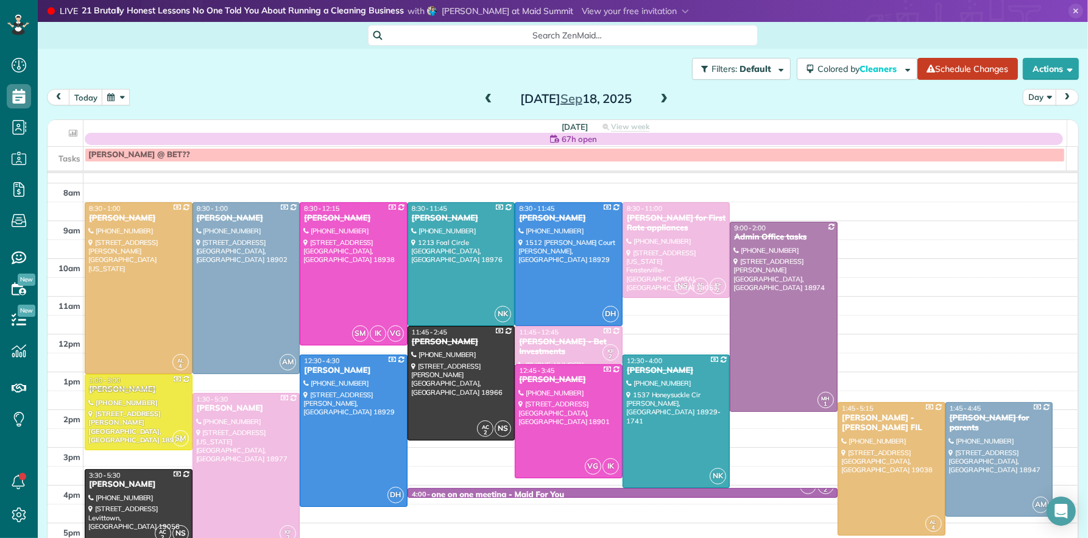
scroll to position [53, 0]
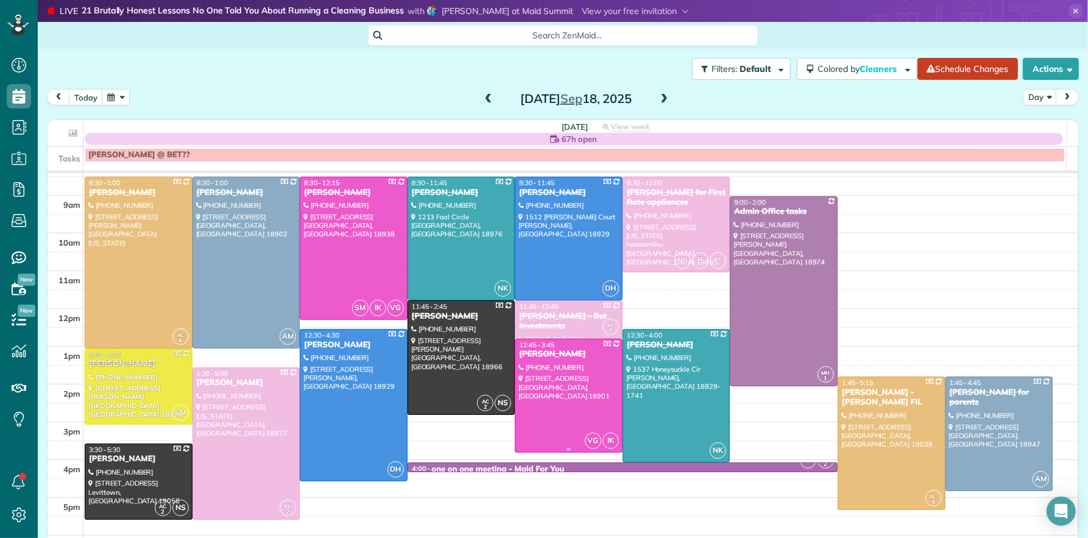
drag, startPoint x: 547, startPoint y: 349, endPoint x: 643, endPoint y: 453, distance: 142.3
click at [547, 349] on div "[PERSON_NAME]" at bounding box center [569, 354] width 101 height 10
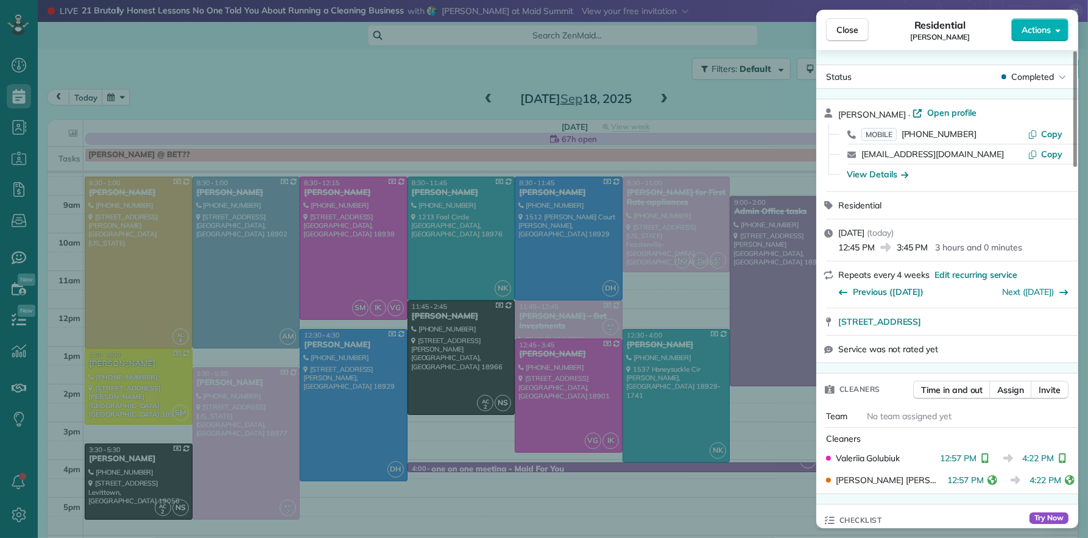
drag, startPoint x: 846, startPoint y: 34, endPoint x: 882, endPoint y: 280, distance: 248.2
click at [846, 35] on span "Close" at bounding box center [848, 30] width 22 height 12
